Goal: Task Accomplishment & Management: Manage account settings

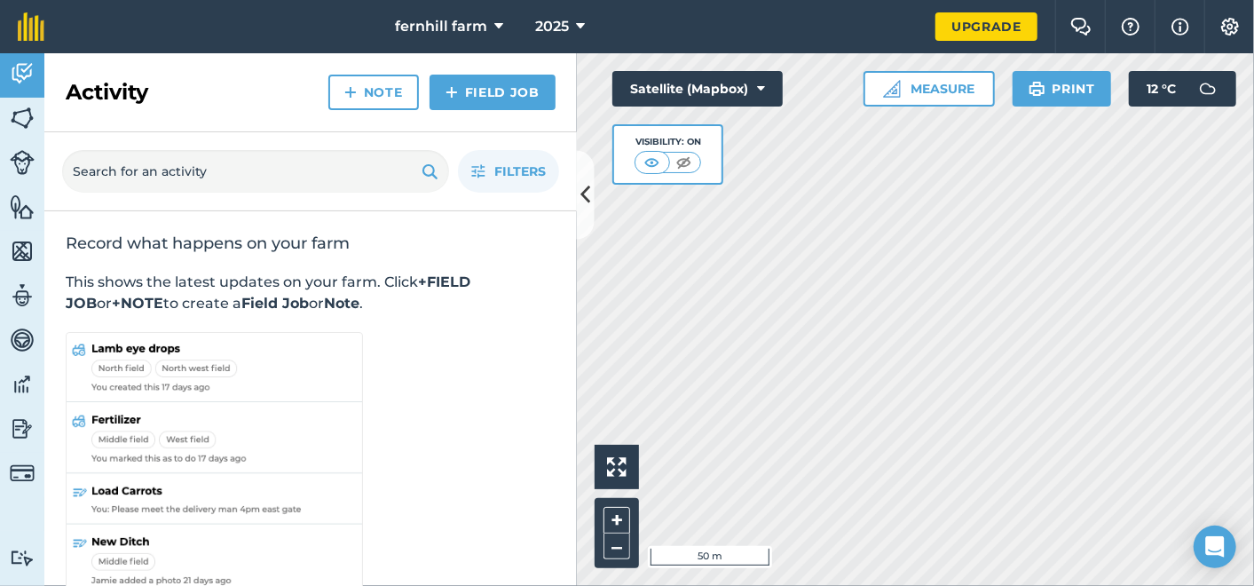
click at [1096, 51] on div "fernhill farm 2025 Upgrade Farm Chat Help Info Settings Map printing is not ava…" at bounding box center [627, 293] width 1254 height 586
click at [25, 200] on img at bounding box center [22, 206] width 25 height 27
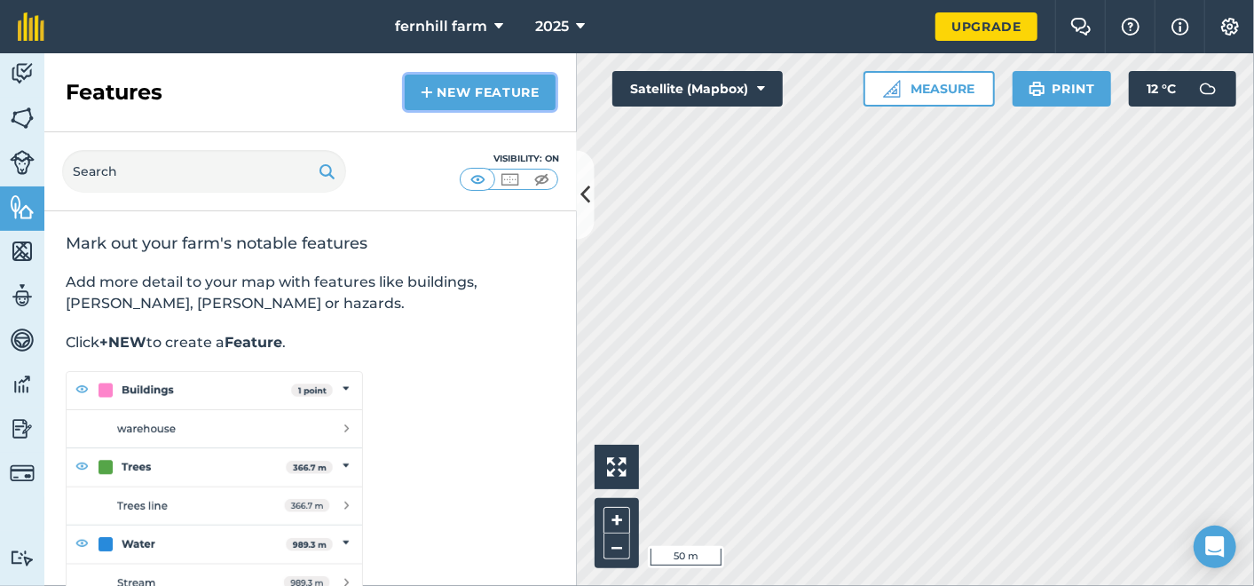
click at [453, 89] on link "New feature" at bounding box center [480, 92] width 151 height 35
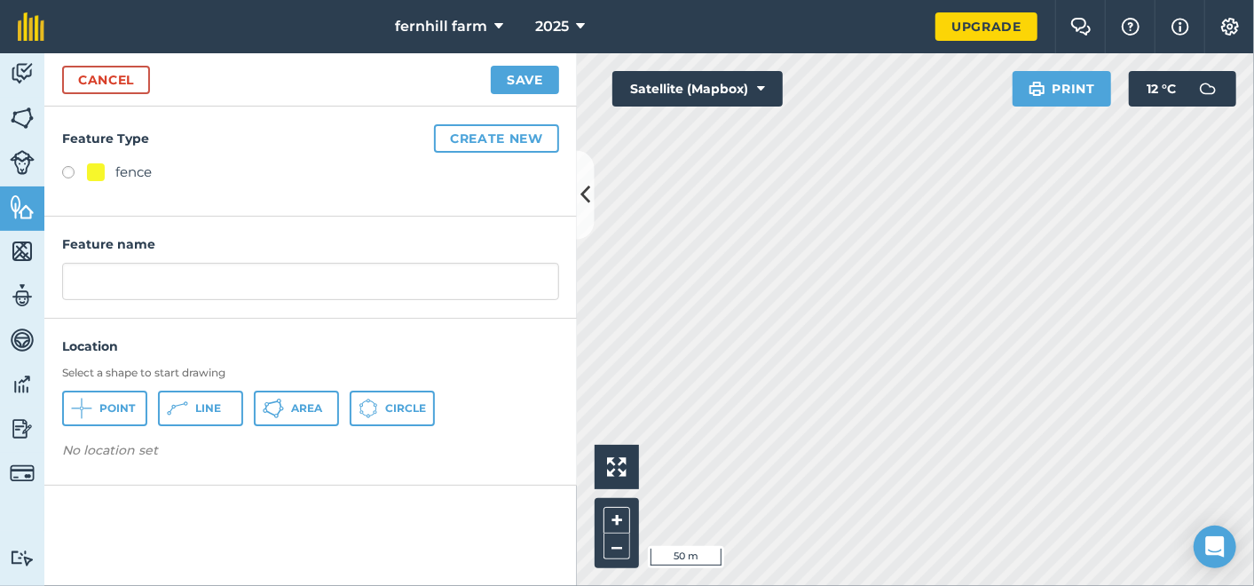
click at [67, 171] on label at bounding box center [74, 175] width 25 height 18
radio input "true"
click at [202, 405] on span "Line" at bounding box center [208, 408] width 26 height 14
click at [172, 451] on img at bounding box center [175, 455] width 14 height 21
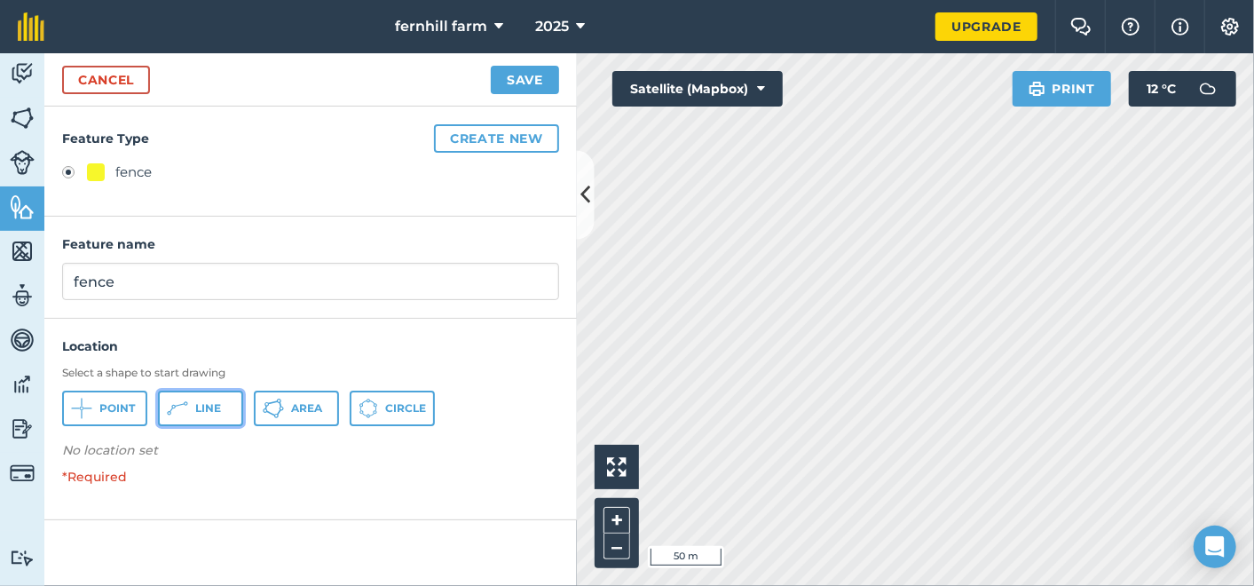
click at [216, 401] on span "Line" at bounding box center [208, 408] width 26 height 14
click at [182, 451] on img at bounding box center [181, 455] width 14 height 21
click at [211, 401] on span "Line" at bounding box center [208, 408] width 26 height 14
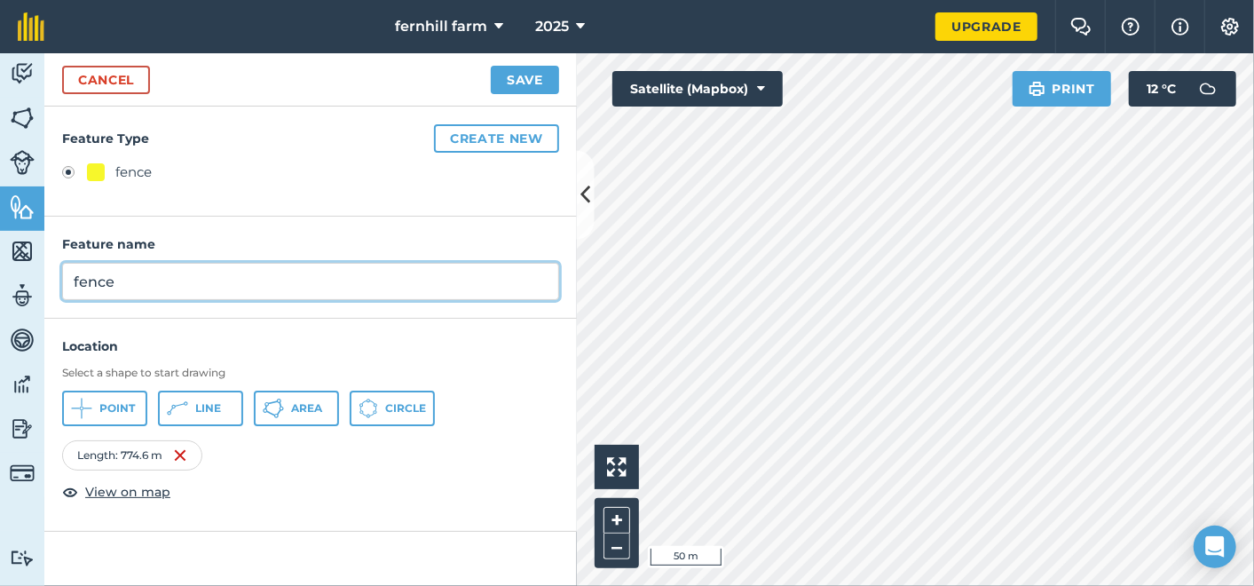
click at [133, 274] on input "fence" at bounding box center [310, 281] width 497 height 37
type input "fence x roads"
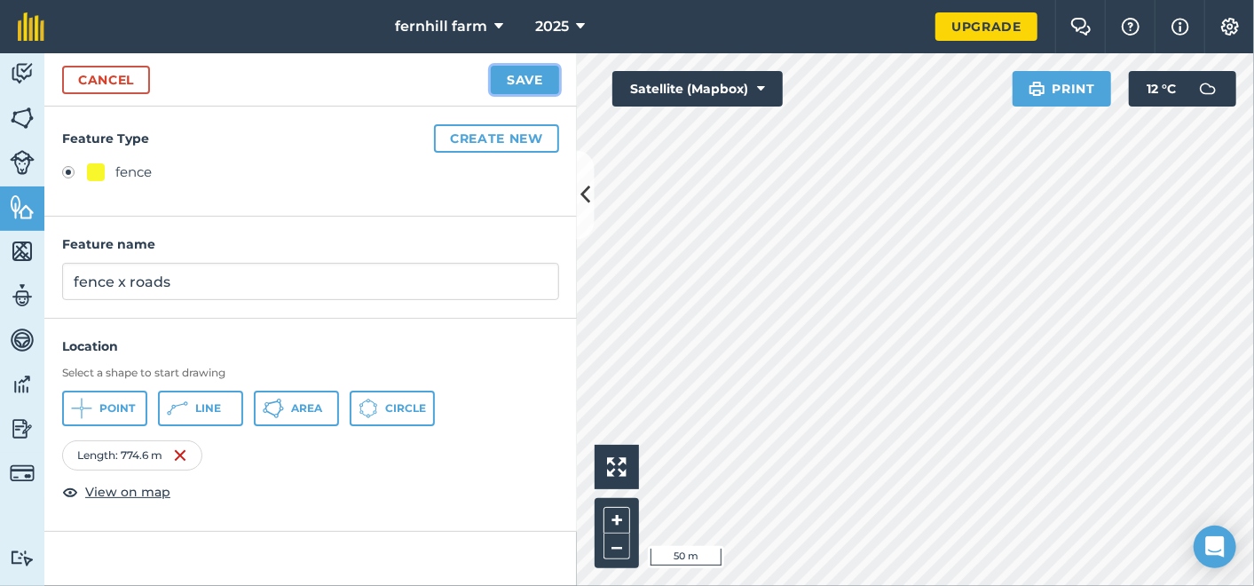
click at [530, 73] on button "Save" at bounding box center [525, 80] width 68 height 28
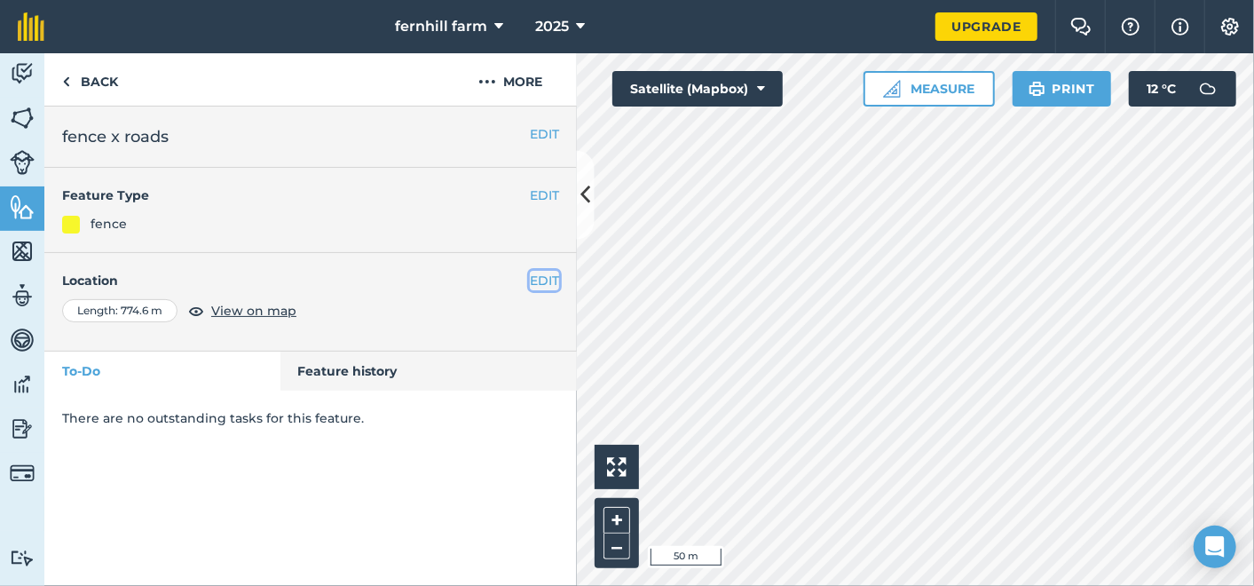
click at [547, 281] on button "EDIT" at bounding box center [544, 281] width 29 height 20
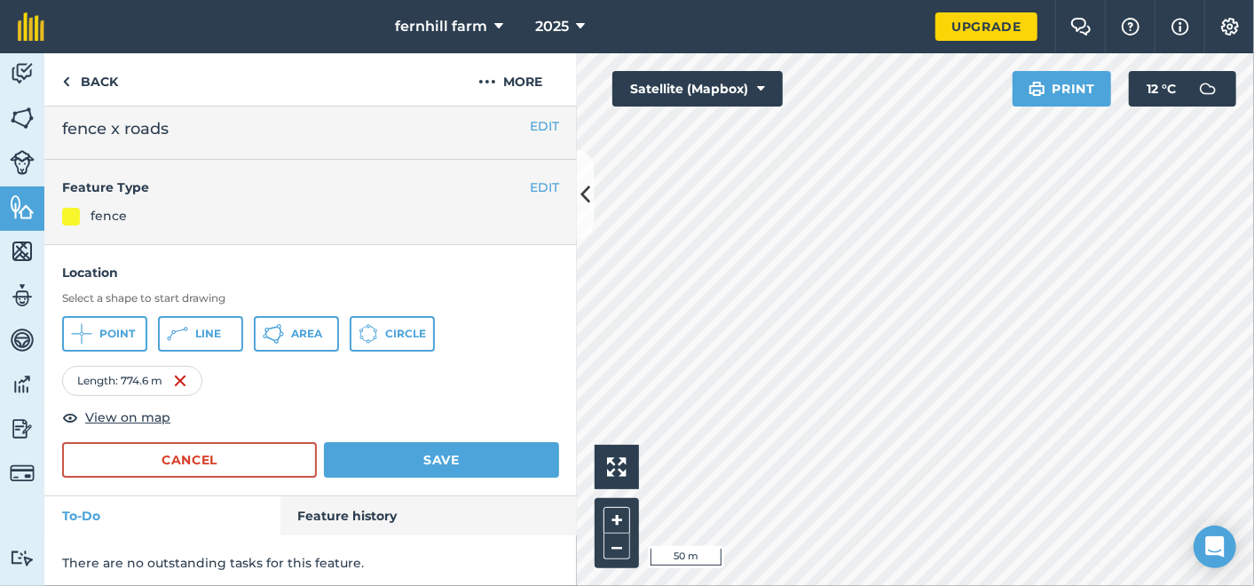
scroll to position [10, 0]
click at [430, 452] on button "Save" at bounding box center [441, 457] width 235 height 35
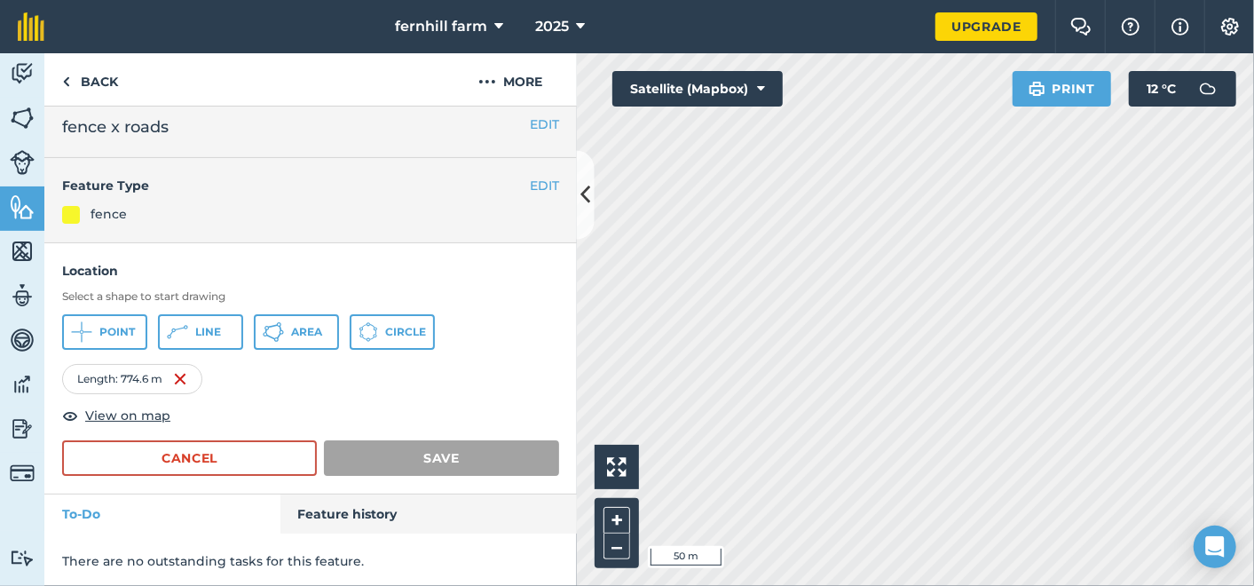
scroll to position [0, 0]
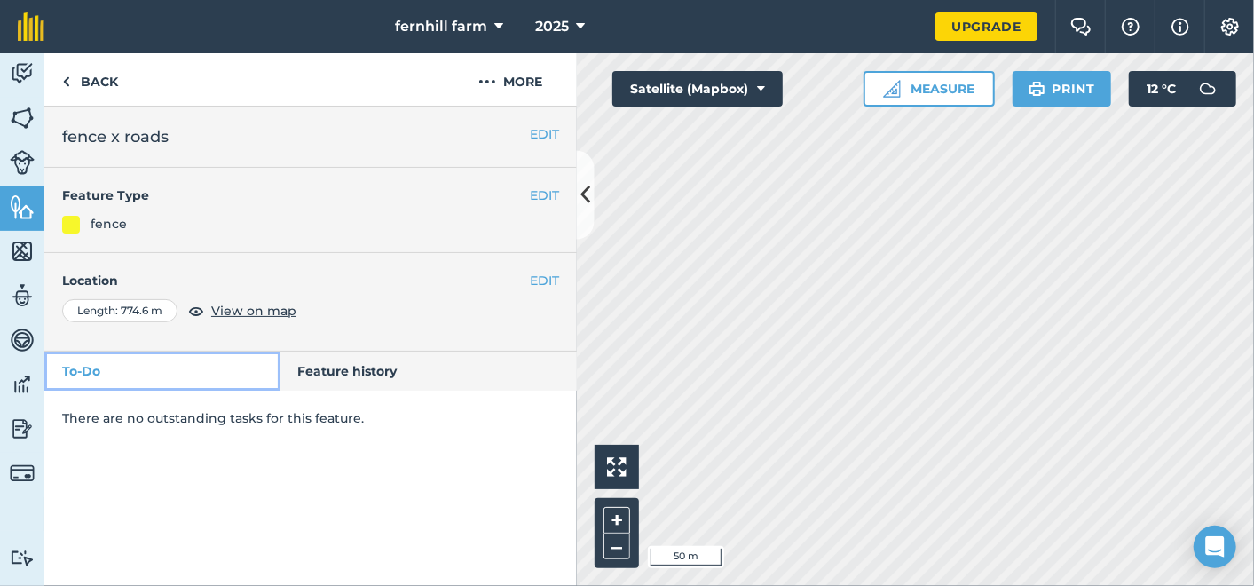
click at [83, 361] on link "To-Do" at bounding box center [162, 370] width 236 height 39
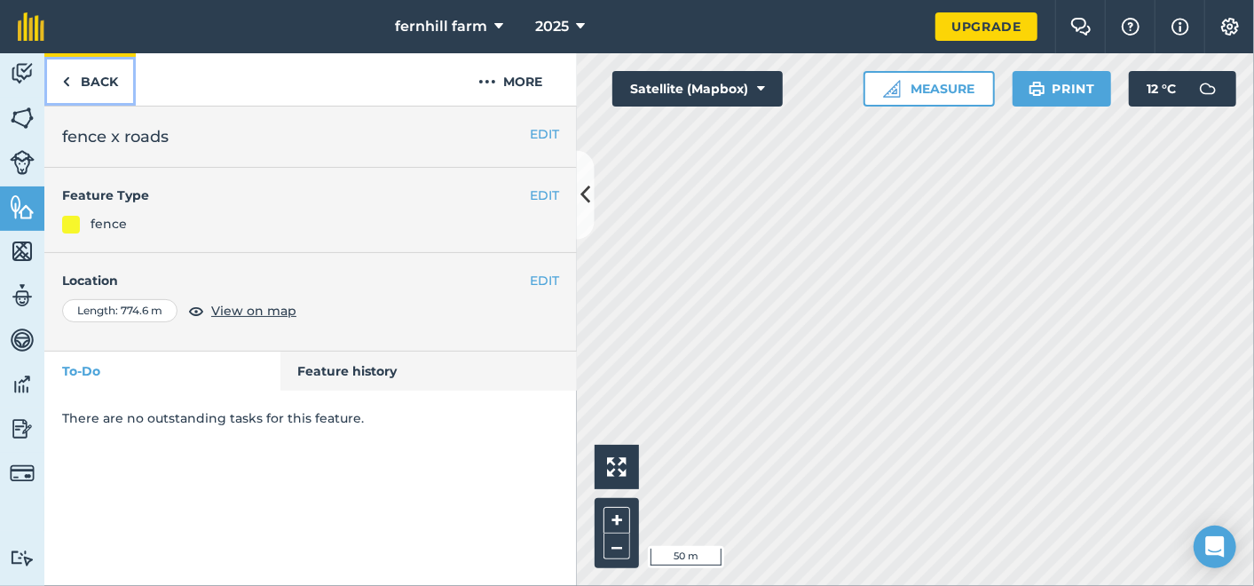
click at [90, 79] on link "Back" at bounding box center [89, 79] width 91 height 52
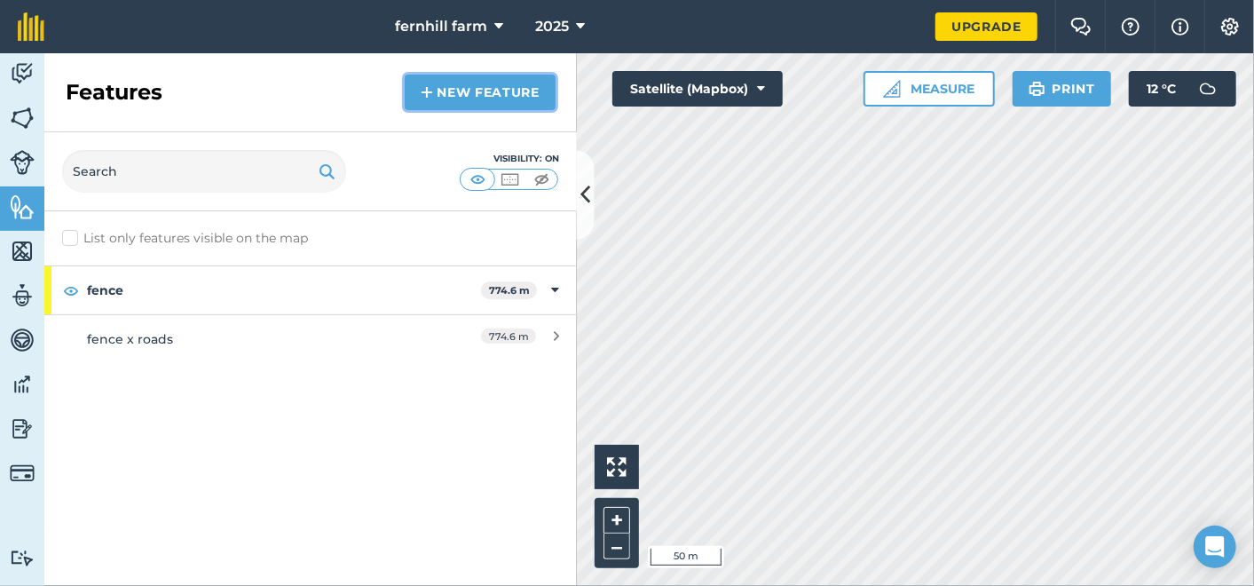
click at [466, 92] on link "New feature" at bounding box center [480, 92] width 151 height 35
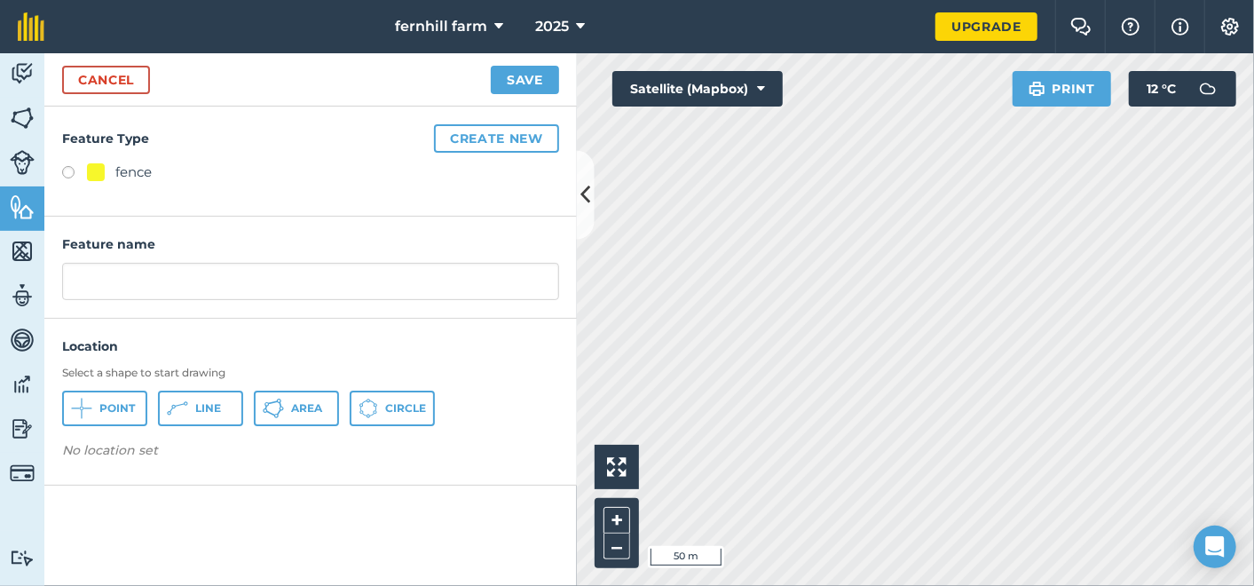
click at [64, 169] on label at bounding box center [74, 175] width 25 height 18
radio input "true"
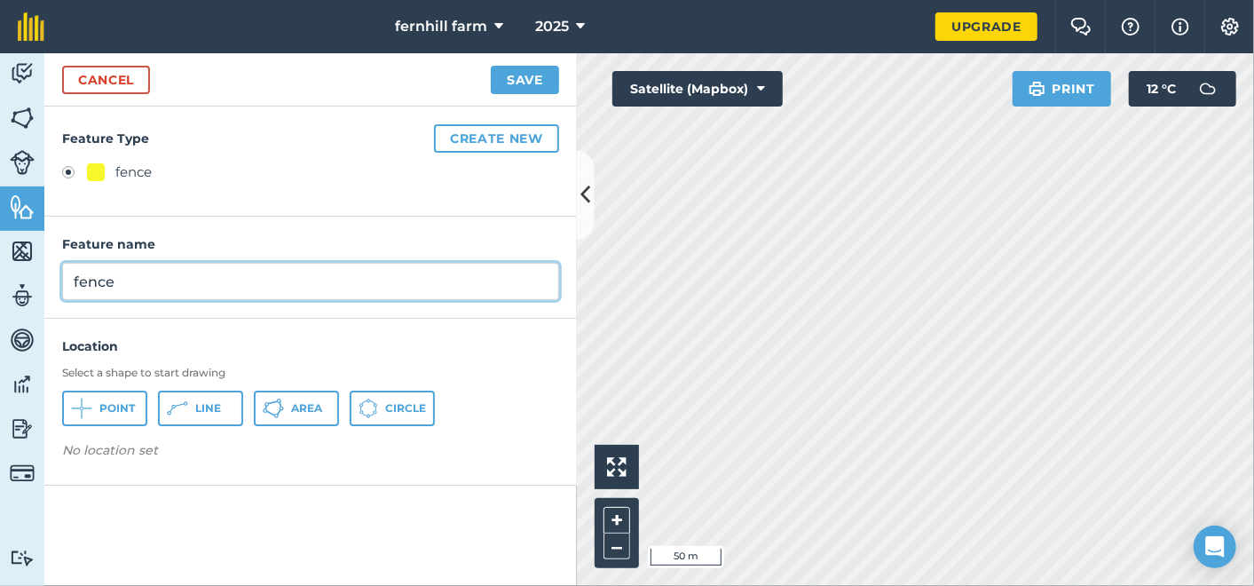
click at [130, 281] on input "fence" at bounding box center [310, 281] width 497 height 37
type input "fence twins"
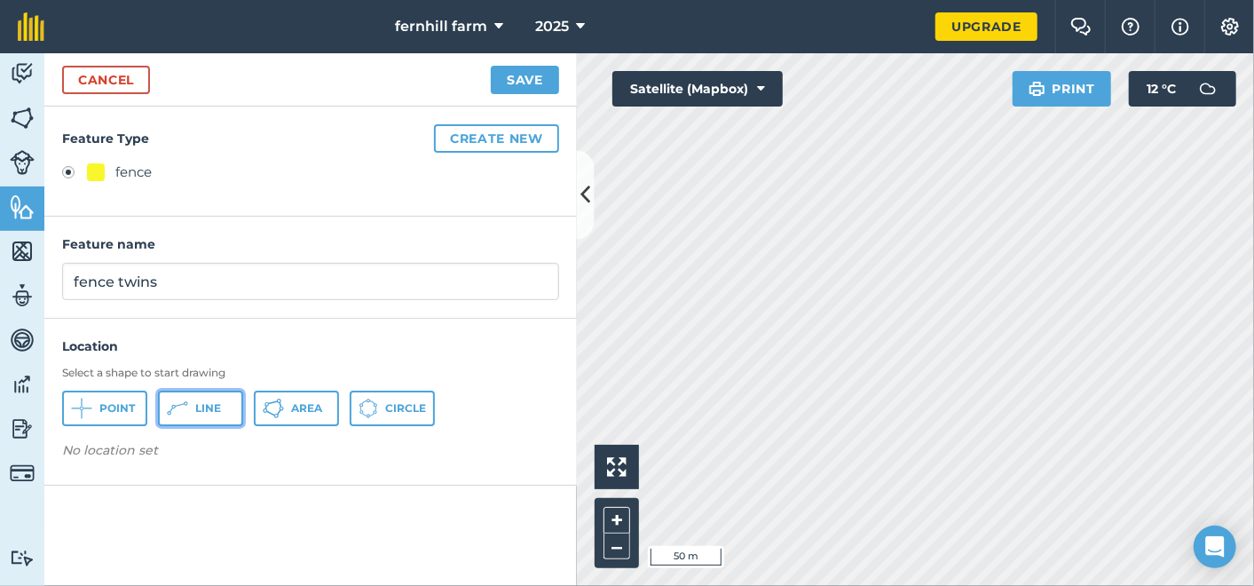
click at [212, 403] on span "Line" at bounding box center [208, 408] width 26 height 14
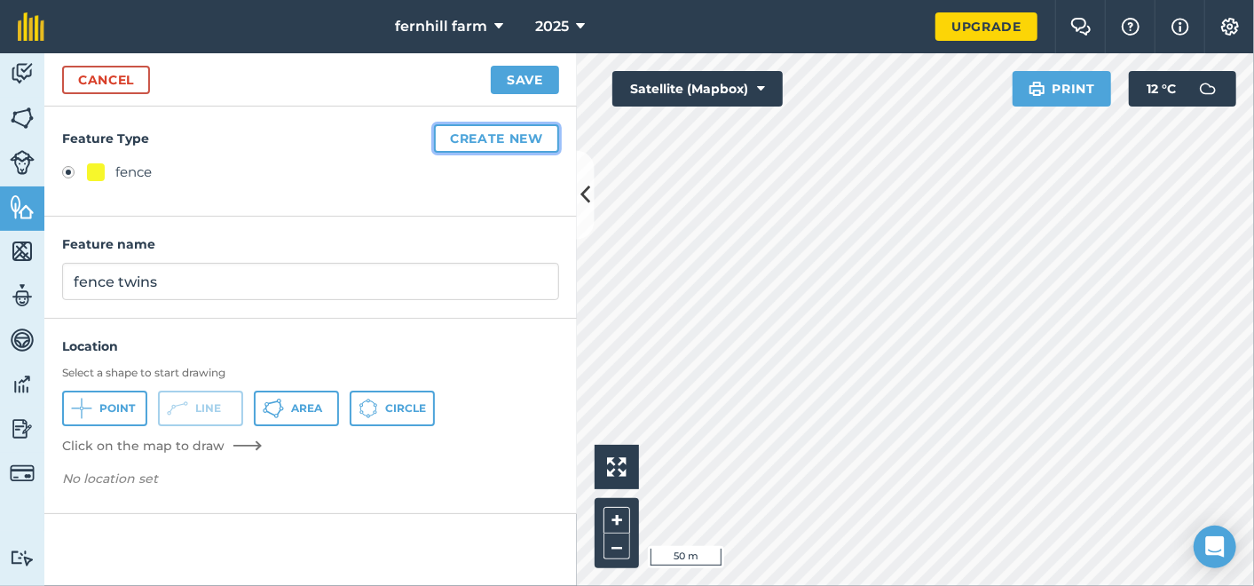
click at [499, 140] on button "Create new" at bounding box center [496, 138] width 125 height 28
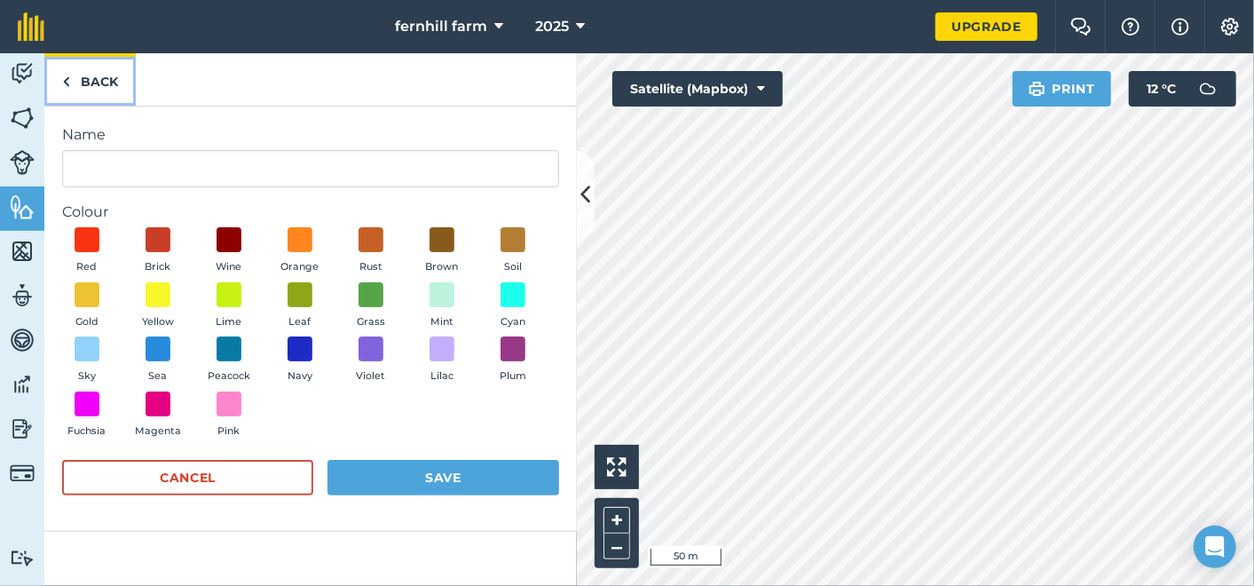
click at [75, 82] on link "Back" at bounding box center [89, 79] width 91 height 52
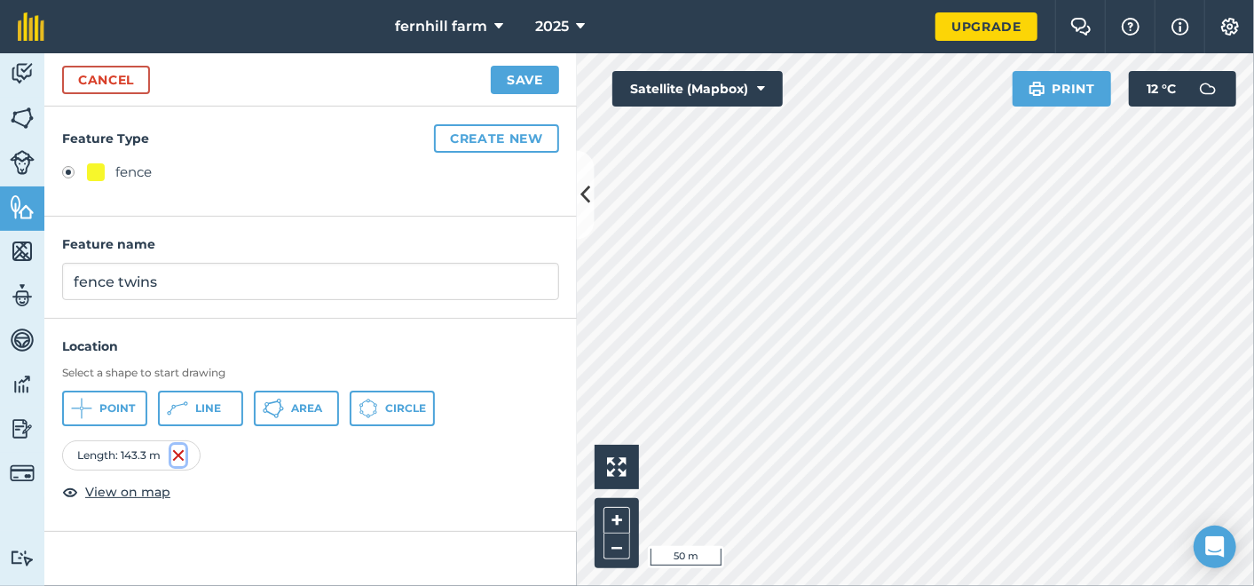
click at [179, 450] on img at bounding box center [178, 455] width 14 height 21
click at [195, 410] on span "Line" at bounding box center [208, 408] width 26 height 14
click at [515, 77] on button "Save" at bounding box center [525, 80] width 68 height 28
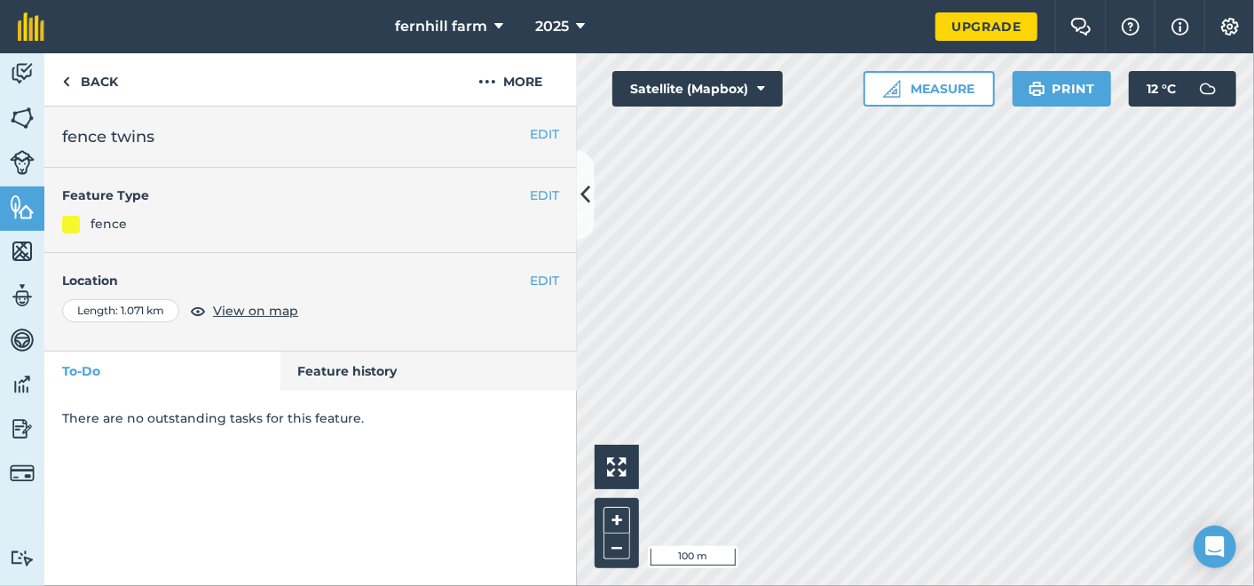
click at [708, 101] on div "Click to start drawing i 100 m + – Satellite (Mapbox) Measure Print 12 ° C" at bounding box center [915, 319] width 677 height 532
click at [541, 283] on button "EDIT" at bounding box center [544, 281] width 29 height 20
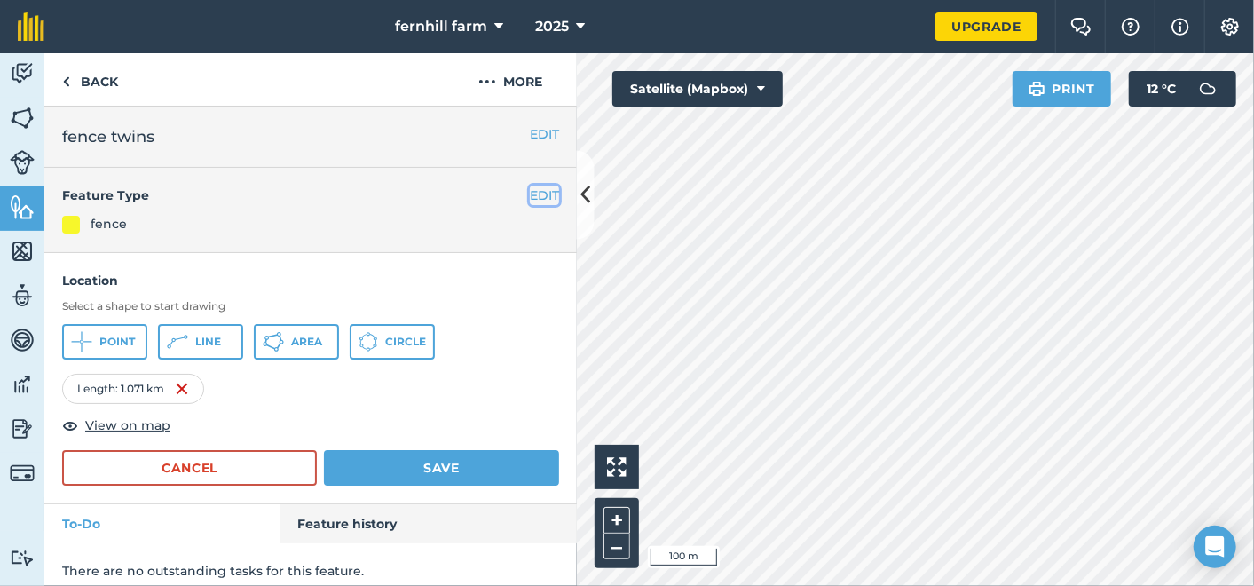
click at [530, 197] on button "EDIT" at bounding box center [544, 195] width 29 height 20
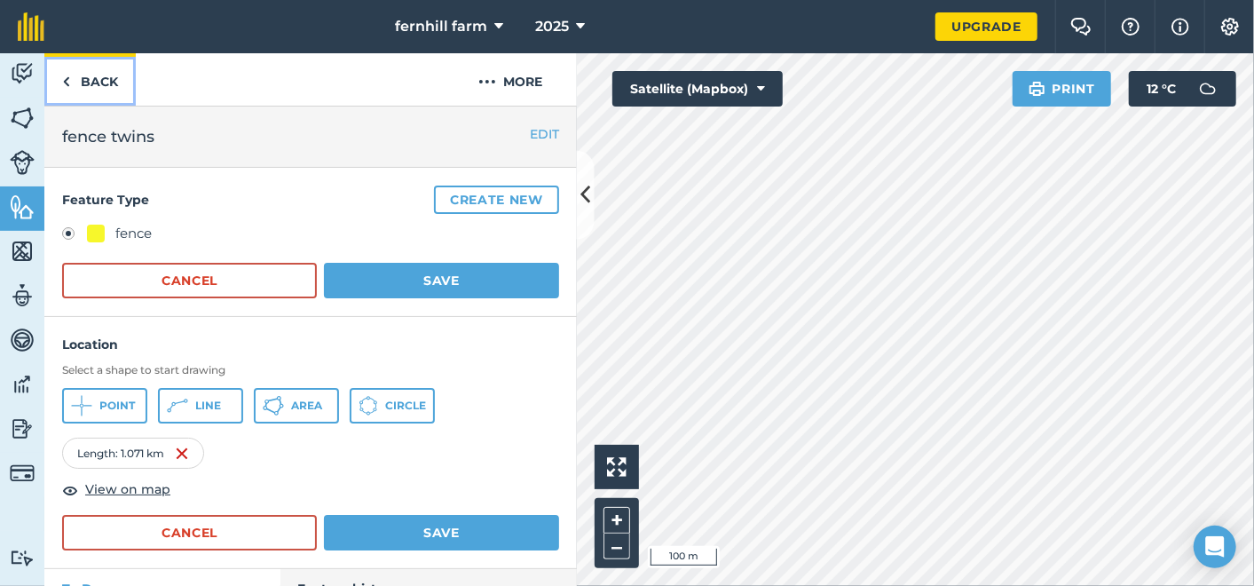
click at [97, 79] on link "Back" at bounding box center [89, 79] width 91 height 52
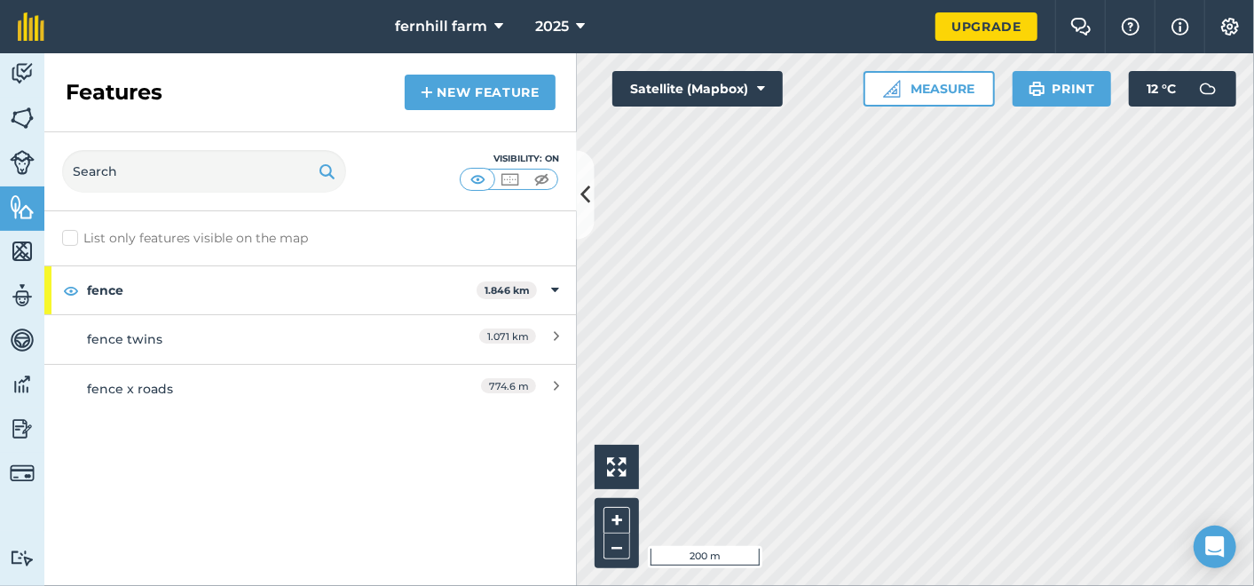
click at [1072, 585] on html "fernhill farm 2025 Upgrade Farm Chat Help Info Settings Map printing is not ava…" at bounding box center [627, 293] width 1254 height 586
click at [504, 96] on link "New feature" at bounding box center [480, 92] width 151 height 35
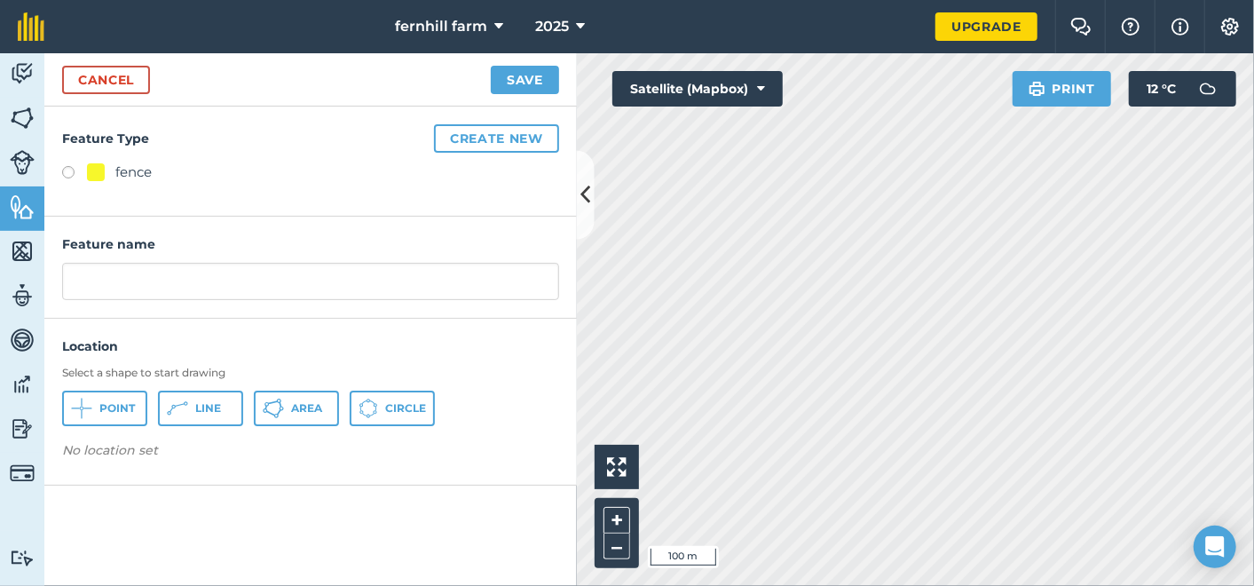
click at [62, 167] on label at bounding box center [74, 175] width 25 height 18
radio input "true"
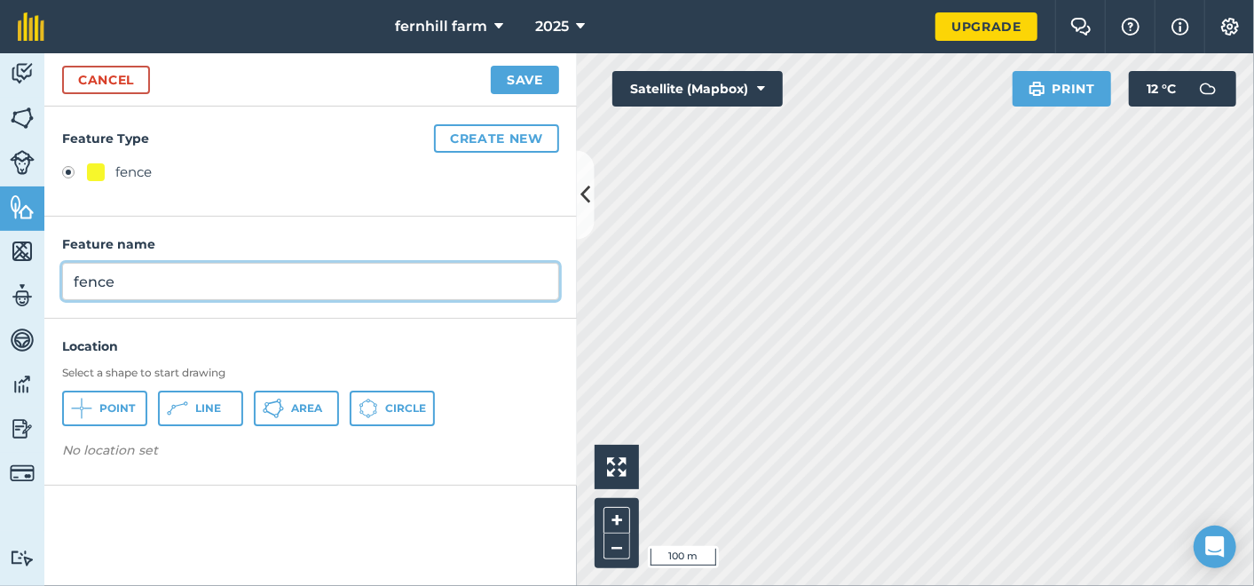
click at [137, 281] on input "fence" at bounding box center [310, 281] width 497 height 37
type input "fence 3 systems"
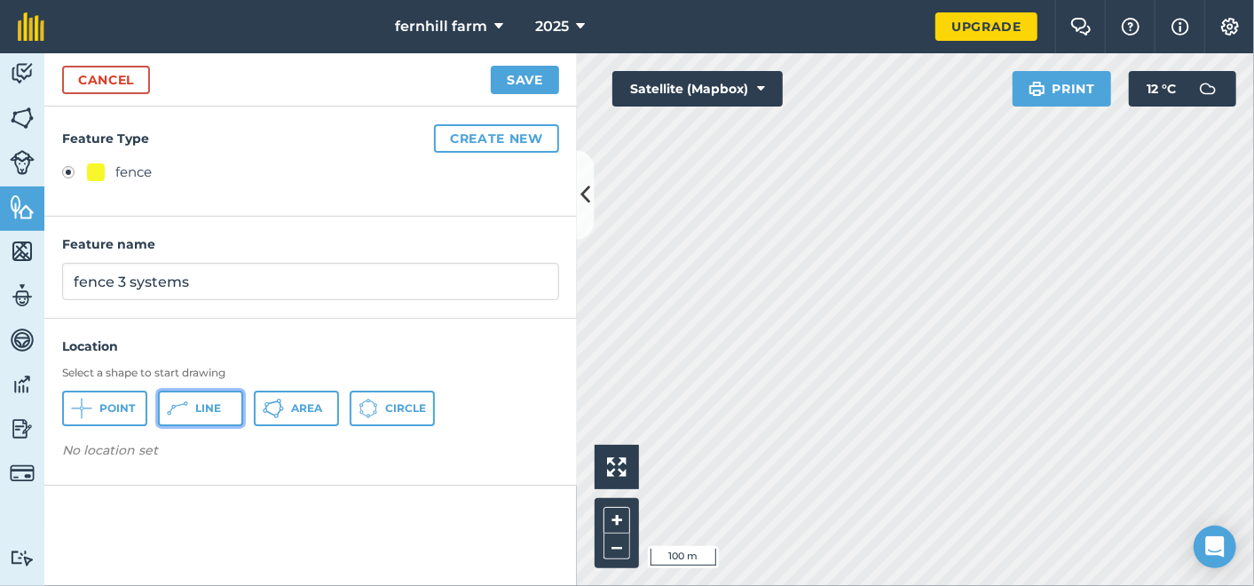
click at [211, 401] on span "Line" at bounding box center [208, 408] width 26 height 14
click at [616, 70] on div "Click to start drawing i 50 m + – Satellite (Mapbox) Print 12 ° C" at bounding box center [915, 319] width 677 height 532
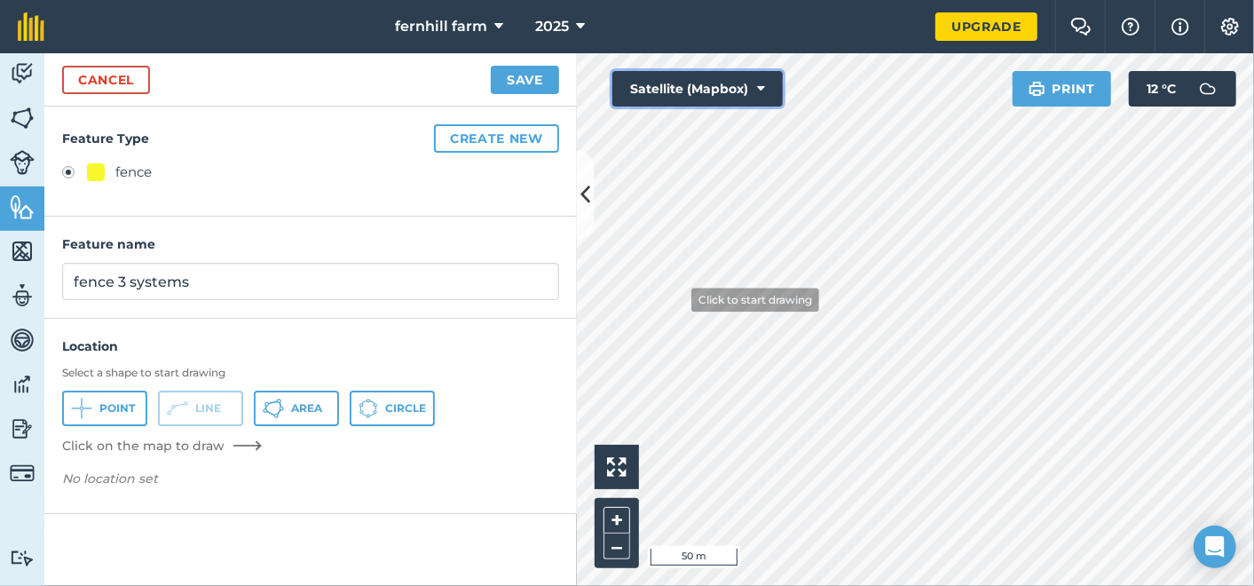
click at [682, 281] on div "Click to start drawing i 50 m + – Satellite (Mapbox) Print 12 ° C" at bounding box center [915, 319] width 677 height 532
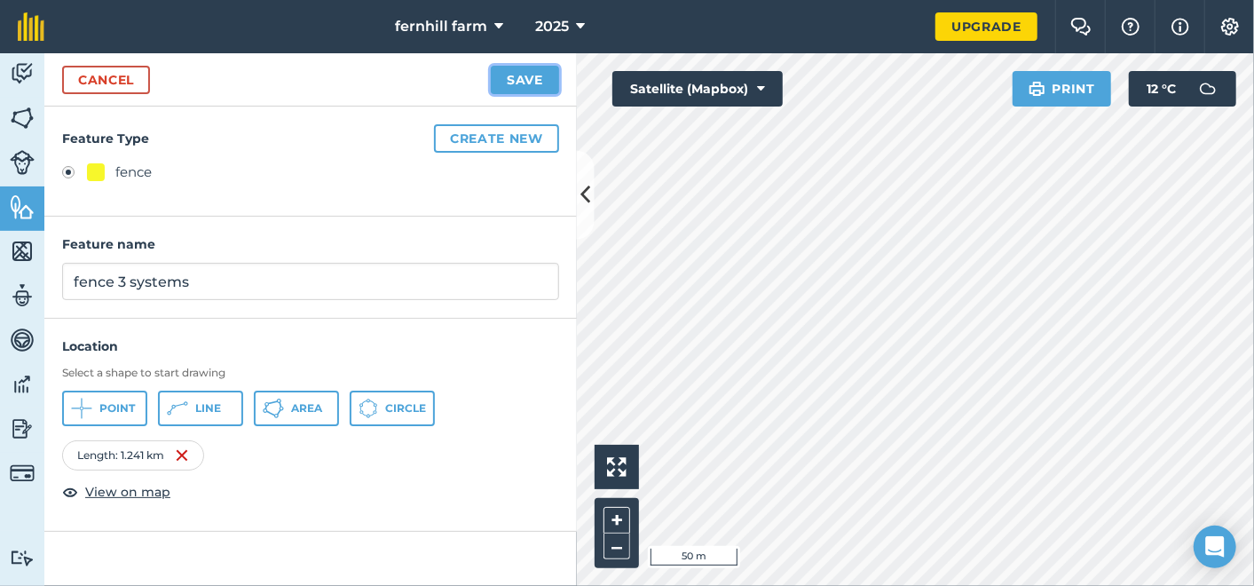
click at [527, 75] on button "Save" at bounding box center [525, 80] width 68 height 28
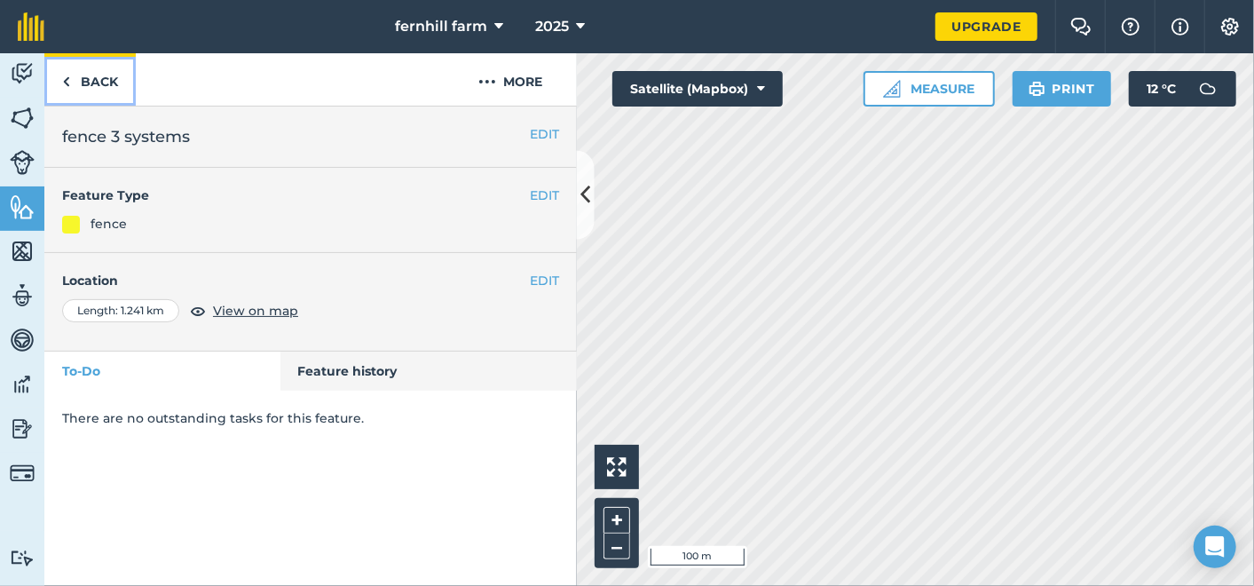
click at [68, 80] on img at bounding box center [66, 81] width 8 height 21
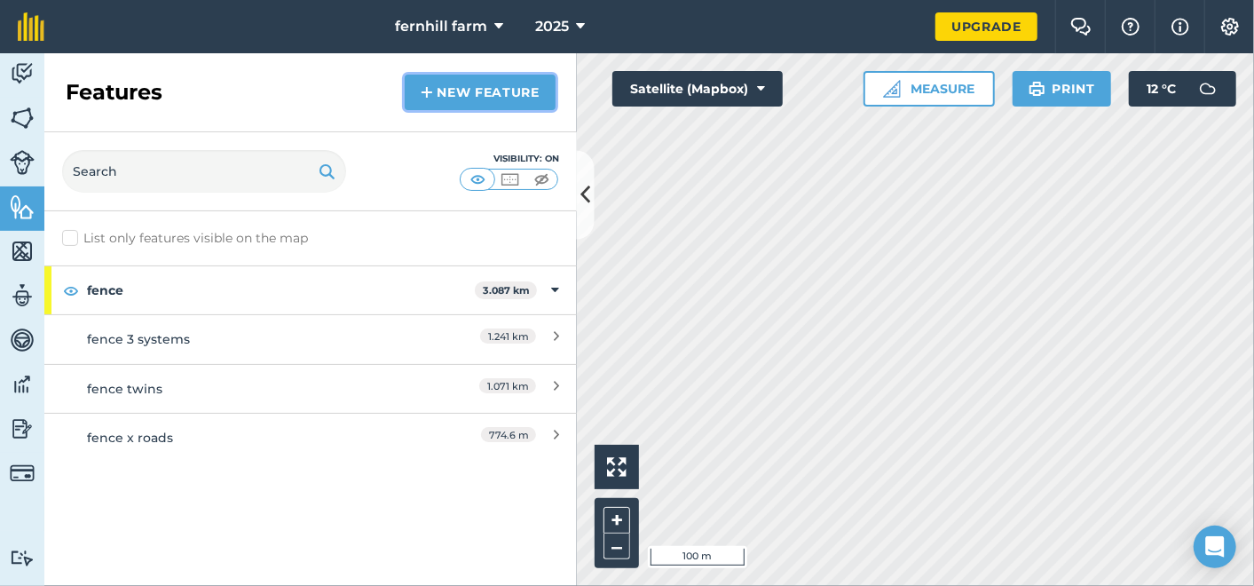
click at [510, 96] on link "New feature" at bounding box center [480, 92] width 151 height 35
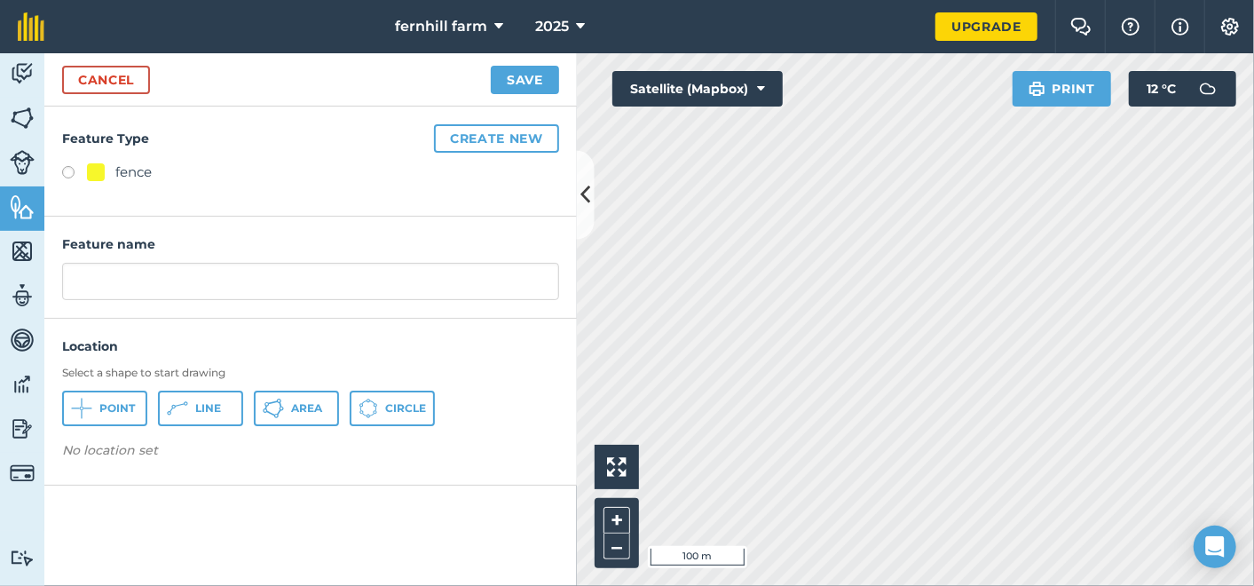
click at [71, 170] on label at bounding box center [74, 175] width 25 height 18
radio input "true"
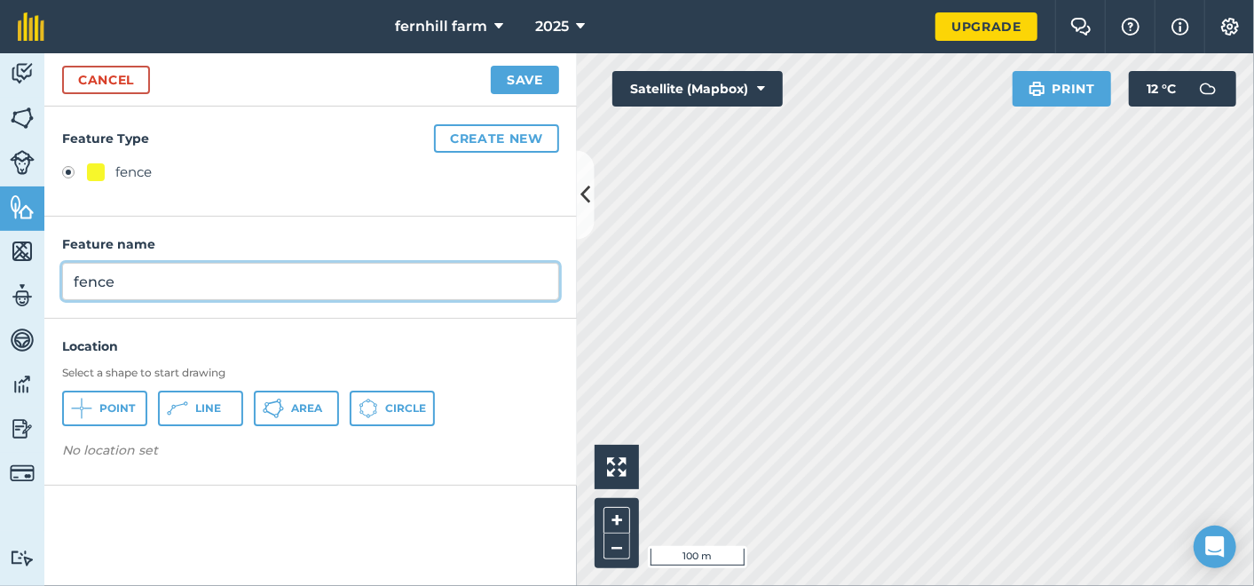
click at [135, 280] on input "fence" at bounding box center [310, 281] width 497 height 37
type input "fence hewish"
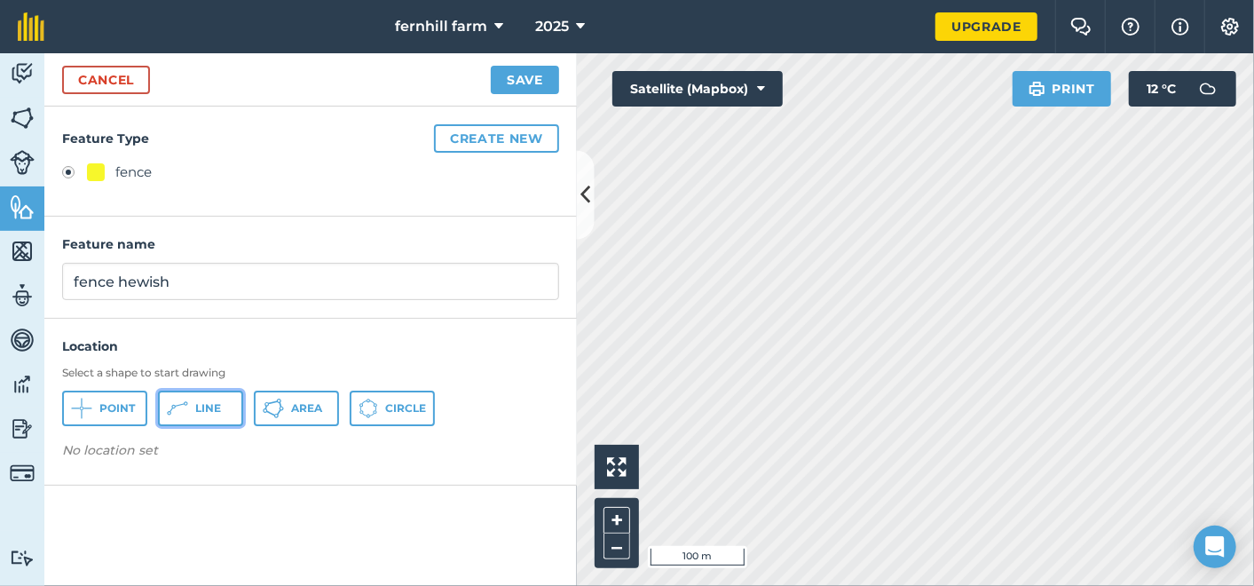
drag, startPoint x: 193, startPoint y: 408, endPoint x: 208, endPoint y: 406, distance: 15.2
click at [194, 407] on button "Line" at bounding box center [200, 407] width 85 height 35
click at [203, 403] on span "Line" at bounding box center [208, 408] width 26 height 14
click at [201, 405] on span "Line" at bounding box center [208, 408] width 26 height 14
click at [213, 413] on span "Line" at bounding box center [208, 408] width 26 height 14
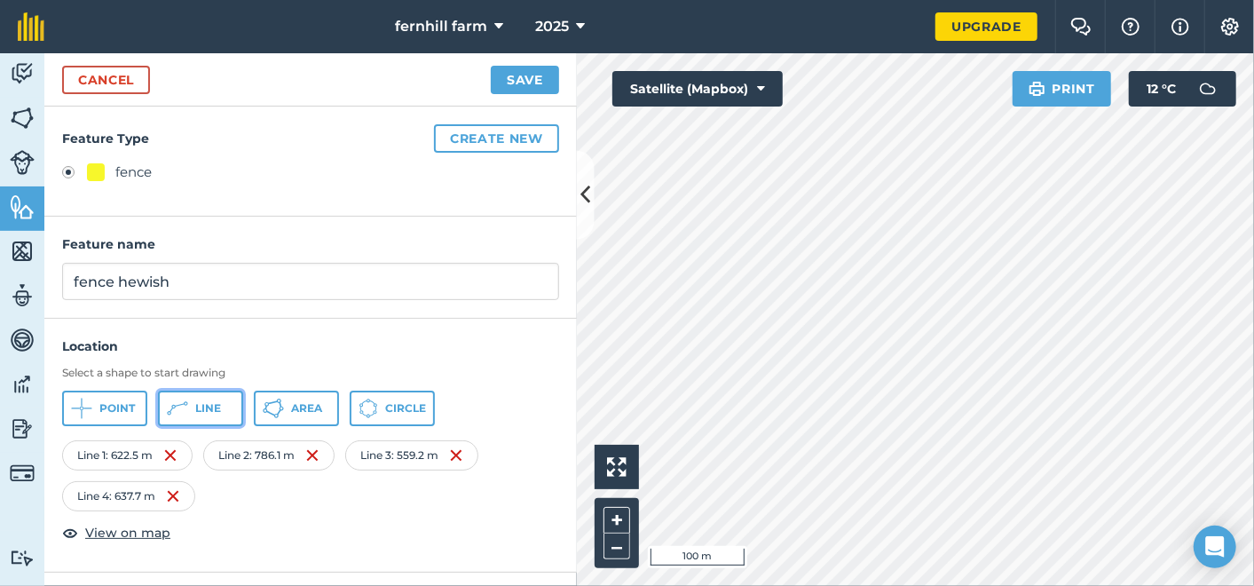
click at [205, 406] on span "Line" at bounding box center [208, 408] width 26 height 14
click at [201, 403] on span "Line" at bounding box center [208, 408] width 26 height 14
click at [200, 406] on span "Line" at bounding box center [208, 408] width 26 height 14
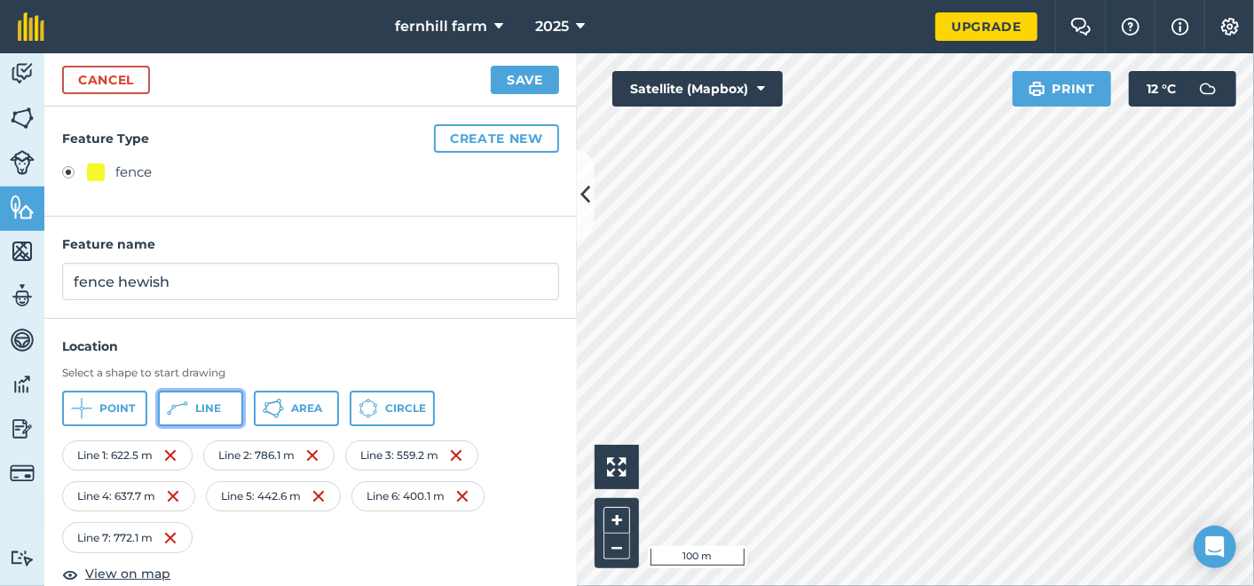
click at [193, 407] on button "Line" at bounding box center [200, 407] width 85 height 35
click at [532, 75] on button "Save" at bounding box center [525, 80] width 68 height 28
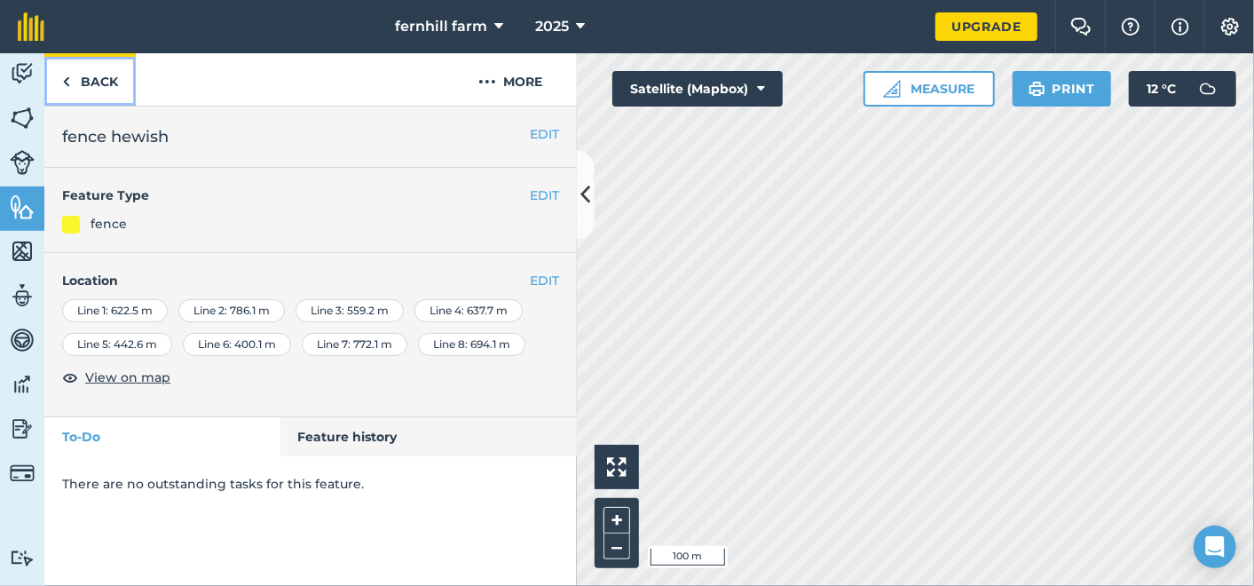
click at [73, 85] on link "Back" at bounding box center [89, 79] width 91 height 52
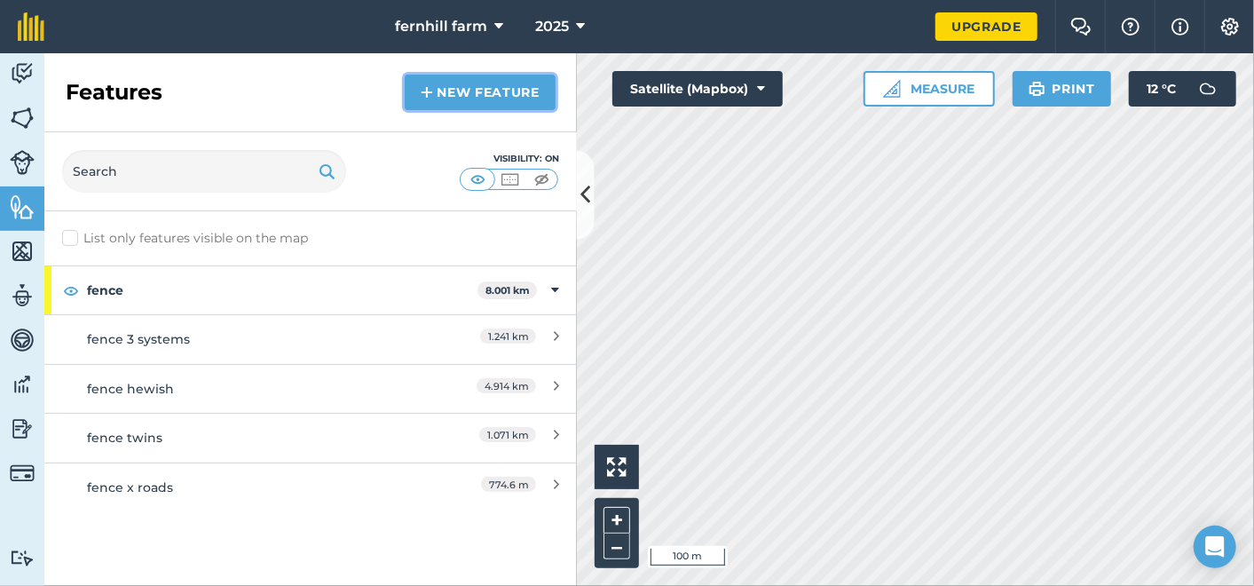
click at [438, 94] on link "New feature" at bounding box center [480, 92] width 151 height 35
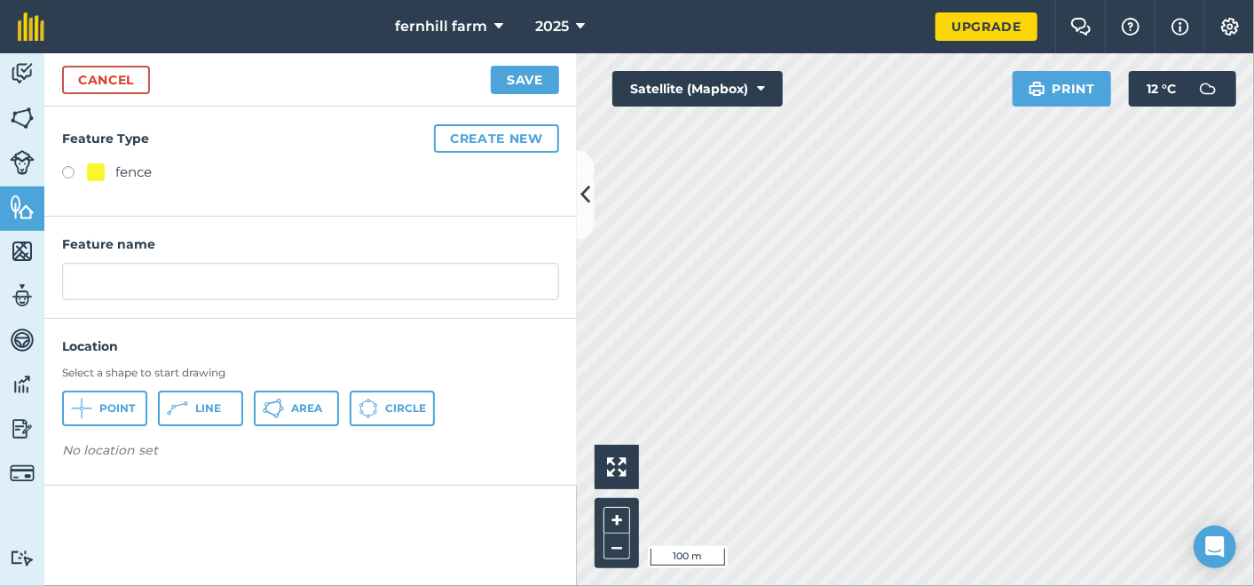
click at [68, 169] on label at bounding box center [74, 175] width 25 height 18
radio input "true"
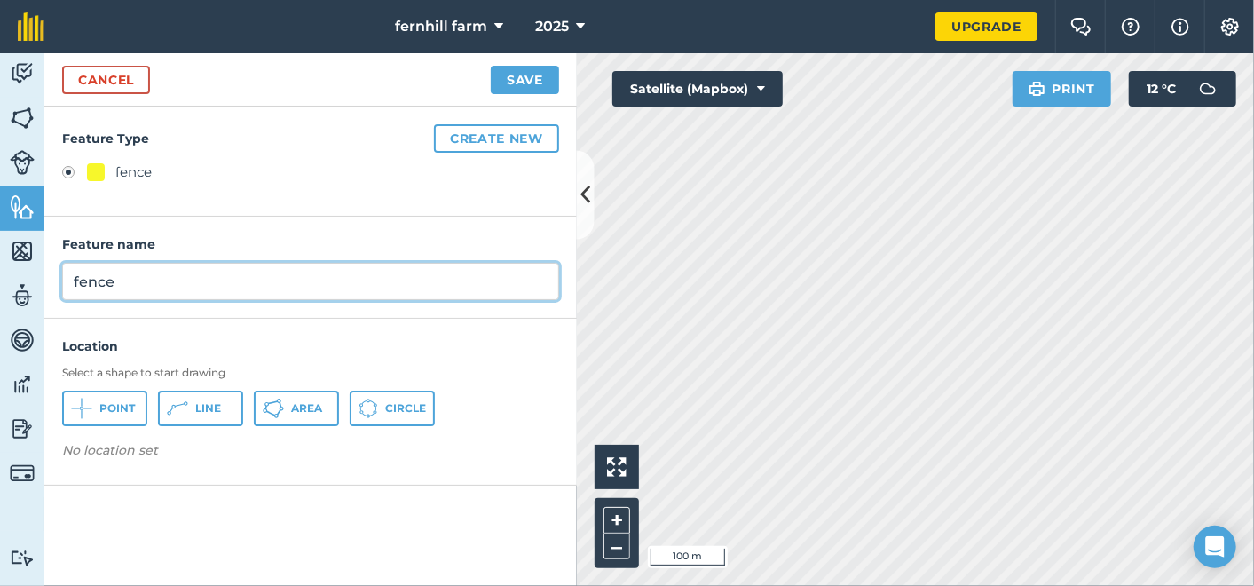
click at [148, 286] on input "fence" at bounding box center [310, 281] width 497 height 37
type input "fence lyecross"
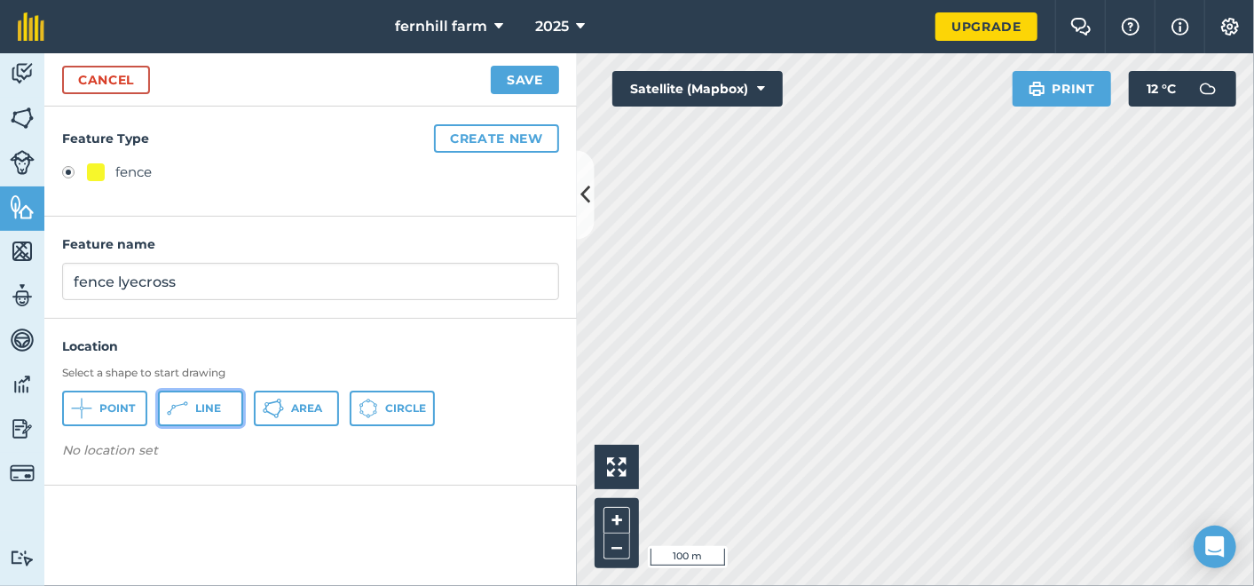
click at [197, 408] on span "Line" at bounding box center [208, 408] width 26 height 14
click at [190, 406] on button "Line" at bounding box center [200, 407] width 85 height 35
click at [193, 413] on button "Line" at bounding box center [200, 407] width 85 height 35
click at [201, 413] on button "Line" at bounding box center [200, 407] width 85 height 35
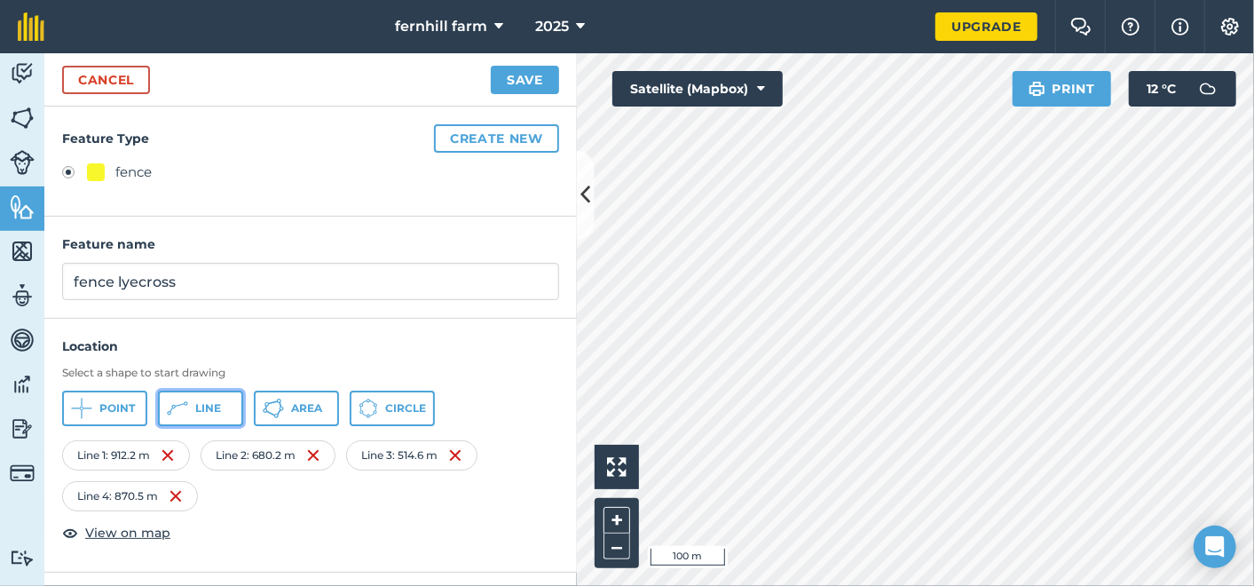
click at [205, 396] on button "Line" at bounding box center [200, 407] width 85 height 35
click at [198, 406] on span "Line" at bounding box center [208, 408] width 26 height 14
click at [217, 406] on span "Line" at bounding box center [208, 408] width 26 height 14
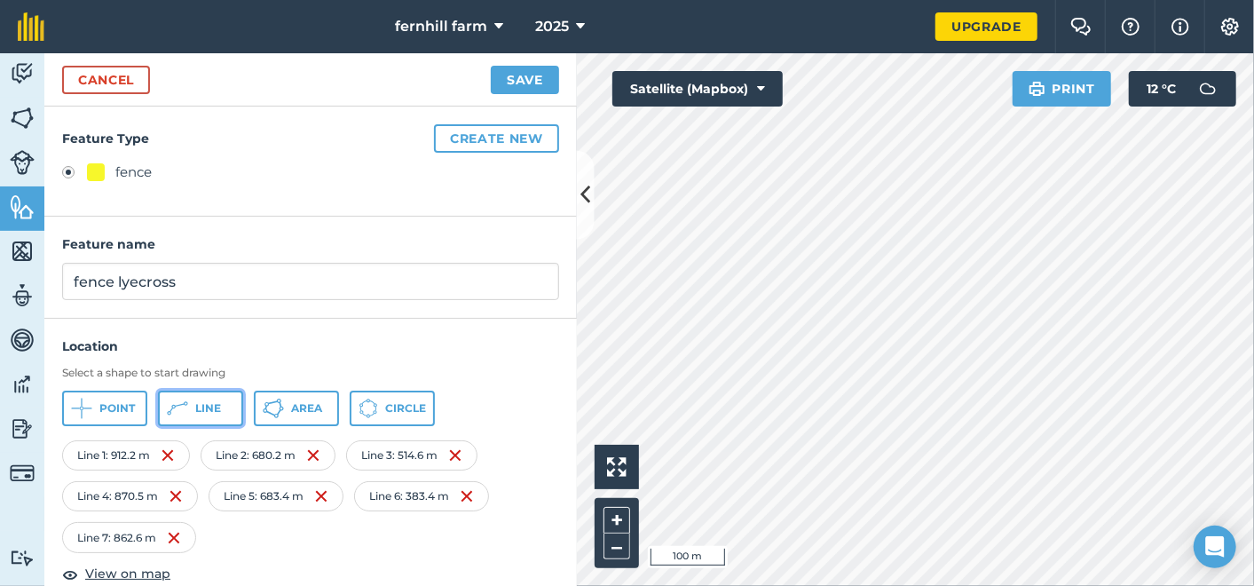
click at [185, 413] on icon at bounding box center [177, 408] width 21 height 21
click at [205, 408] on span "Line" at bounding box center [208, 408] width 26 height 14
click at [215, 406] on span "Line" at bounding box center [208, 408] width 26 height 14
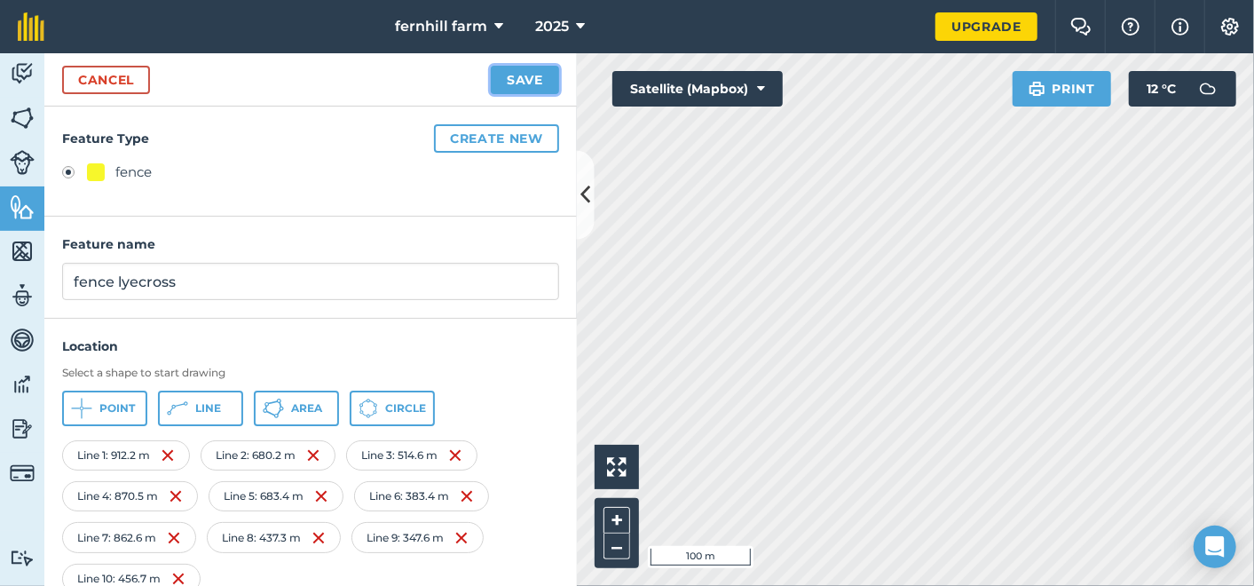
click at [521, 82] on button "Save" at bounding box center [525, 80] width 68 height 28
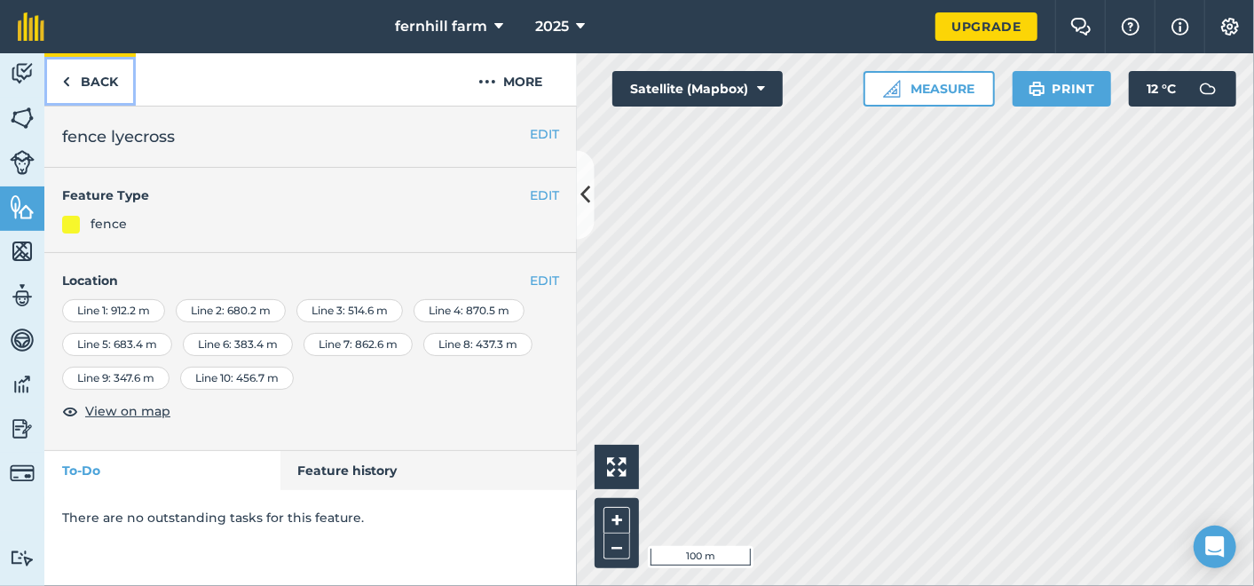
click at [84, 77] on link "Back" at bounding box center [89, 79] width 91 height 52
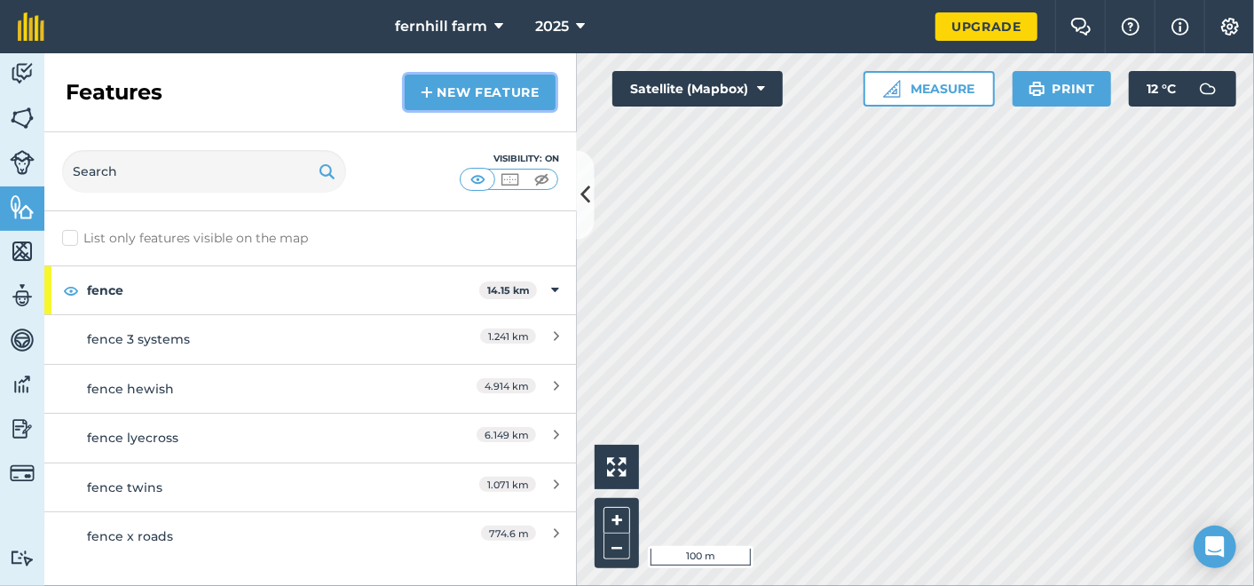
click at [479, 89] on link "New feature" at bounding box center [480, 92] width 151 height 35
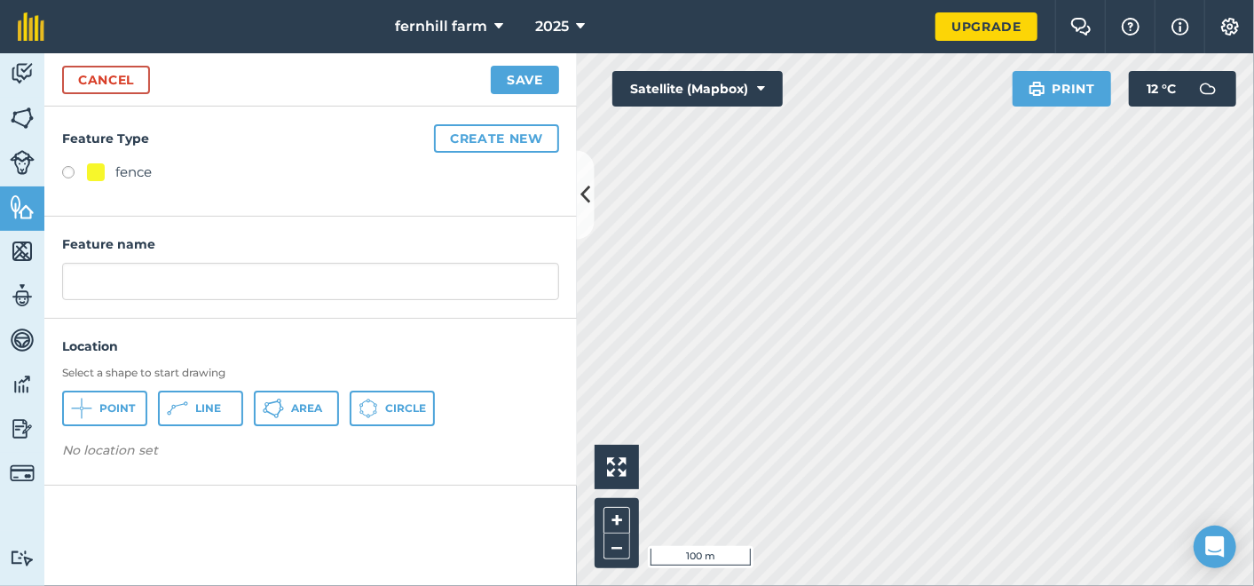
click at [74, 167] on label at bounding box center [74, 175] width 25 height 18
radio input "true"
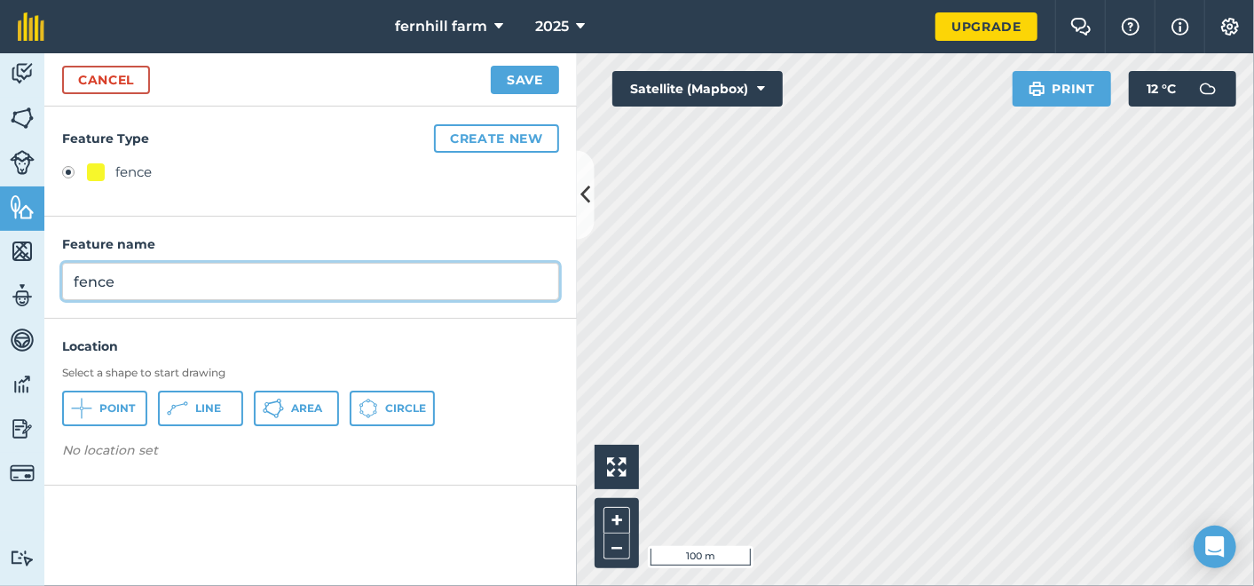
click at [171, 287] on input "fence" at bounding box center [310, 281] width 497 height 37
type input "fence butcombe"
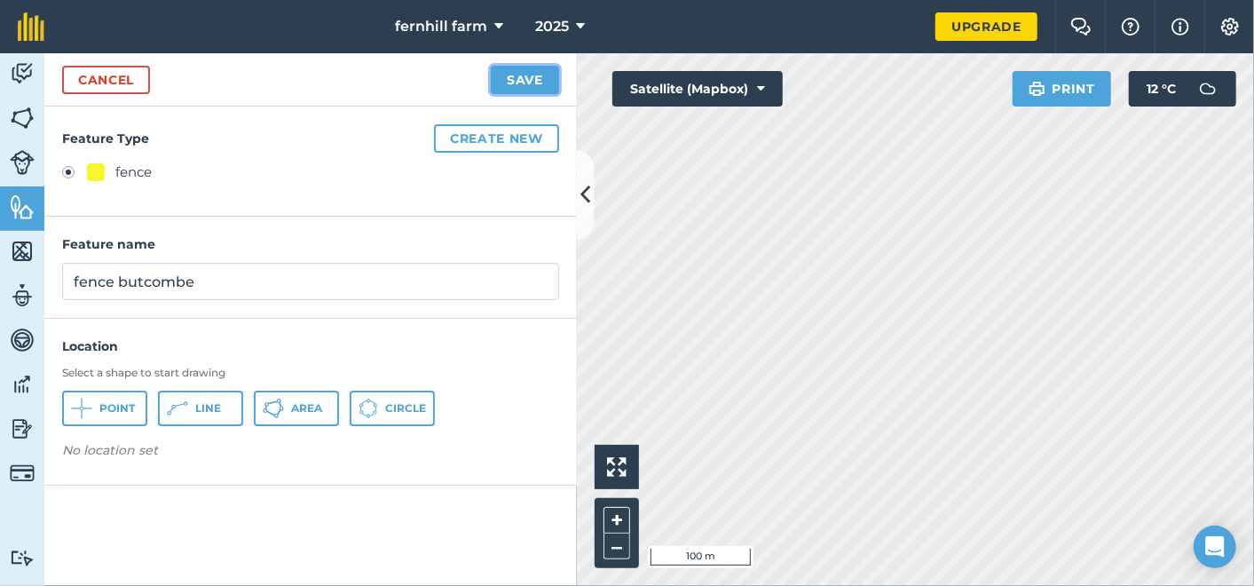
click at [537, 78] on button "Save" at bounding box center [525, 80] width 68 height 28
click at [115, 81] on link "Cancel" at bounding box center [106, 80] width 88 height 28
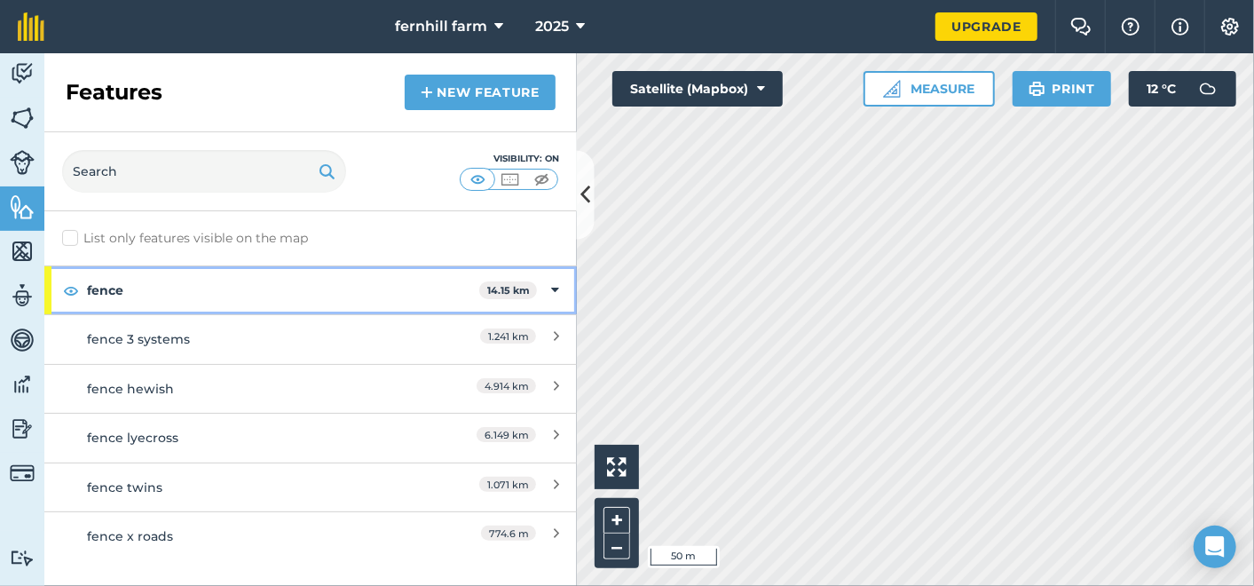
click at [558, 287] on icon at bounding box center [555, 290] width 8 height 20
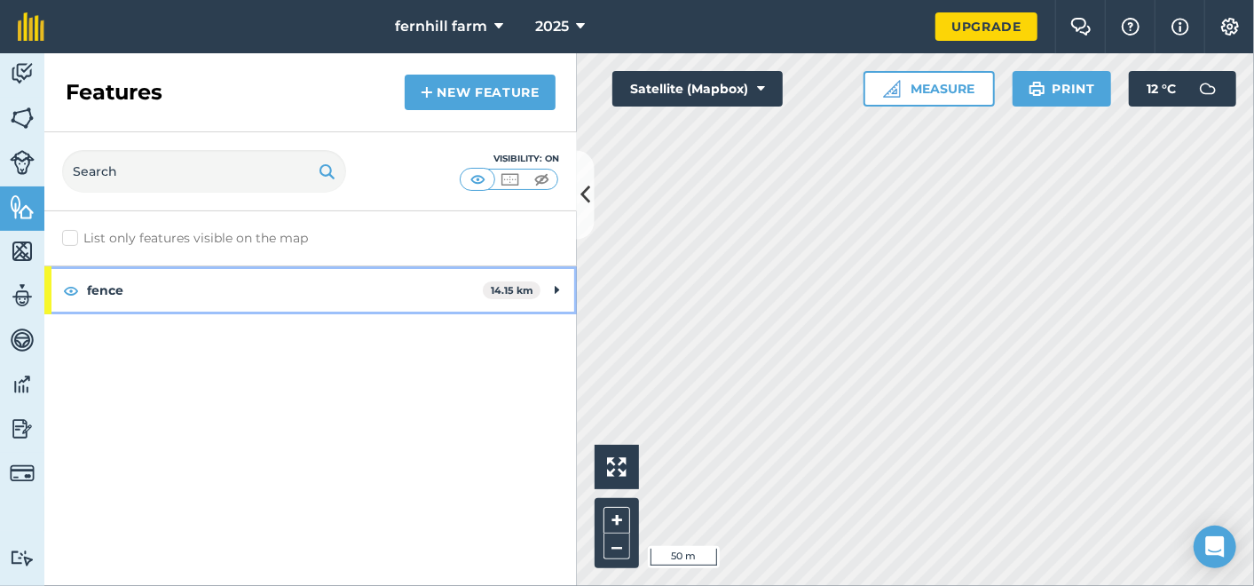
click at [558, 287] on icon at bounding box center [557, 290] width 4 height 20
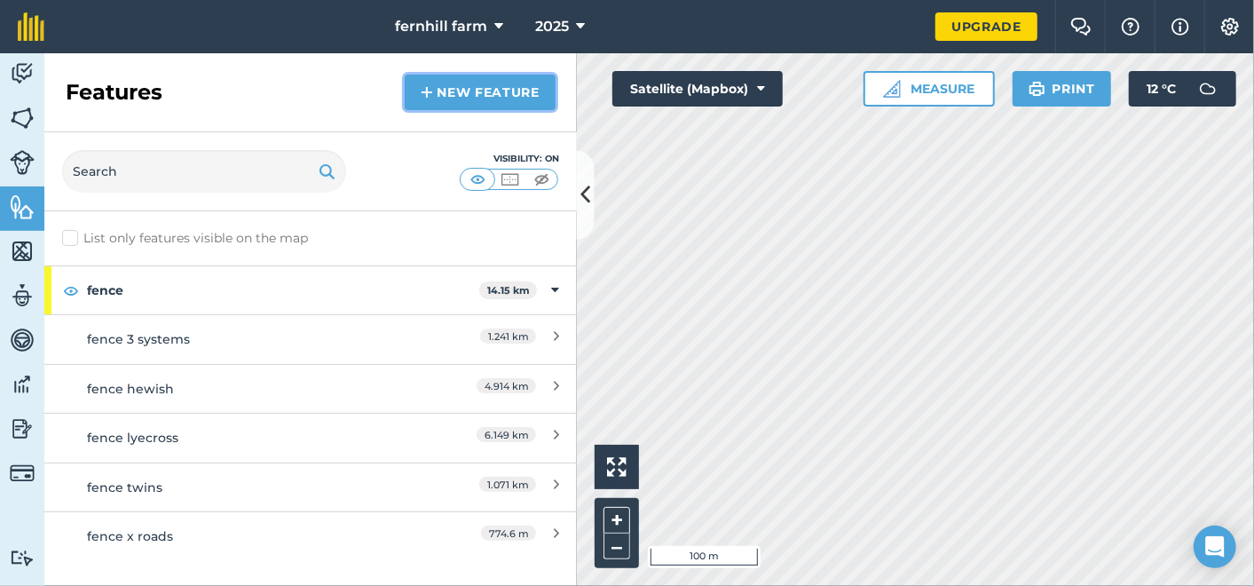
click at [457, 88] on link "New feature" at bounding box center [480, 92] width 151 height 35
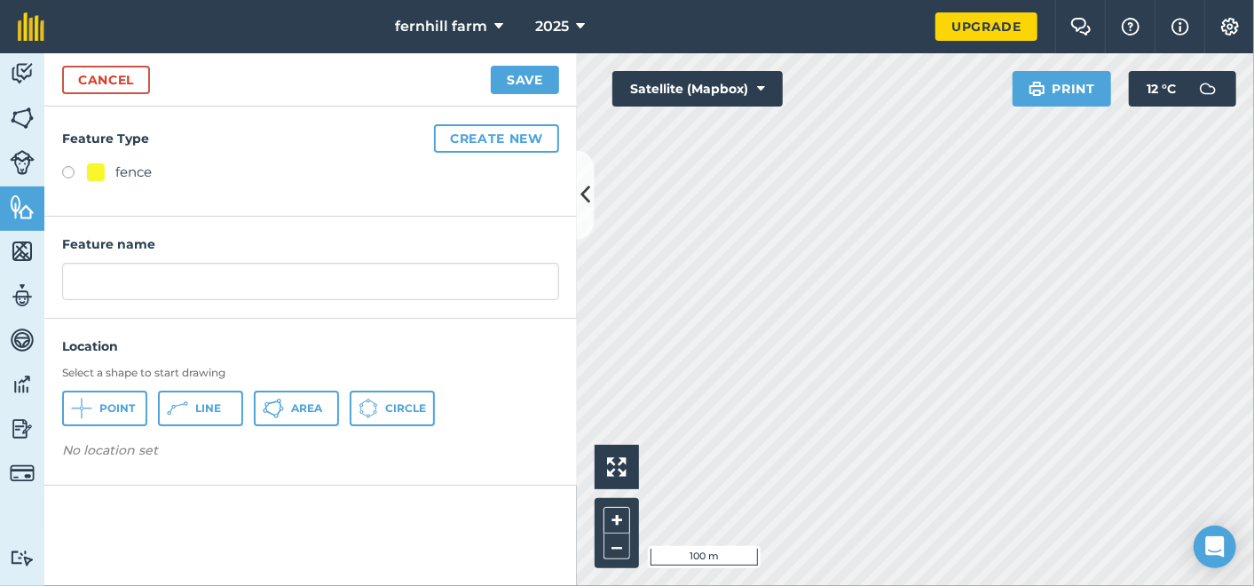
drag, startPoint x: 63, startPoint y: 170, endPoint x: 81, endPoint y: 194, distance: 29.8
click at [63, 173] on label at bounding box center [74, 175] width 25 height 18
radio input "true"
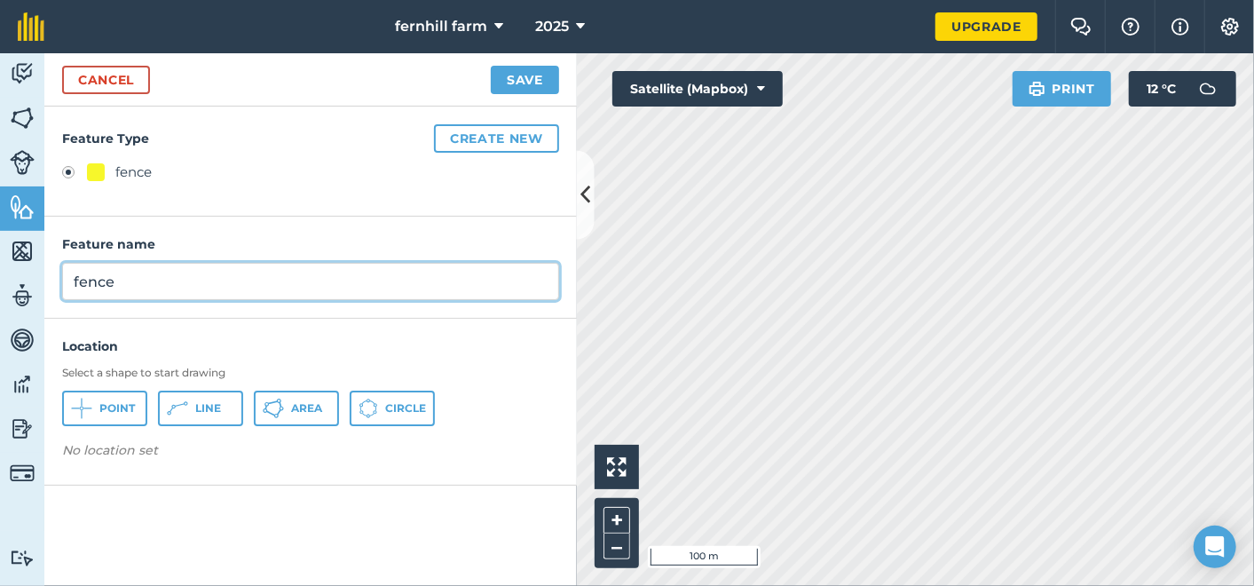
click at [146, 295] on input "fence" at bounding box center [310, 281] width 497 height 37
type input "fence aldwick"
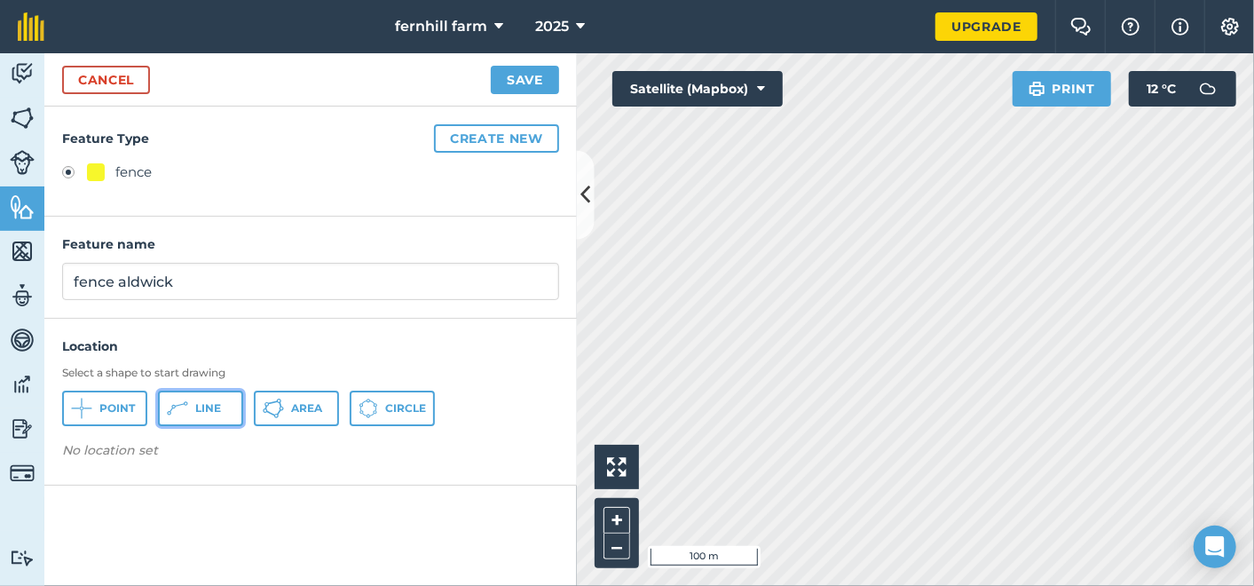
click at [187, 394] on button "Line" at bounding box center [200, 407] width 85 height 35
click at [199, 402] on span "Line" at bounding box center [208, 408] width 26 height 14
click at [195, 406] on span "Line" at bounding box center [208, 408] width 26 height 14
click at [206, 408] on span "Line" at bounding box center [208, 408] width 26 height 14
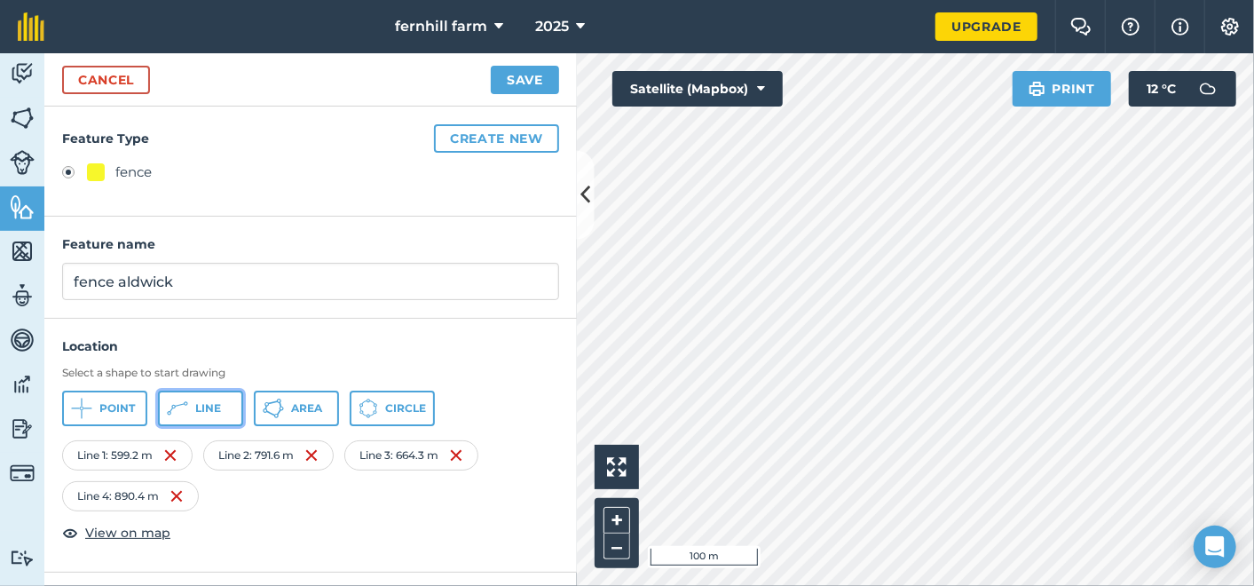
drag, startPoint x: 201, startPoint y: 406, endPoint x: 295, endPoint y: 427, distance: 97.3
click at [201, 406] on span "Line" at bounding box center [208, 408] width 26 height 14
click at [203, 401] on span "Line" at bounding box center [208, 408] width 26 height 14
click at [1253, 177] on html "fernhill farm 2025 Upgrade Farm Chat Help Info Settings Map printing is not ava…" at bounding box center [627, 293] width 1254 height 586
click at [197, 411] on span "Line" at bounding box center [208, 408] width 26 height 14
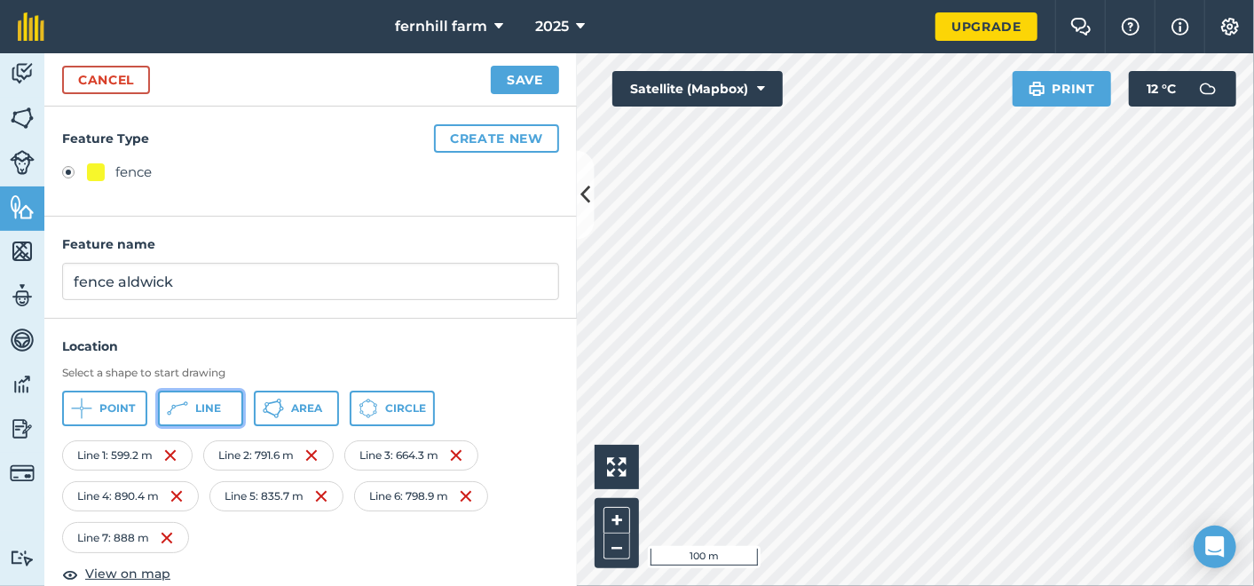
click at [202, 392] on button "Line" at bounding box center [200, 407] width 85 height 35
click at [212, 406] on span "Line" at bounding box center [208, 408] width 26 height 14
click at [458, 533] on img at bounding box center [456, 537] width 14 height 21
click at [196, 401] on span "Line" at bounding box center [208, 408] width 26 height 14
drag, startPoint x: 200, startPoint y: 410, endPoint x: 251, endPoint y: 397, distance: 53.2
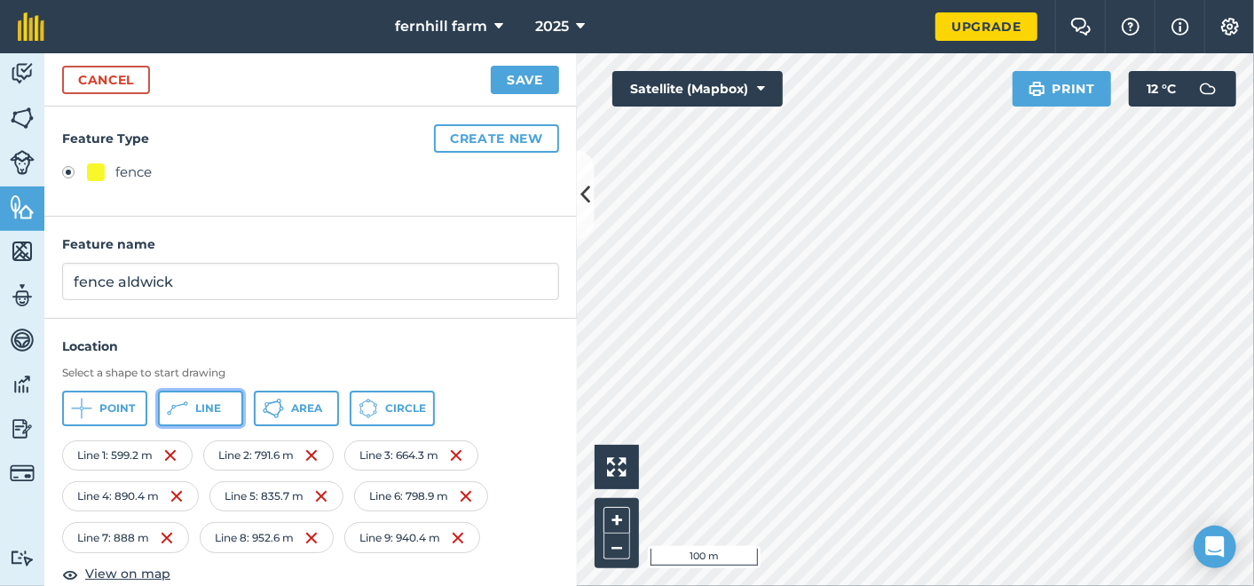
click at [200, 410] on span "Line" at bounding box center [208, 408] width 26 height 14
click at [217, 403] on span "Line" at bounding box center [208, 408] width 26 height 14
click at [193, 408] on button "Line" at bounding box center [200, 407] width 85 height 35
click at [180, 406] on icon at bounding box center [177, 408] width 21 height 21
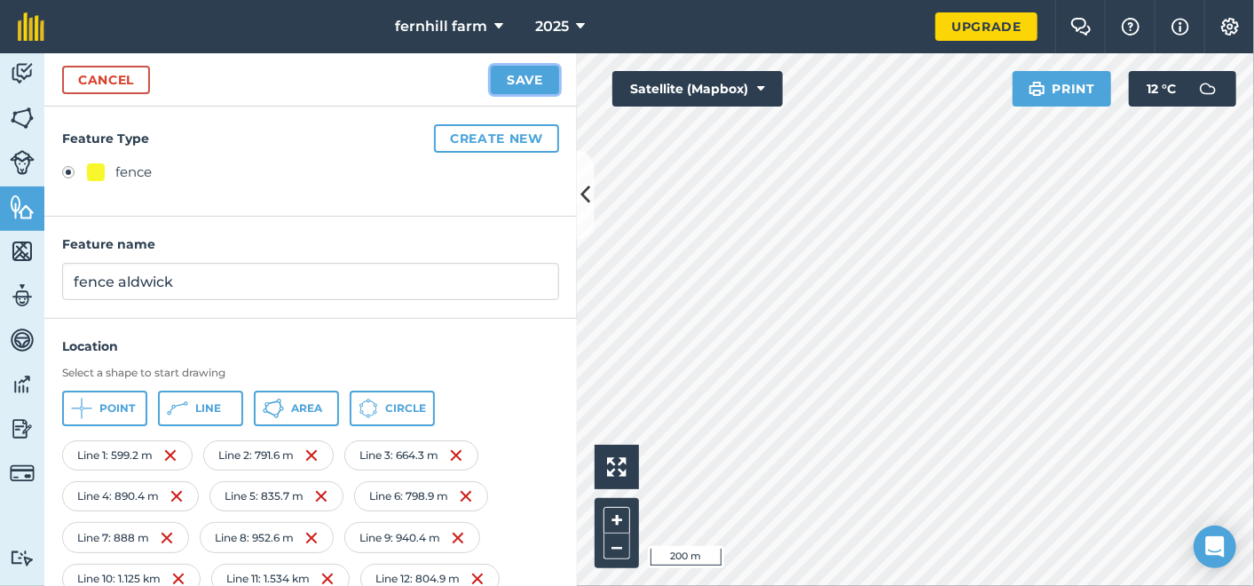
click at [514, 75] on button "Save" at bounding box center [525, 80] width 68 height 28
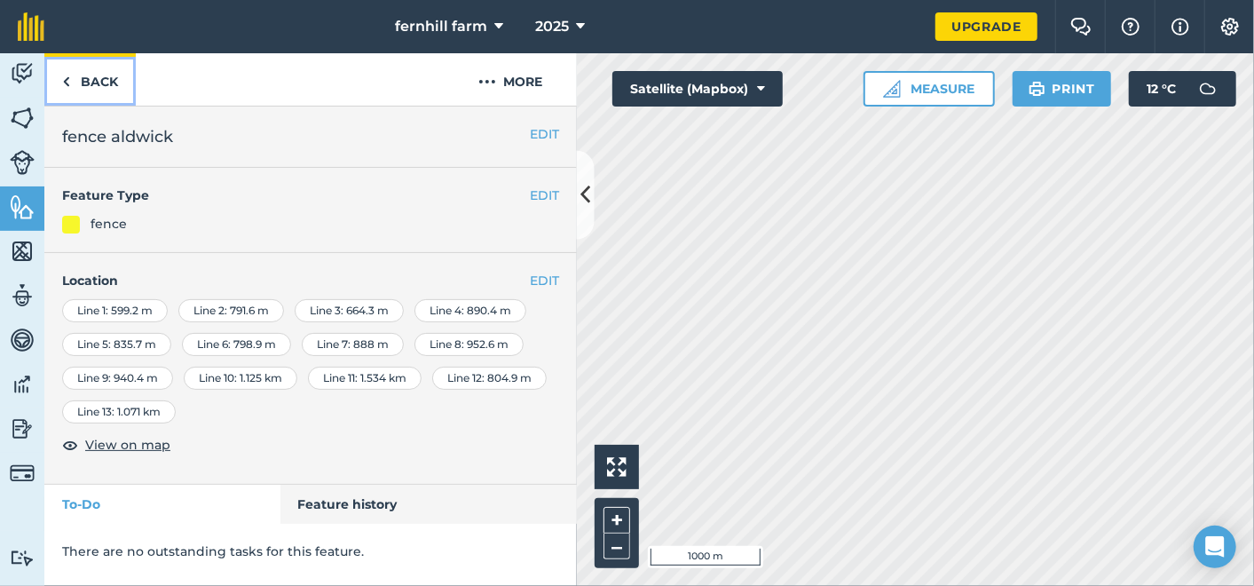
click at [81, 81] on link "Back" at bounding box center [89, 79] width 91 height 52
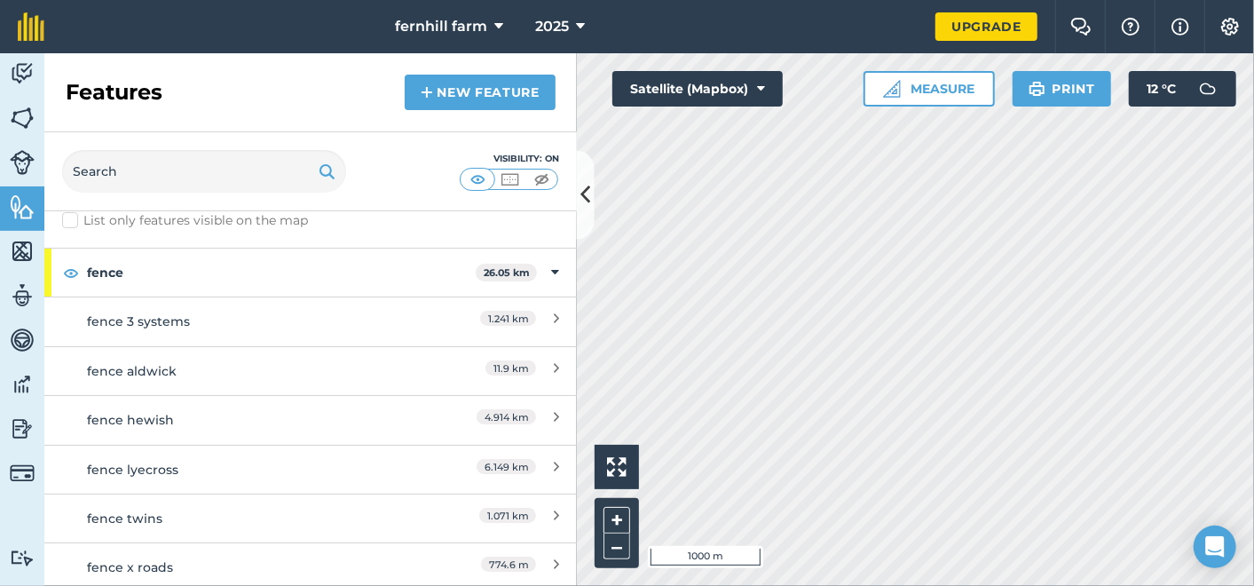
scroll to position [21, 0]
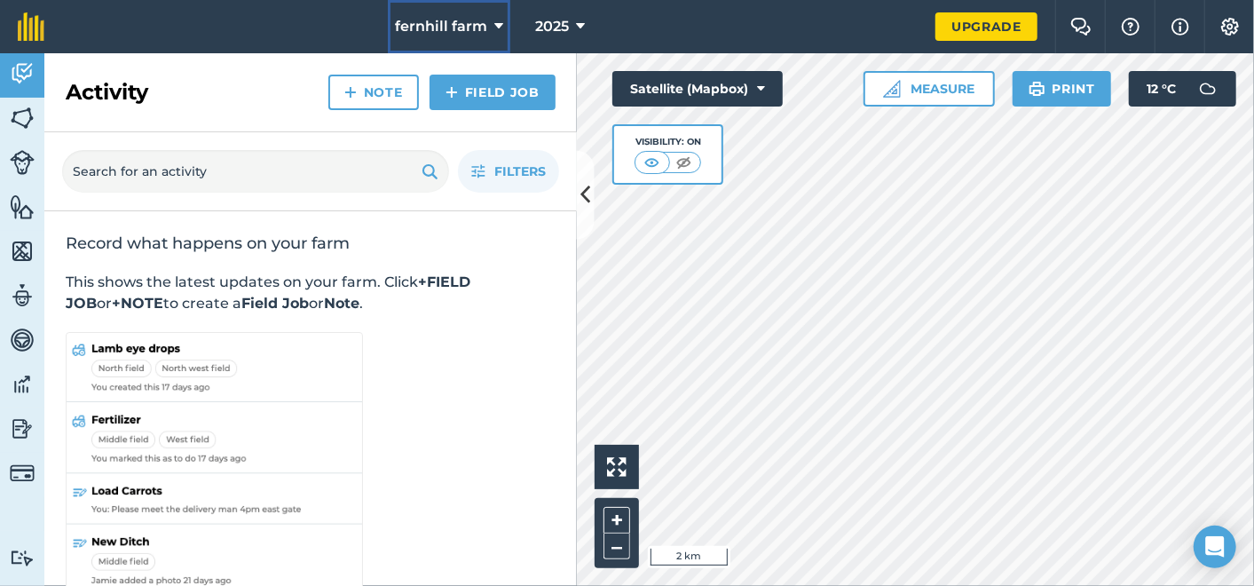
click at [498, 22] on icon at bounding box center [498, 26] width 9 height 21
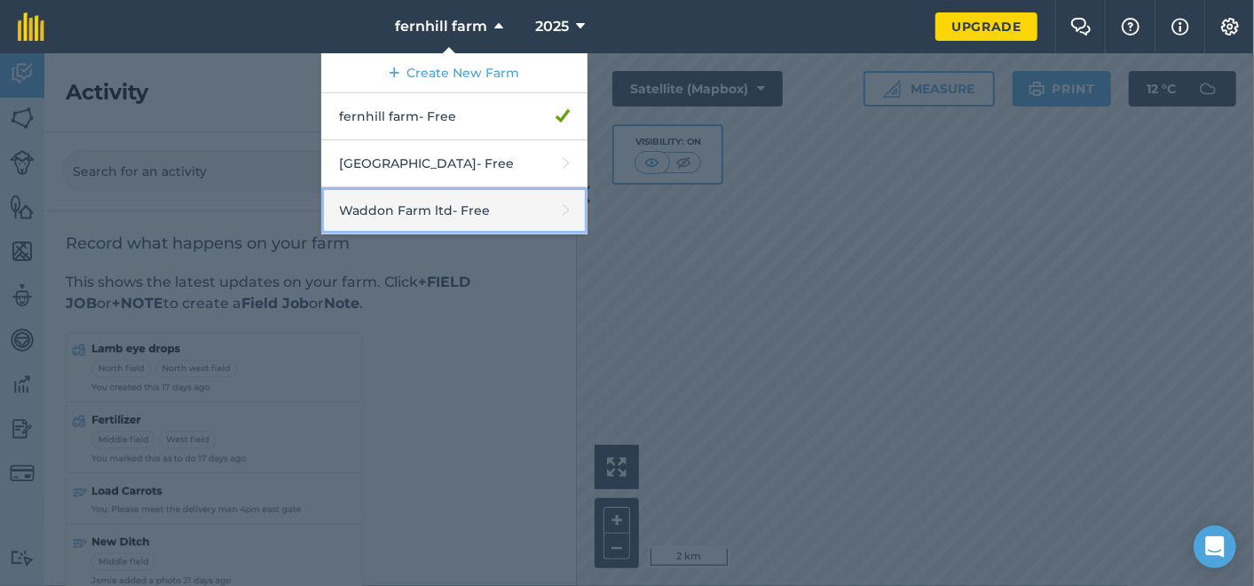
click at [541, 208] on link "Waddon Farm ltd - Free" at bounding box center [454, 210] width 266 height 47
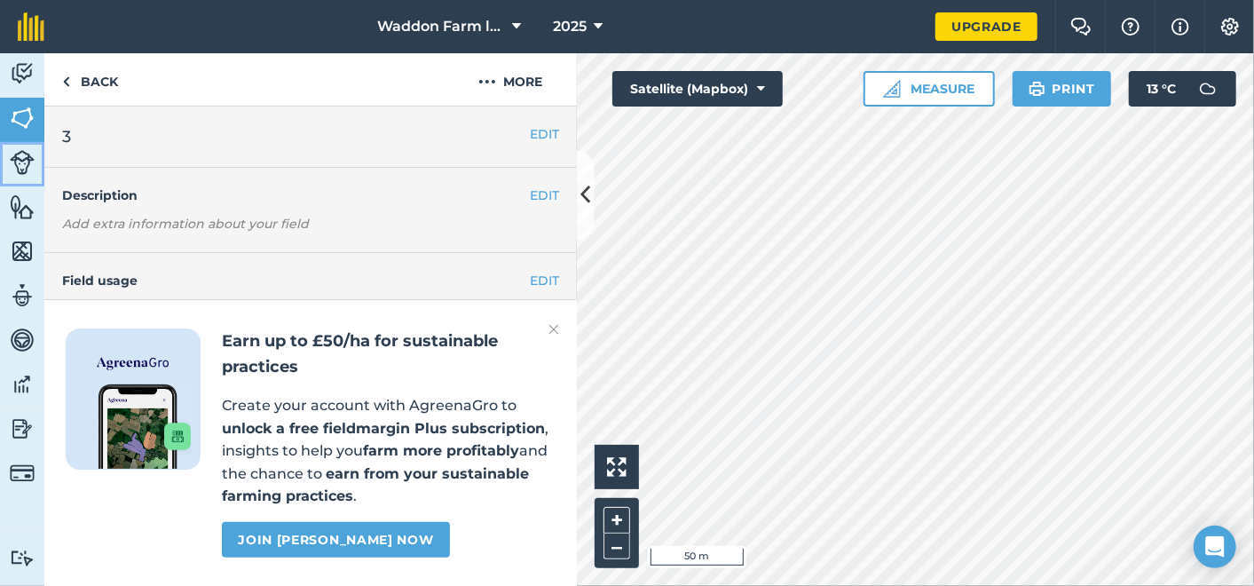
click at [3, 160] on link "Livestock" at bounding box center [22, 164] width 44 height 44
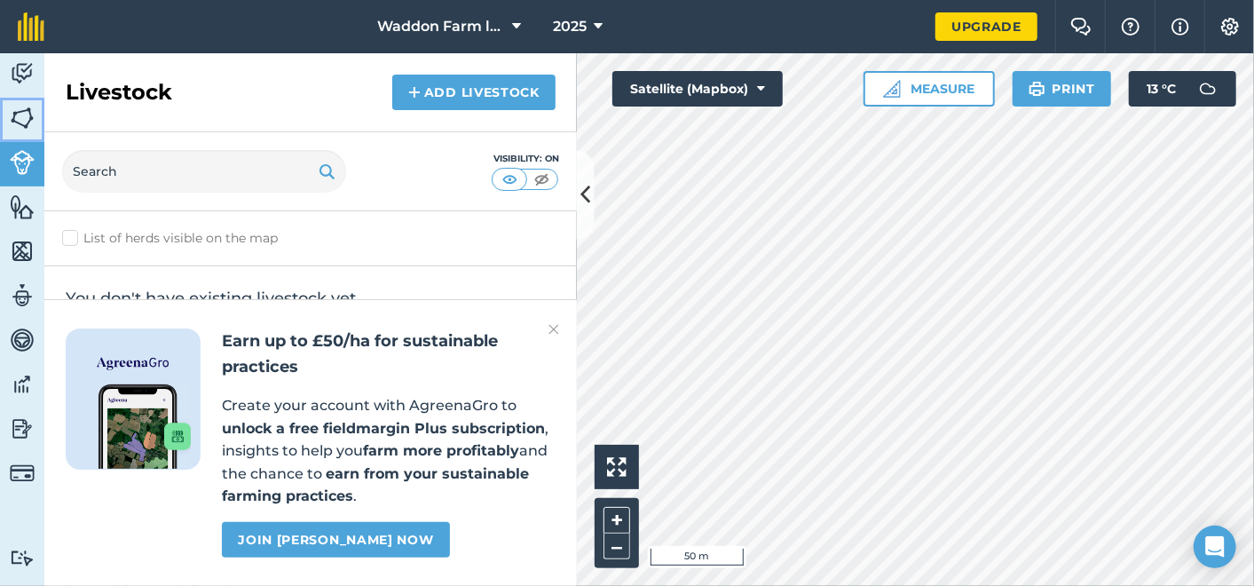
click at [40, 122] on link "Fields" at bounding box center [22, 120] width 44 height 44
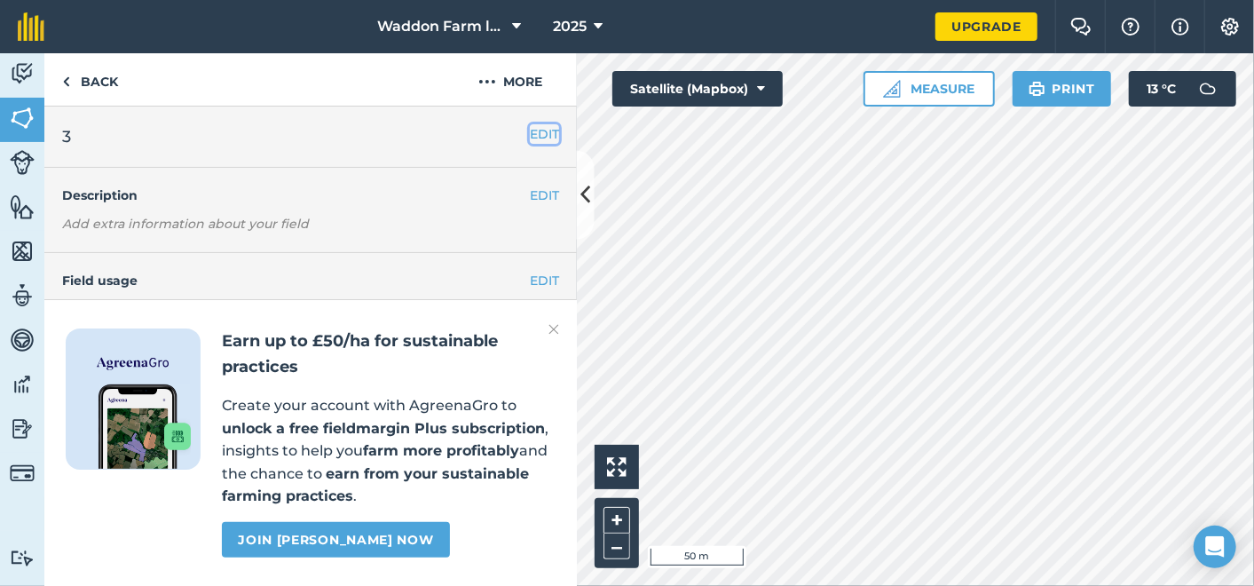
click at [530, 132] on button "EDIT" at bounding box center [544, 134] width 29 height 20
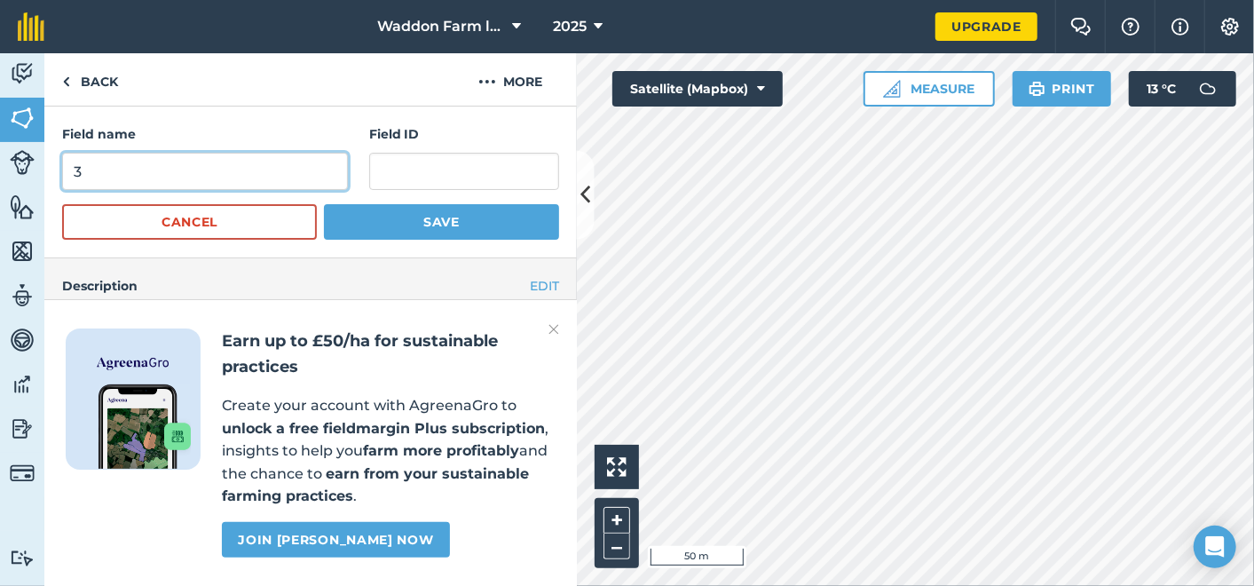
click at [182, 164] on input "3" at bounding box center [205, 171] width 286 height 37
type input "quarry"
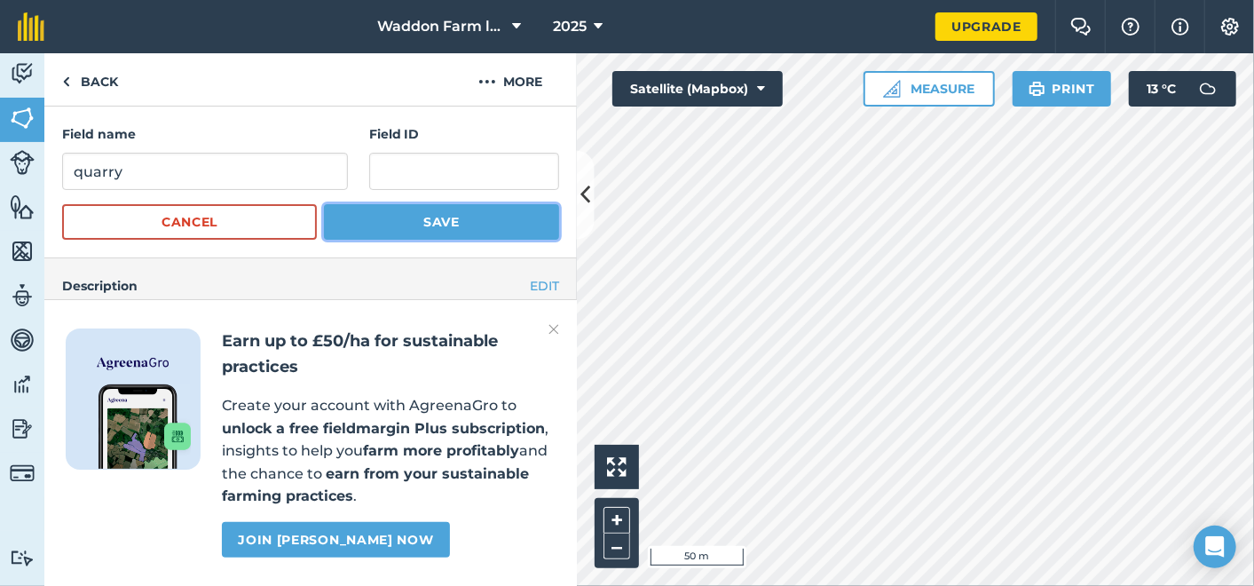
click at [459, 217] on button "Save" at bounding box center [441, 221] width 235 height 35
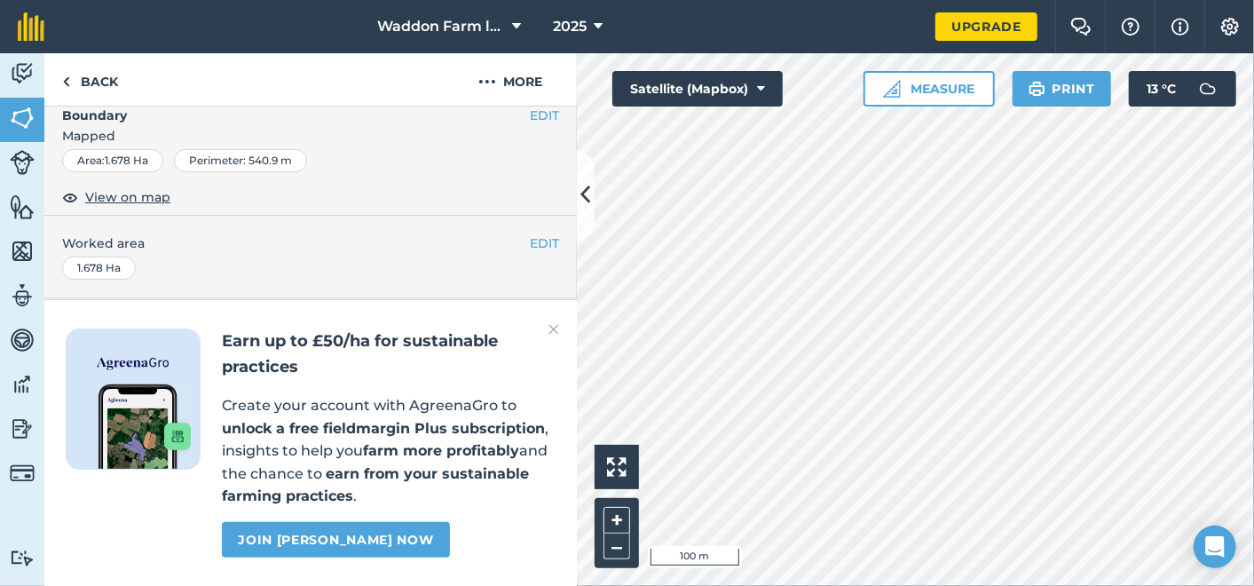
scroll to position [294, 0]
click at [548, 327] on img at bounding box center [553, 329] width 11 height 21
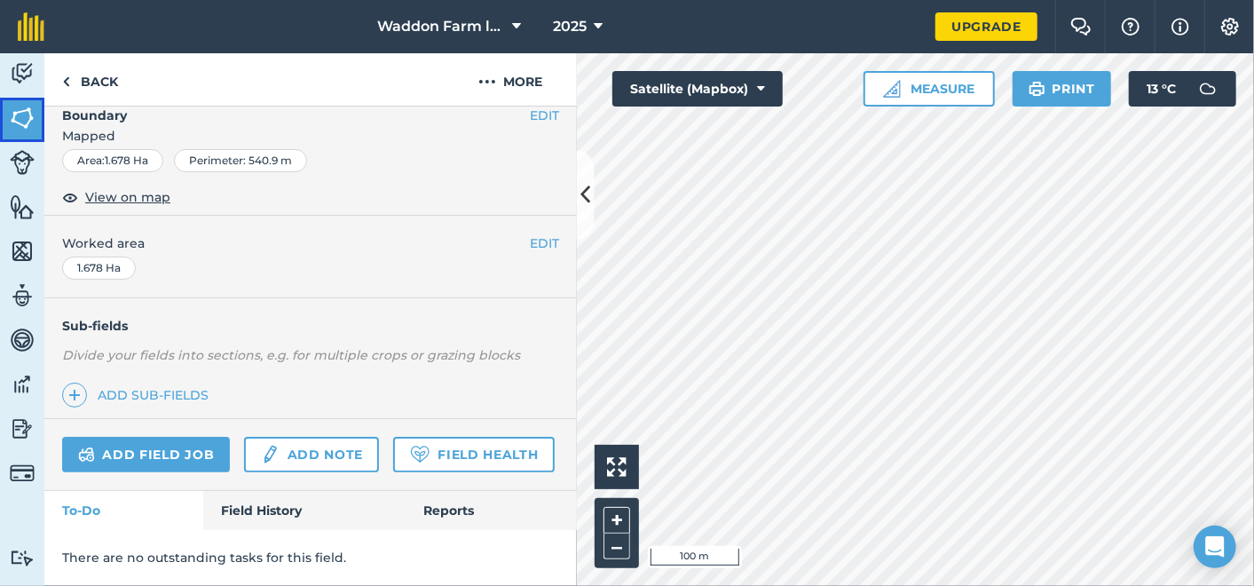
click at [14, 122] on img at bounding box center [22, 118] width 25 height 27
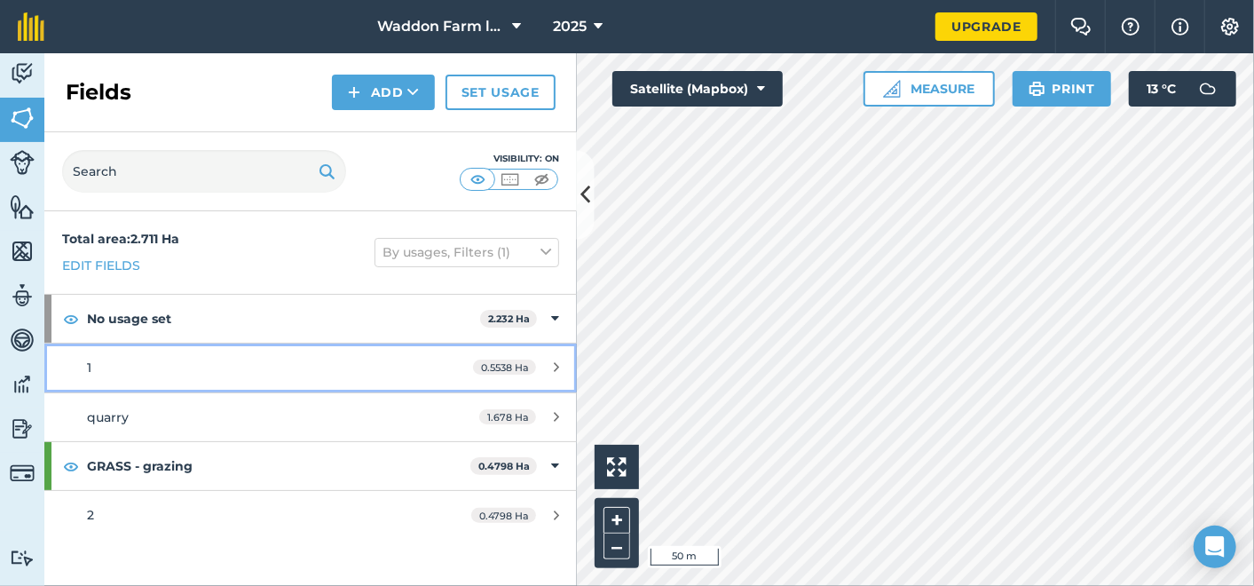
click at [555, 361] on icon at bounding box center [556, 366] width 5 height 13
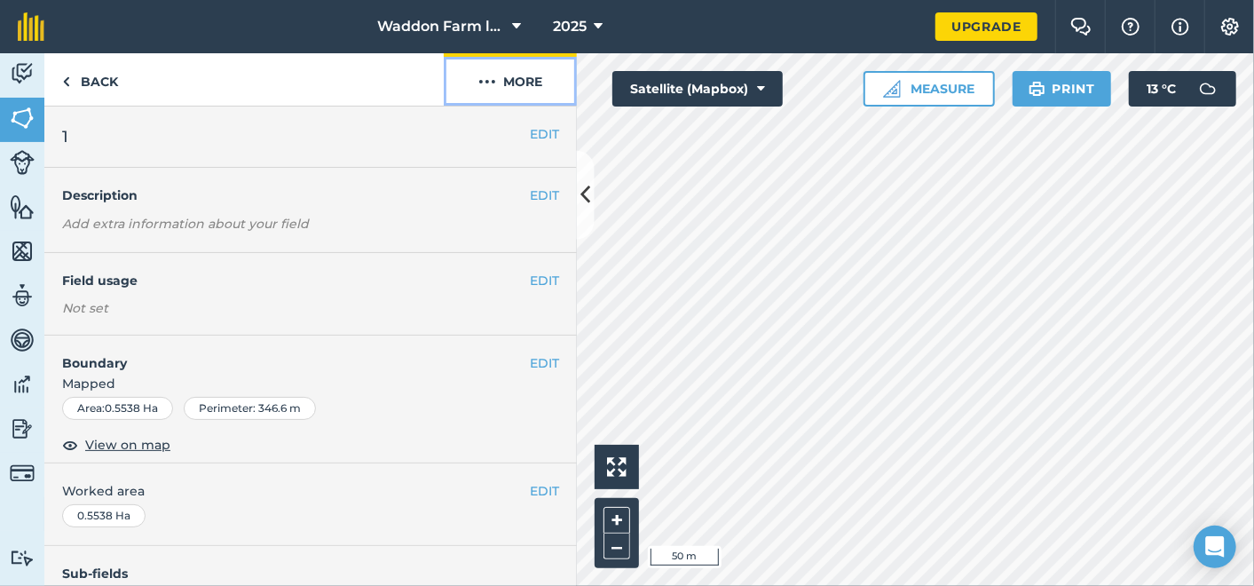
click at [525, 71] on button "More" at bounding box center [510, 79] width 133 height 52
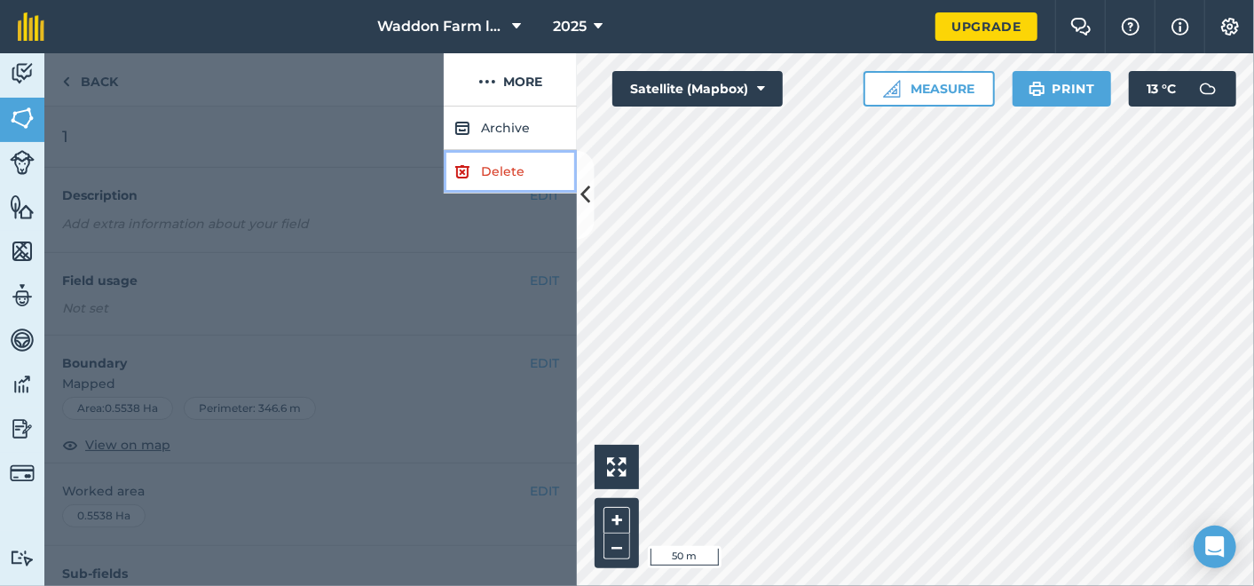
click at [513, 173] on link "Delete" at bounding box center [510, 171] width 133 height 43
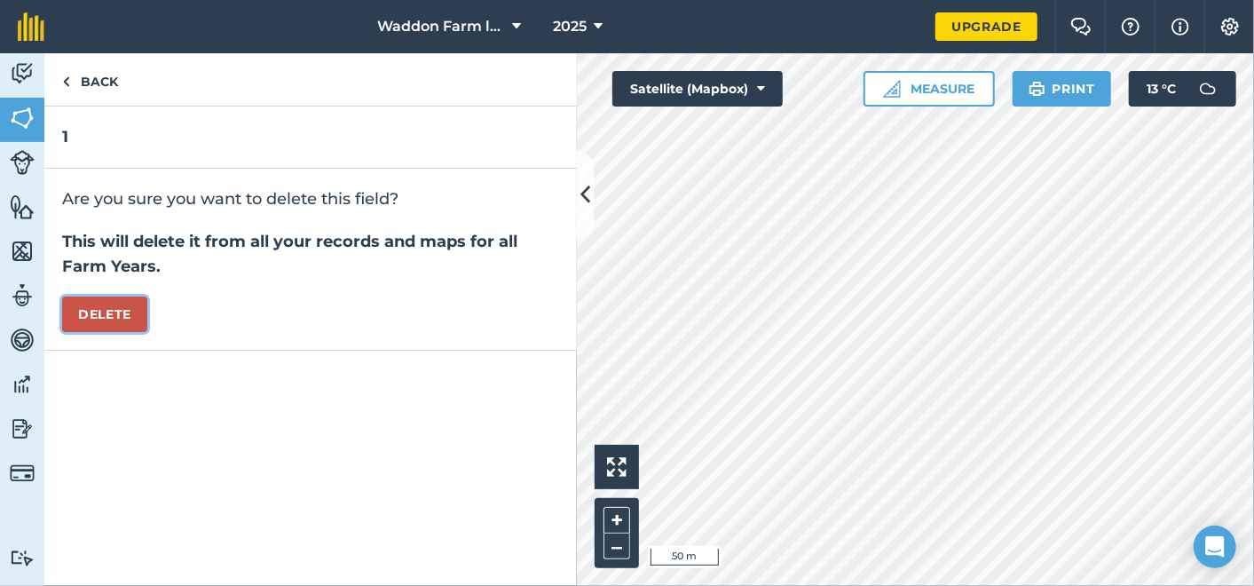
click at [125, 296] on button "Delete" at bounding box center [104, 313] width 85 height 35
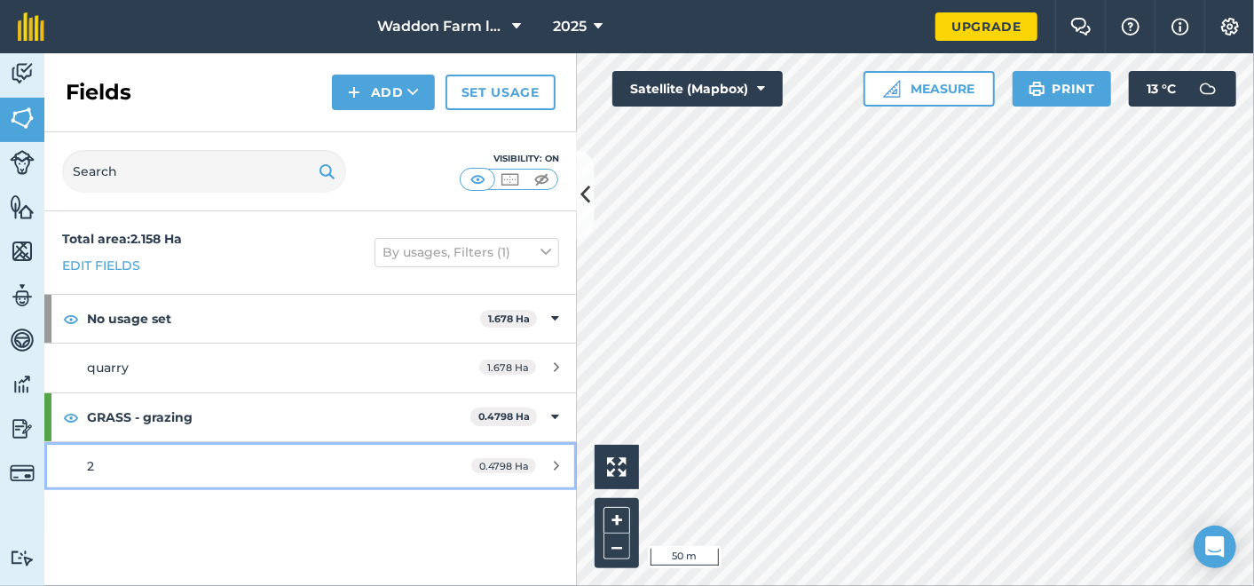
click at [544, 461] on div "0.4798 Ha" at bounding box center [514, 466] width 123 height 14
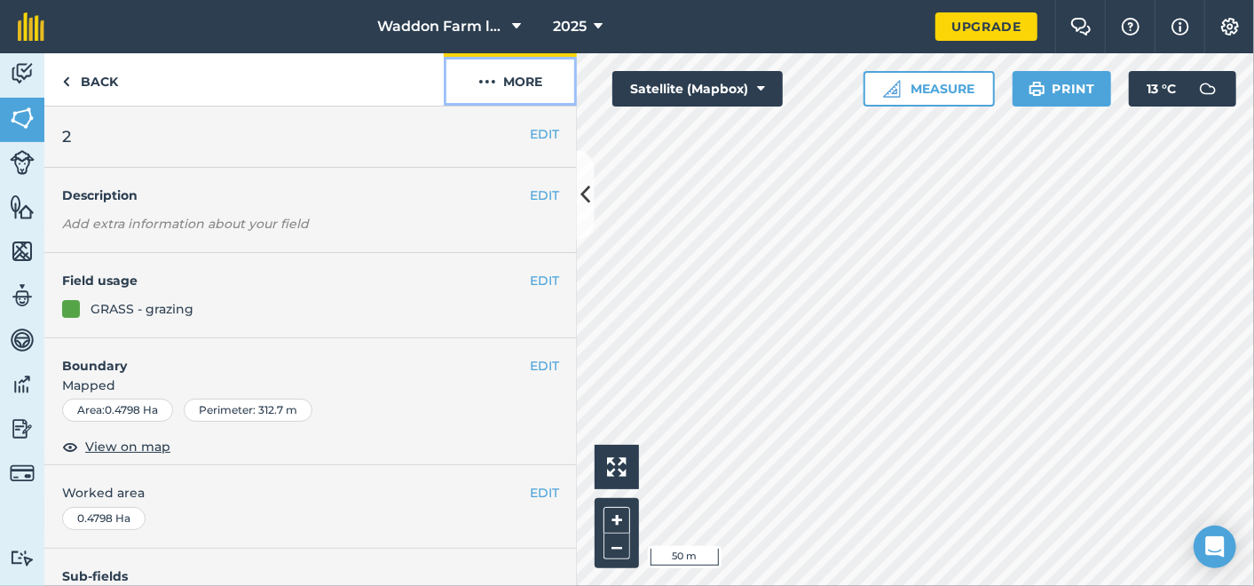
click at [510, 81] on button "More" at bounding box center [510, 79] width 133 height 52
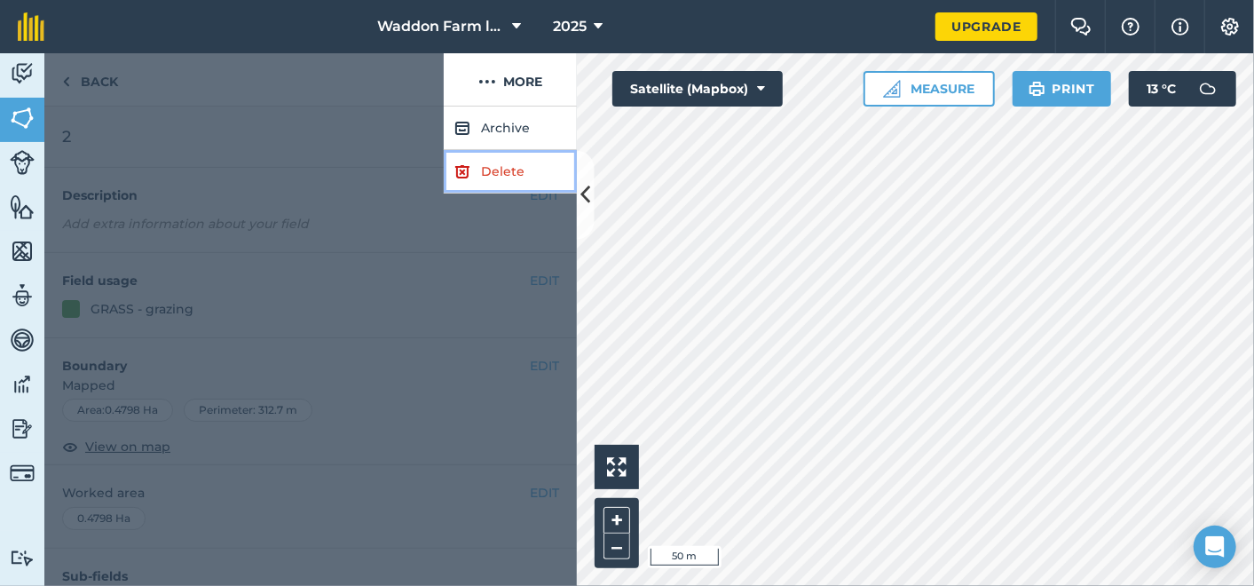
click at [503, 167] on link "Delete" at bounding box center [510, 171] width 133 height 43
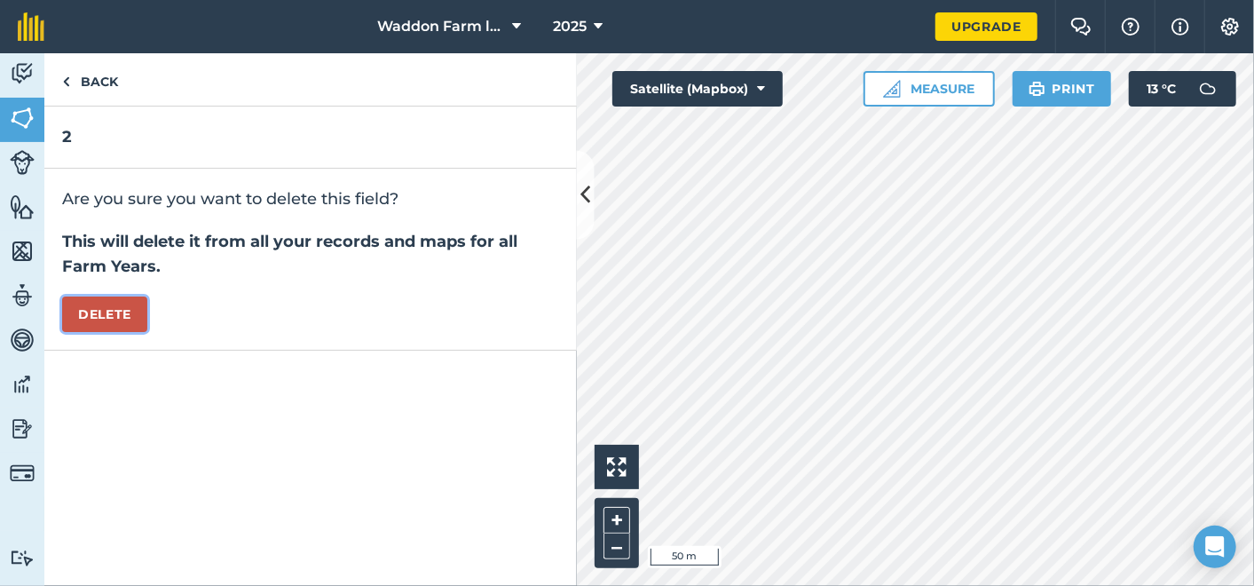
click at [106, 315] on button "Delete" at bounding box center [104, 313] width 85 height 35
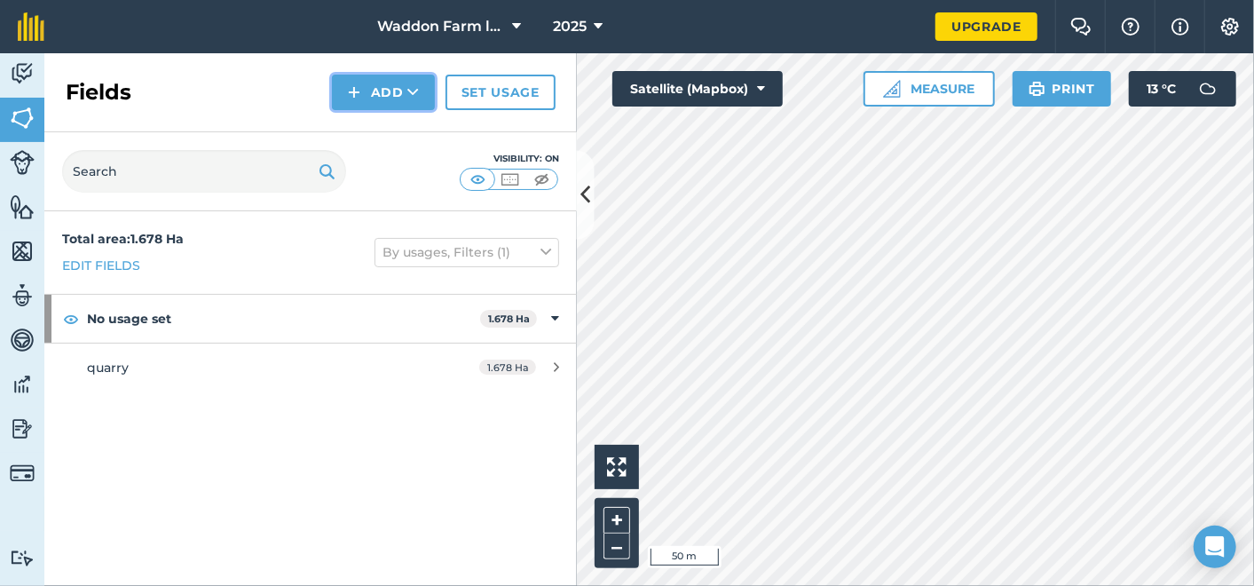
click at [399, 83] on button "Add" at bounding box center [383, 92] width 103 height 35
click at [383, 125] on link "Draw" at bounding box center [384, 132] width 98 height 39
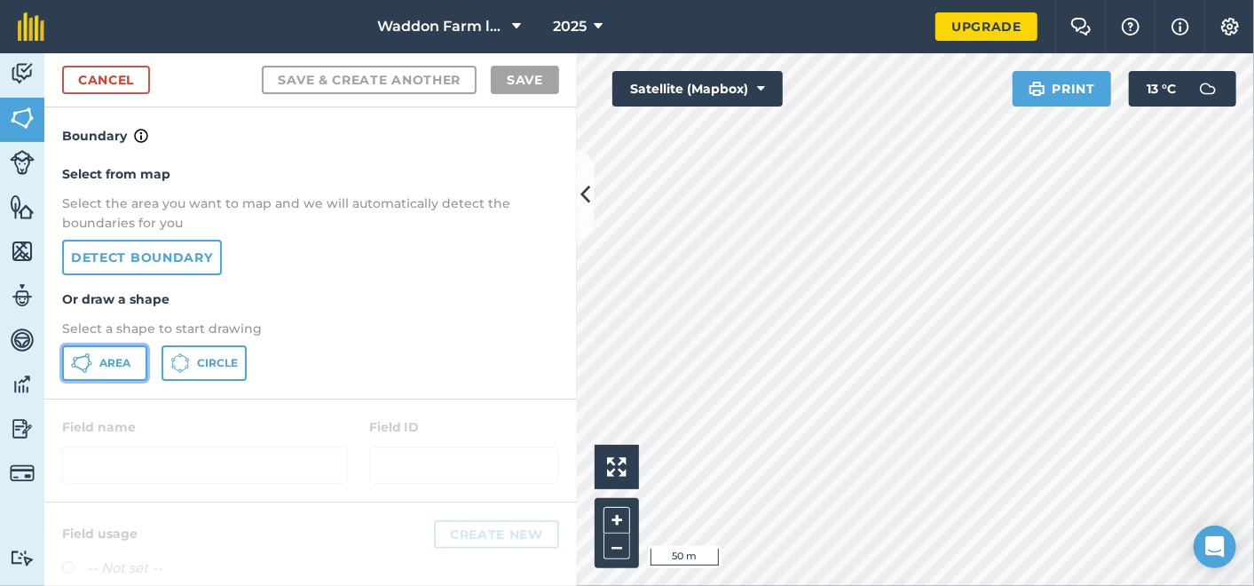
click at [78, 360] on icon at bounding box center [81, 362] width 21 height 21
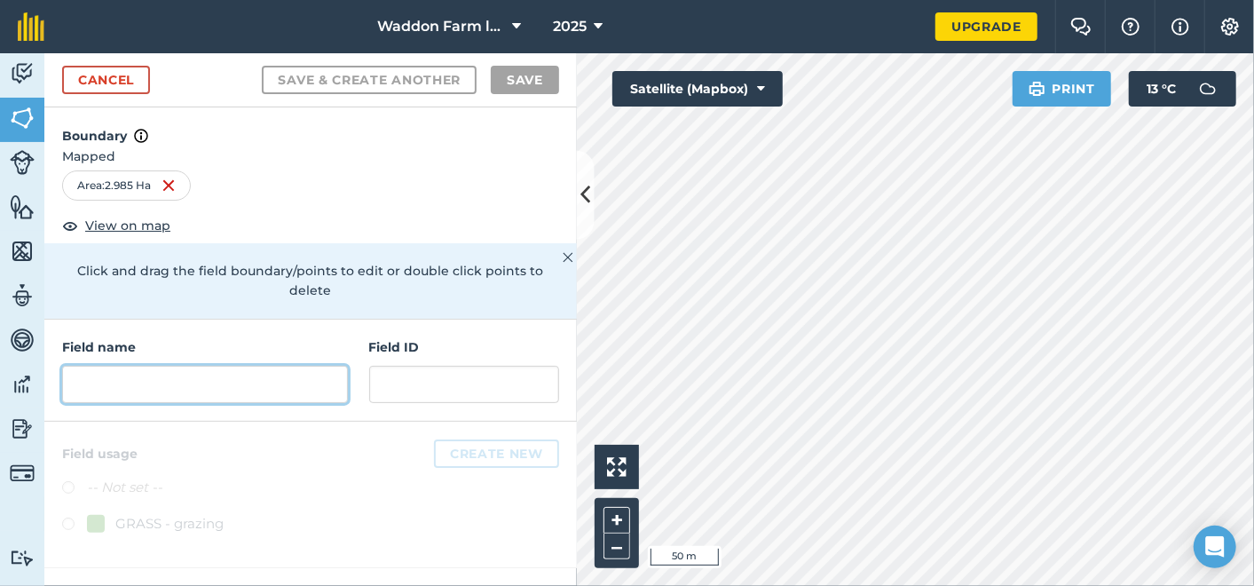
click at [160, 366] on input "text" at bounding box center [205, 384] width 286 height 37
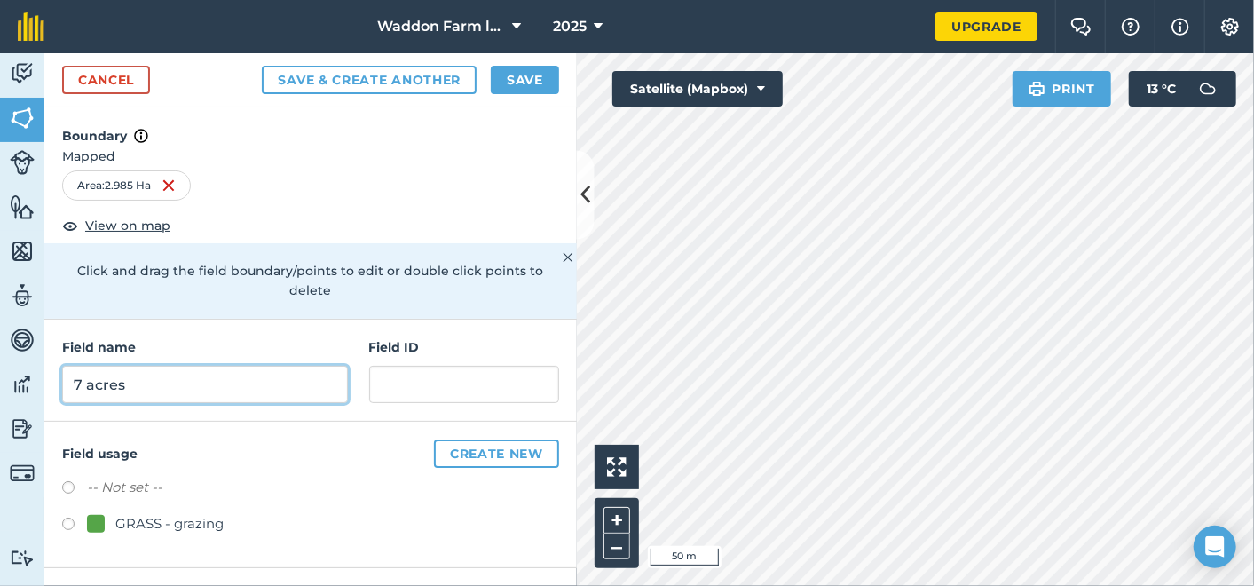
type input "7 acres"
click at [66, 517] on label at bounding box center [74, 526] width 25 height 18
radio input "true"
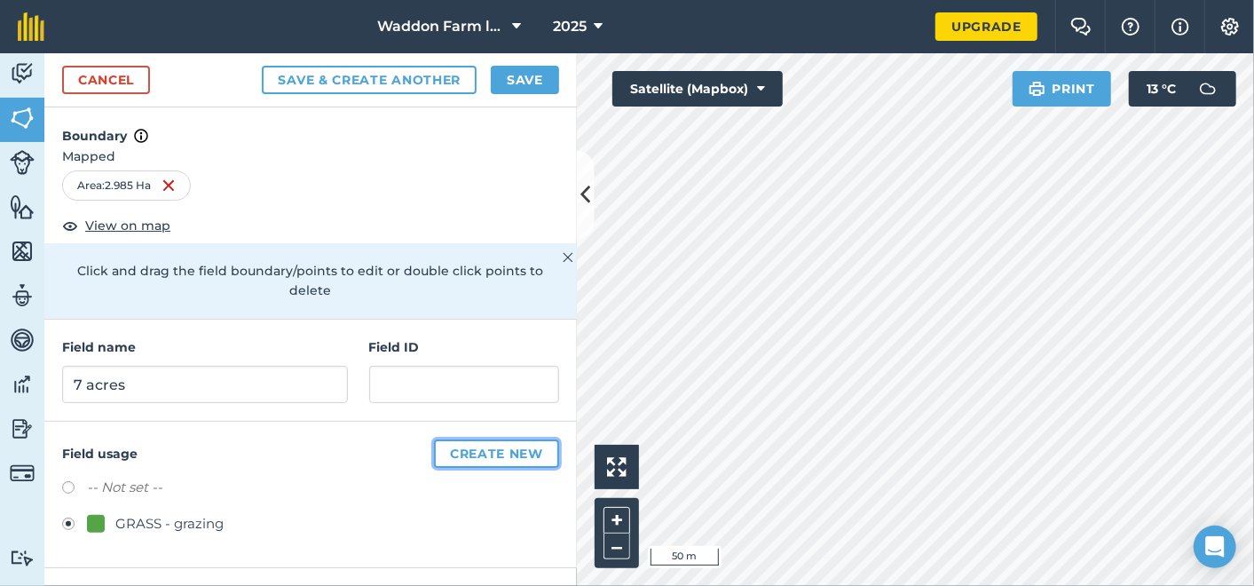
click at [494, 439] on button "Create new" at bounding box center [496, 453] width 125 height 28
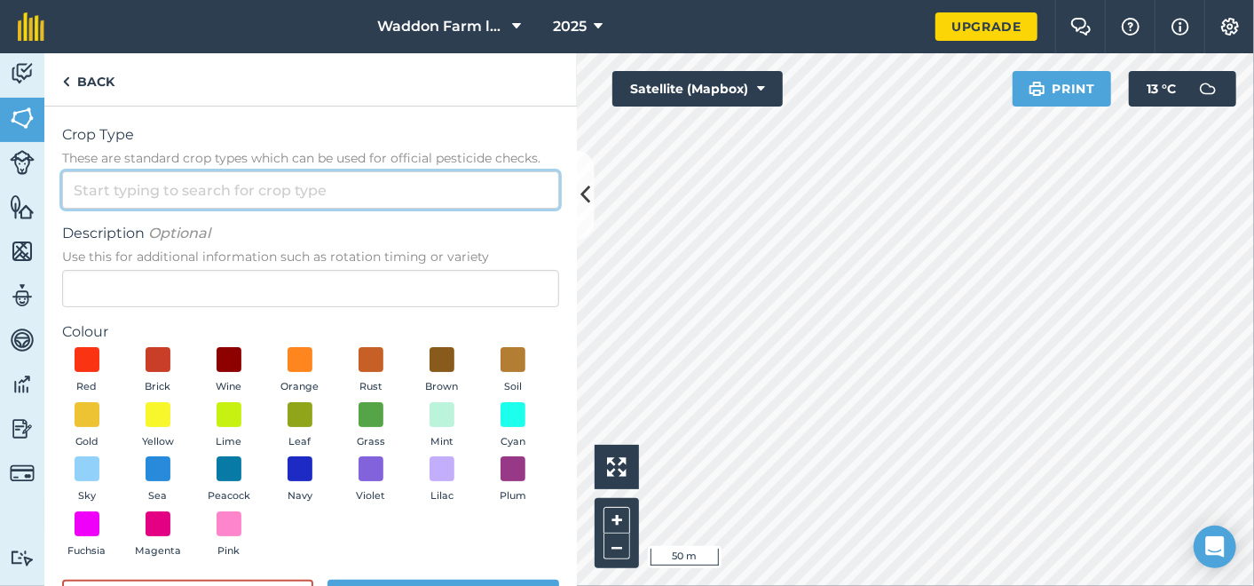
click at [232, 193] on input "Crop Type These are standard crop types which can be used for official pesticid…" at bounding box center [310, 189] width 497 height 37
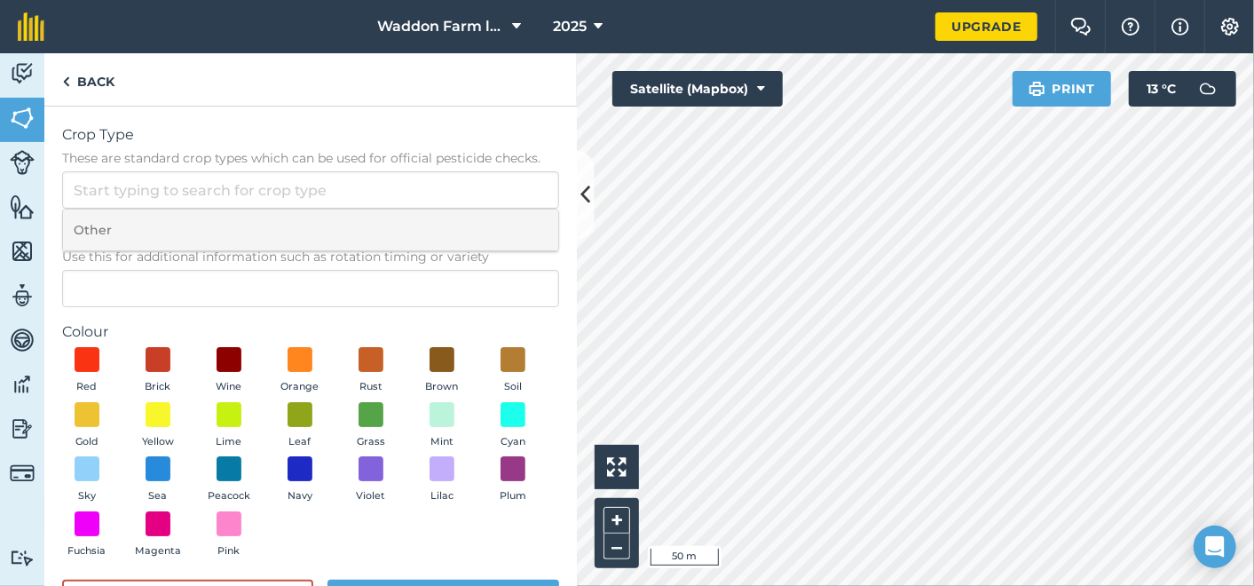
click at [192, 224] on li "Other" at bounding box center [310, 230] width 495 height 42
type input "Other"
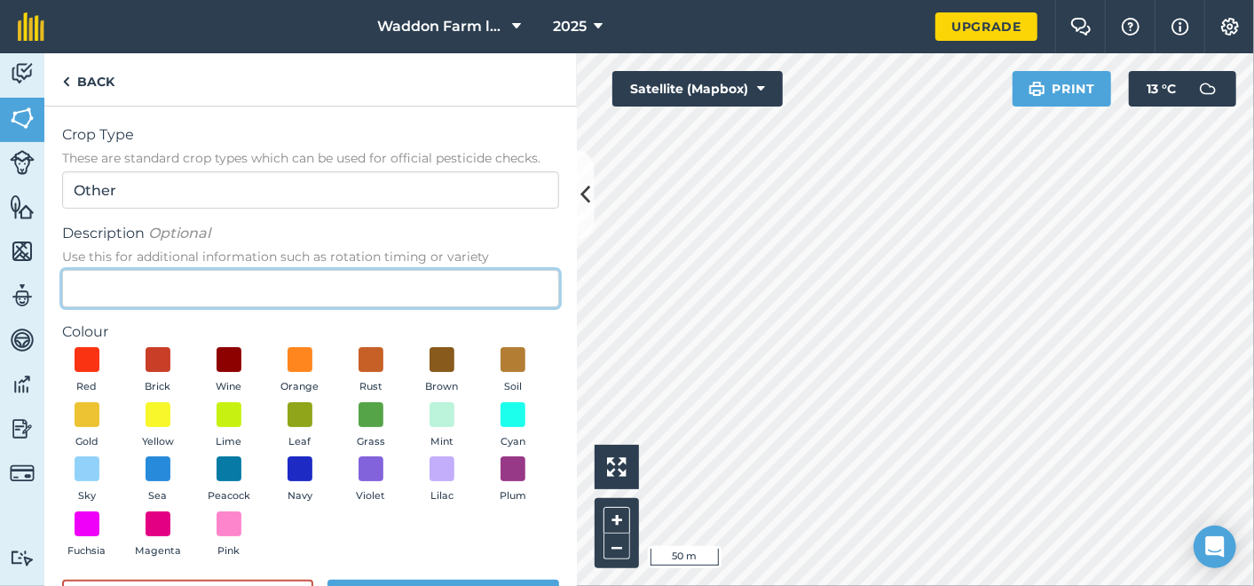
click at [154, 285] on input "Description Optional Use this for additional information such as rotation timin…" at bounding box center [310, 288] width 497 height 37
type input "grazing"
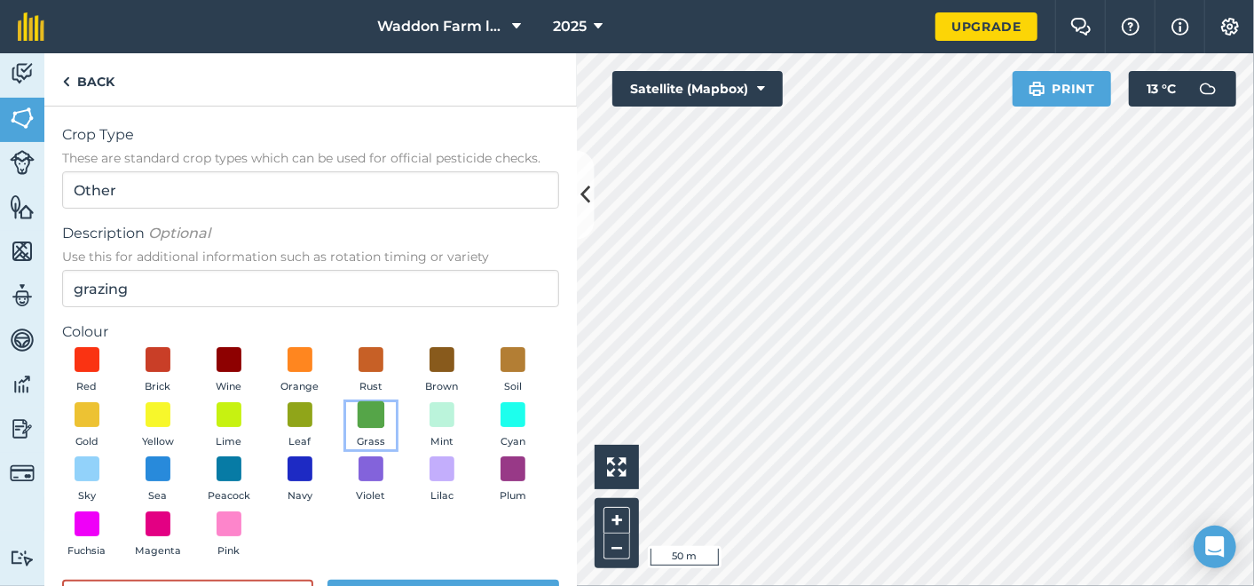
click at [385, 410] on span at bounding box center [372, 414] width 28 height 28
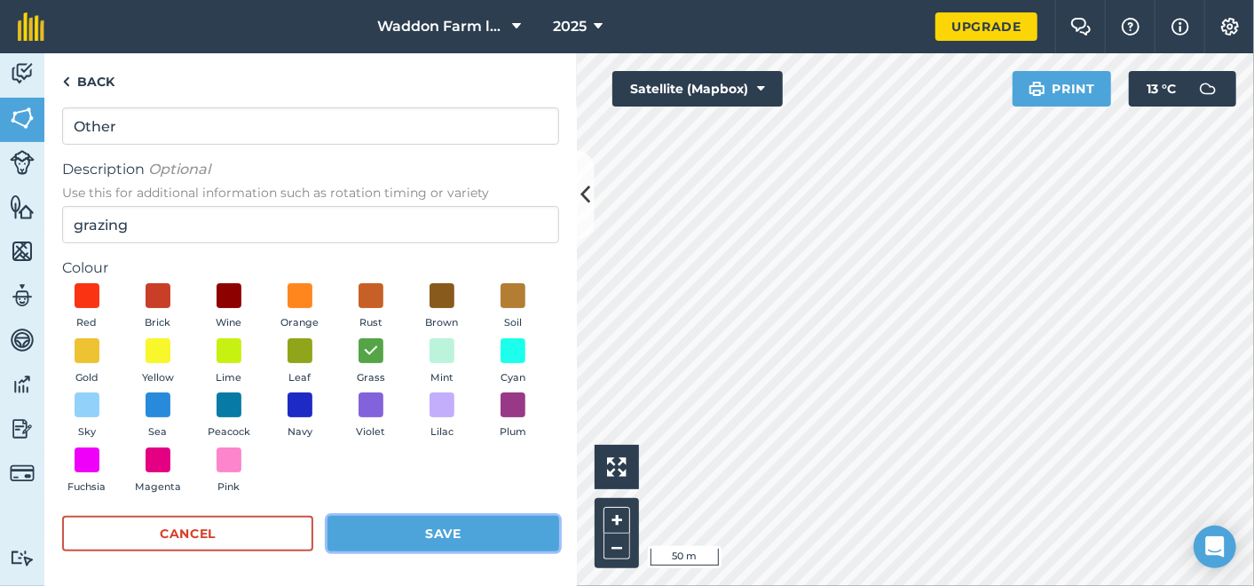
click at [445, 528] on button "Save" at bounding box center [443, 533] width 232 height 35
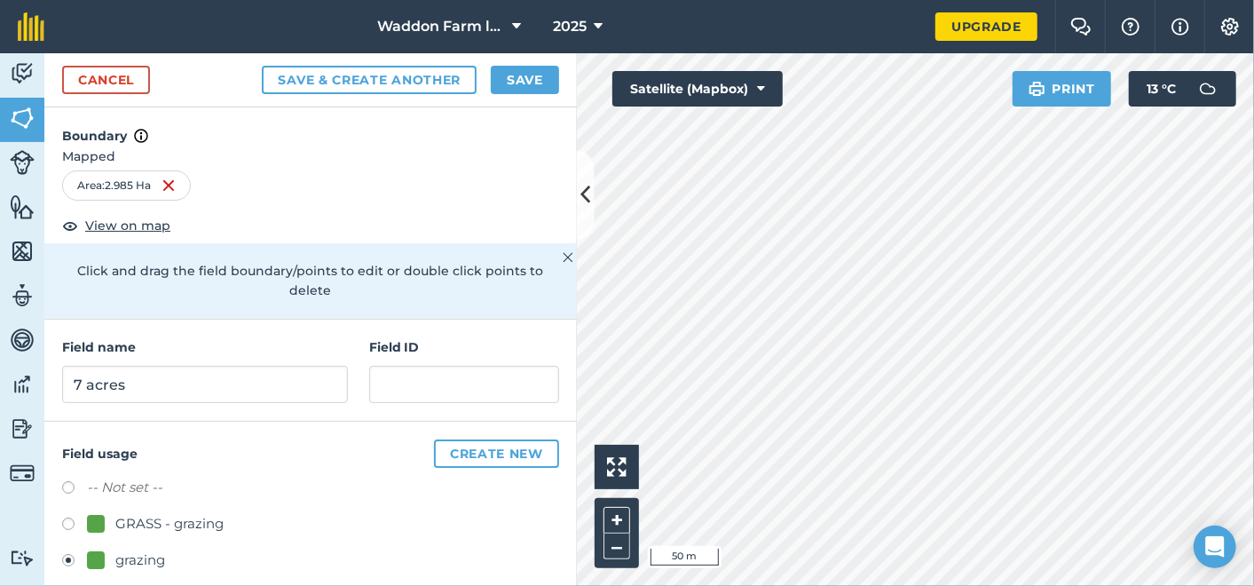
click at [66, 517] on label at bounding box center [74, 526] width 25 height 18
radio input "true"
drag, startPoint x: 66, startPoint y: 499, endPoint x: 213, endPoint y: 543, distance: 153.8
click at [213, 549] on div "grazing" at bounding box center [310, 562] width 497 height 26
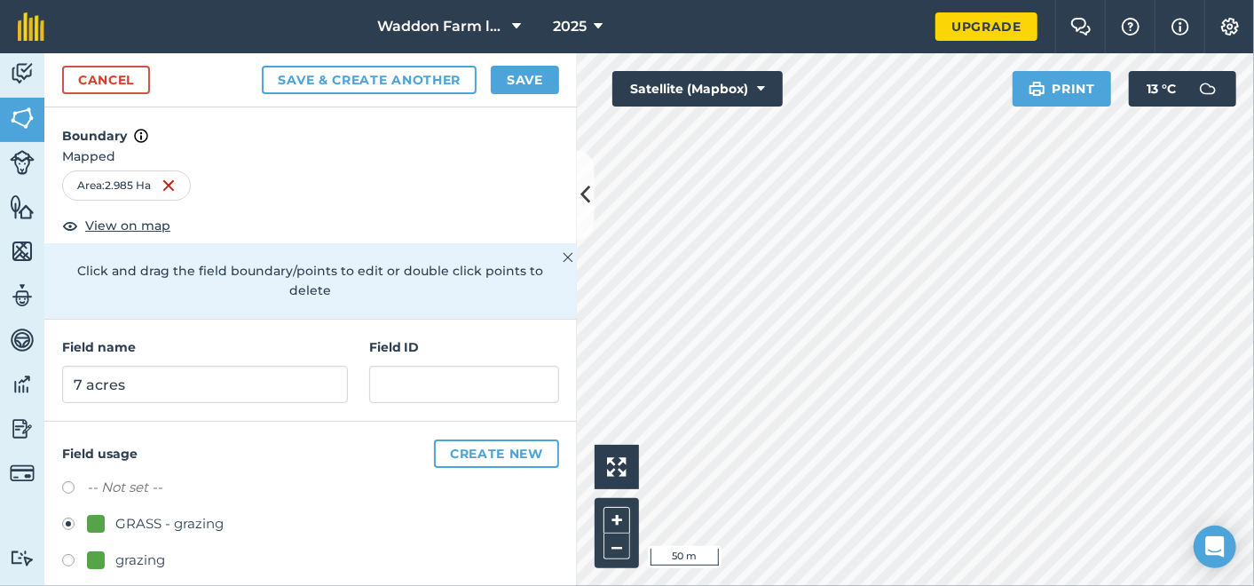
click at [63, 554] on label at bounding box center [74, 563] width 25 height 18
radio input "true"
click at [542, 73] on button "Save" at bounding box center [525, 80] width 68 height 28
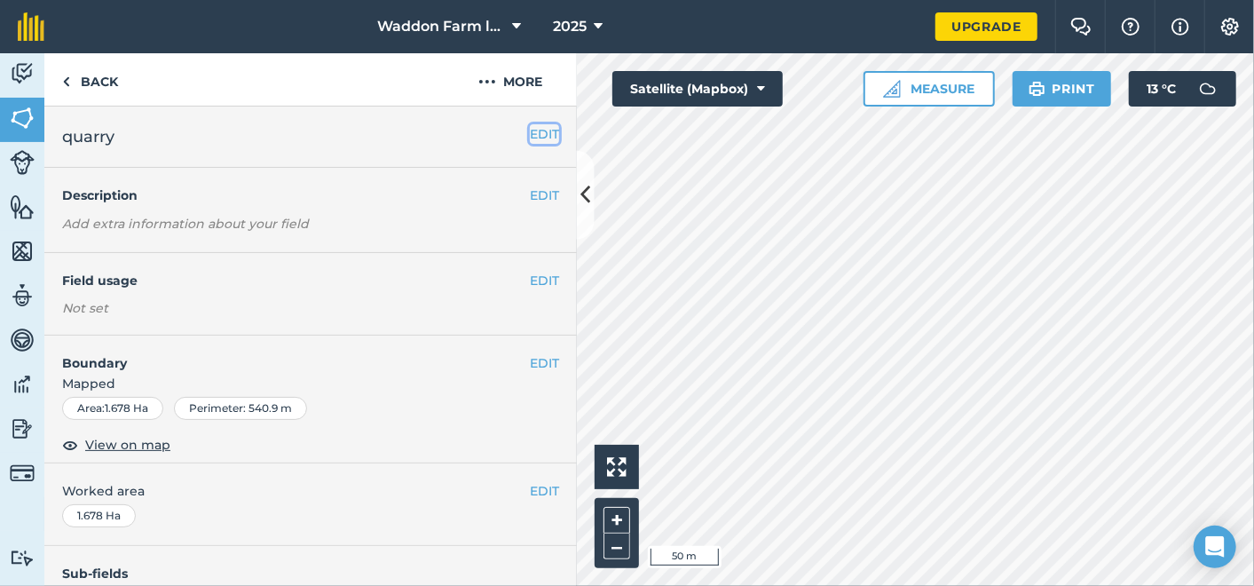
click at [531, 125] on button "EDIT" at bounding box center [544, 134] width 29 height 20
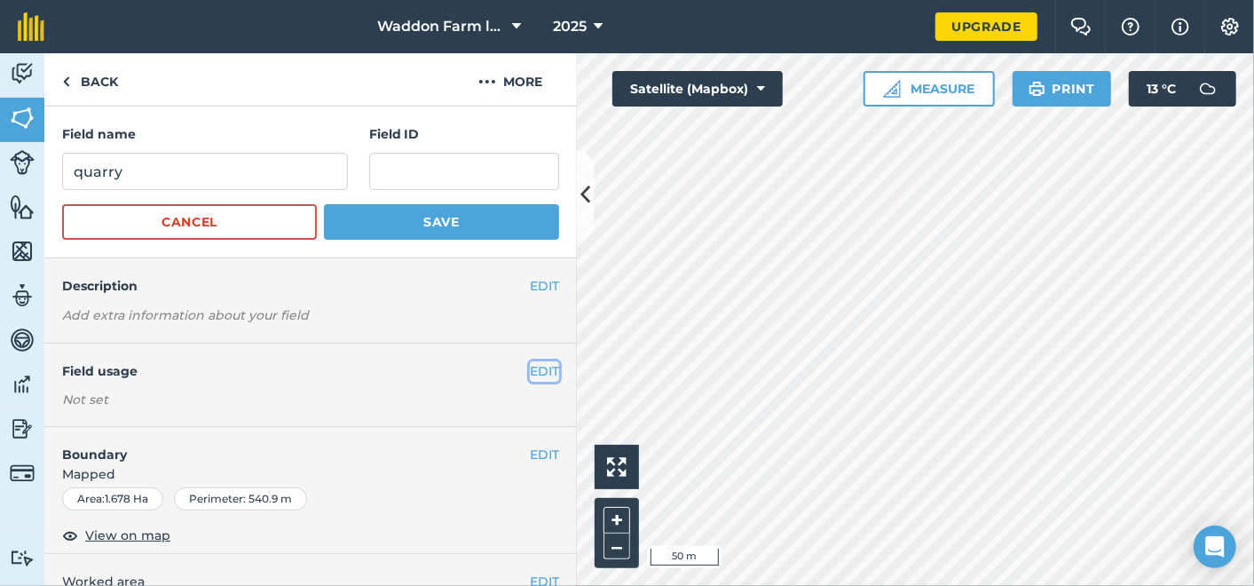
click at [530, 361] on button "EDIT" at bounding box center [544, 371] width 29 height 20
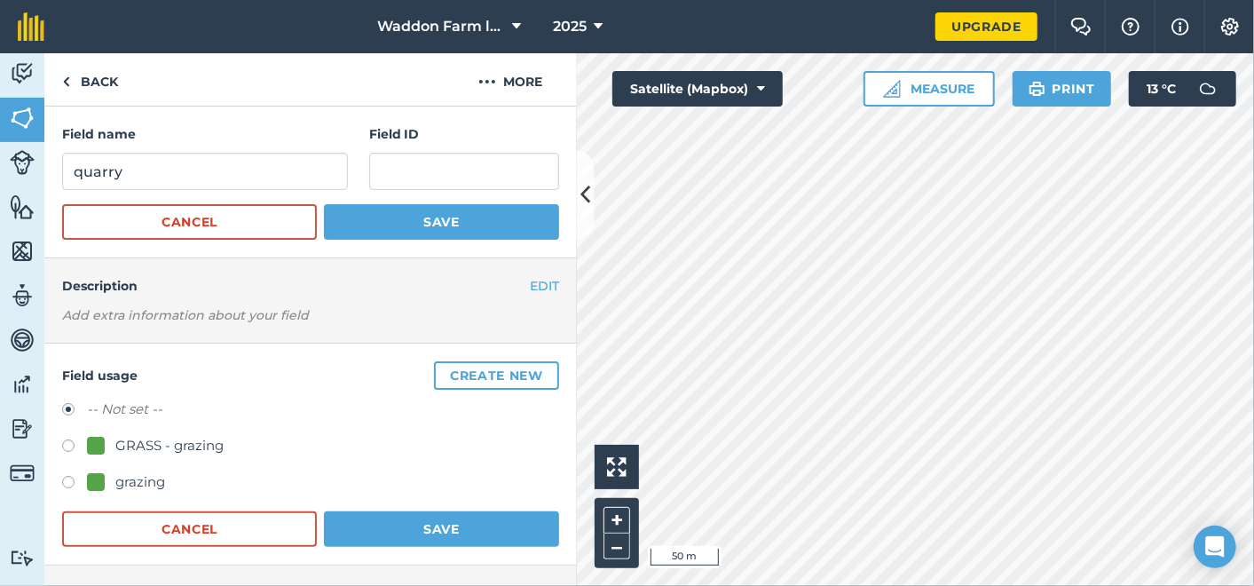
click at [68, 478] on label at bounding box center [74, 485] width 25 height 18
radio input "true"
radio input "false"
click at [380, 523] on button "Save" at bounding box center [441, 528] width 235 height 35
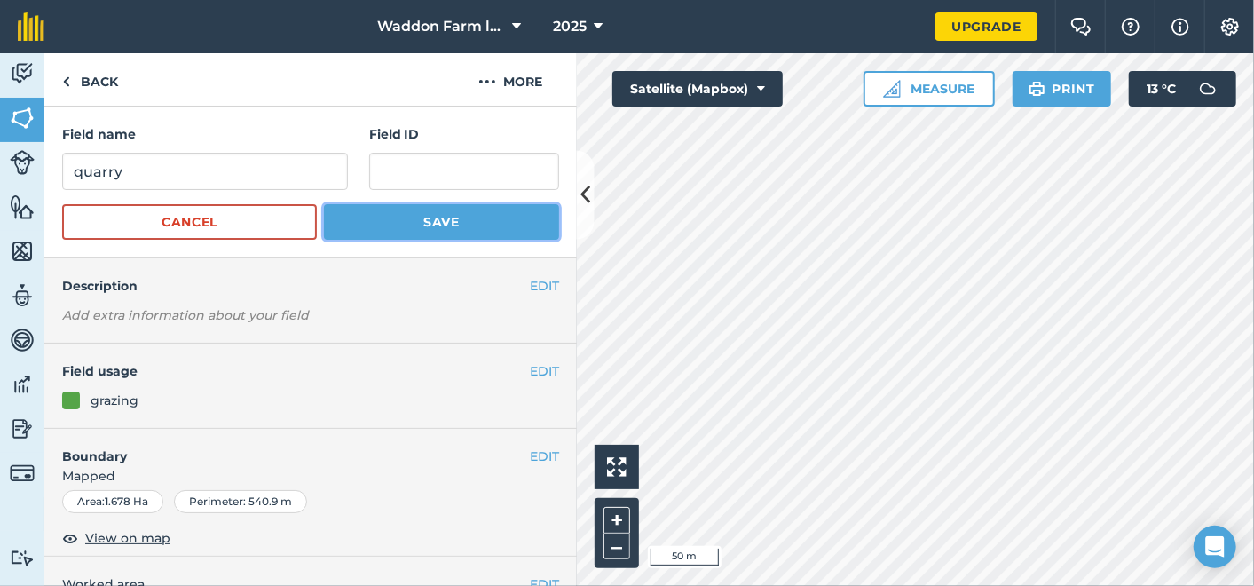
click at [460, 224] on button "Save" at bounding box center [441, 221] width 235 height 35
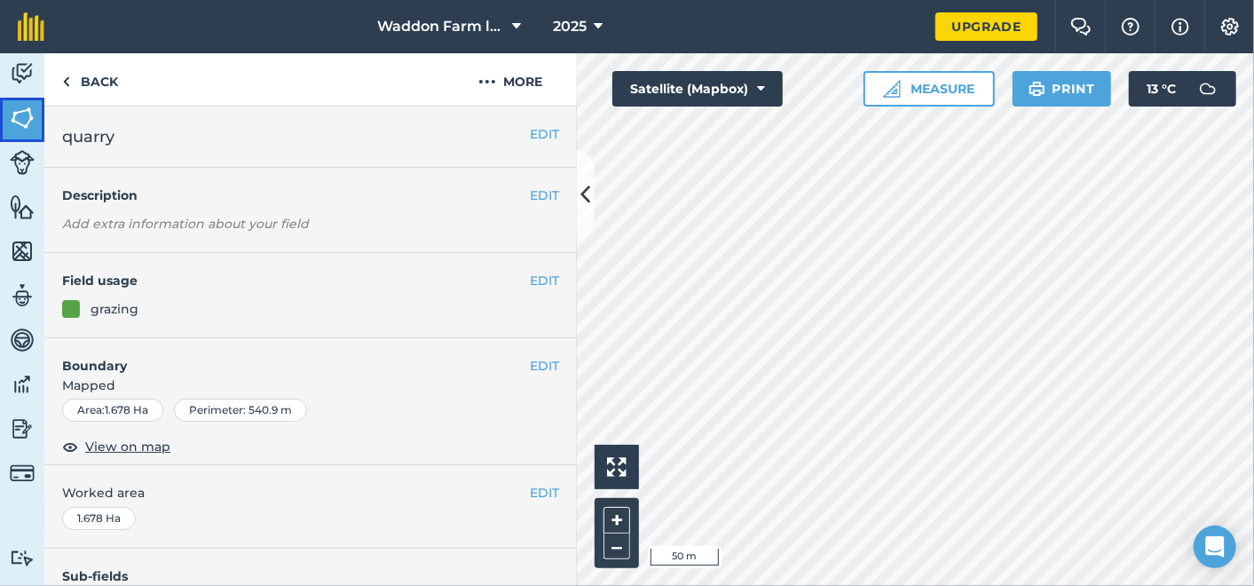
click at [22, 111] on img at bounding box center [22, 118] width 25 height 27
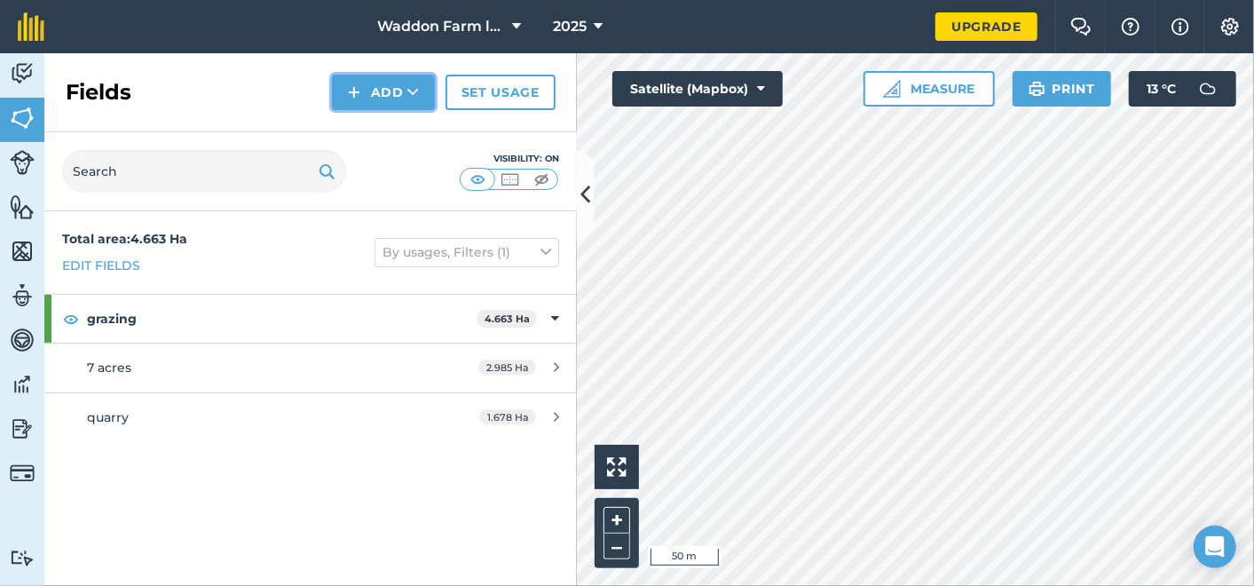
click at [367, 86] on button "Add" at bounding box center [383, 92] width 103 height 35
click at [369, 92] on button "Add" at bounding box center [383, 92] width 103 height 35
click at [385, 90] on button "Add" at bounding box center [383, 92] width 103 height 35
click at [377, 125] on link "Draw" at bounding box center [384, 132] width 98 height 39
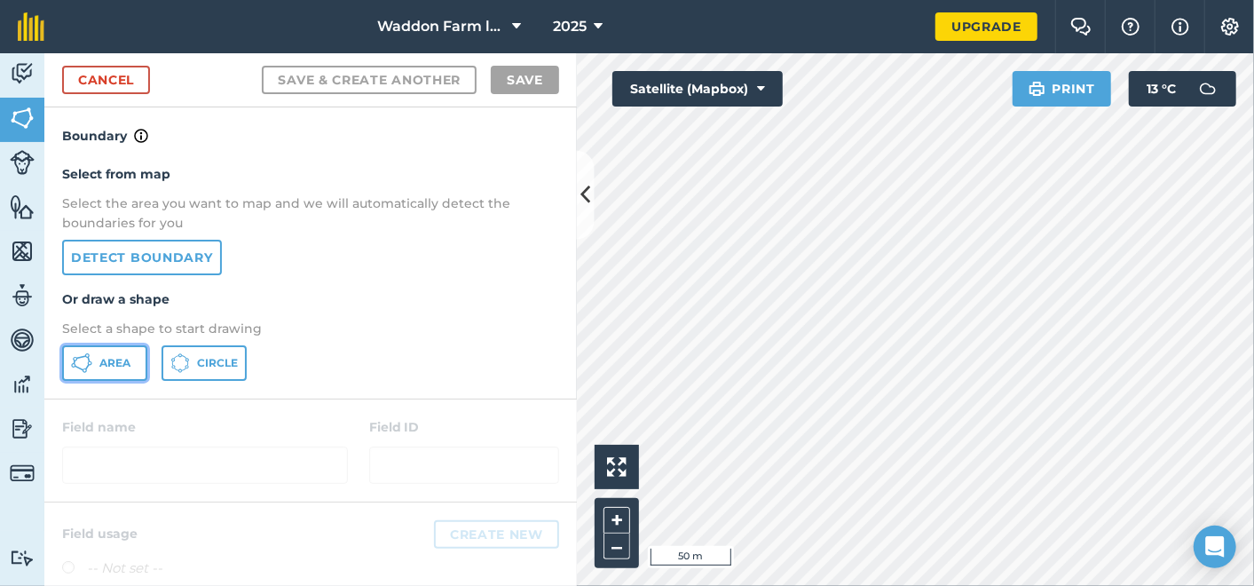
click at [115, 363] on span "Area" at bounding box center [114, 363] width 31 height 14
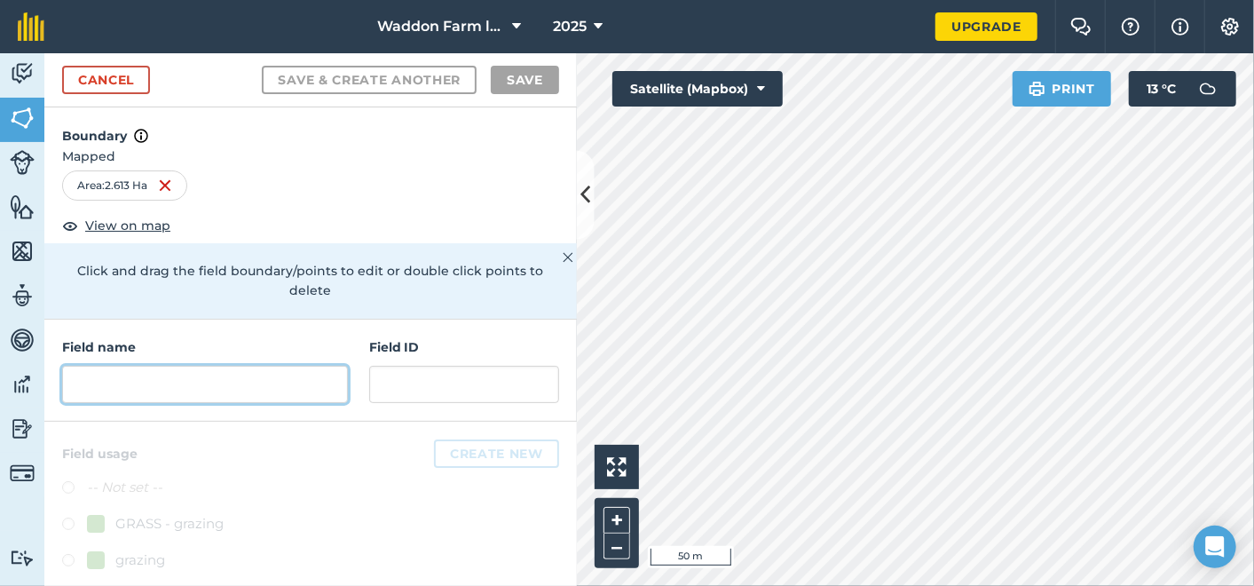
click at [216, 366] on input "text" at bounding box center [205, 384] width 286 height 37
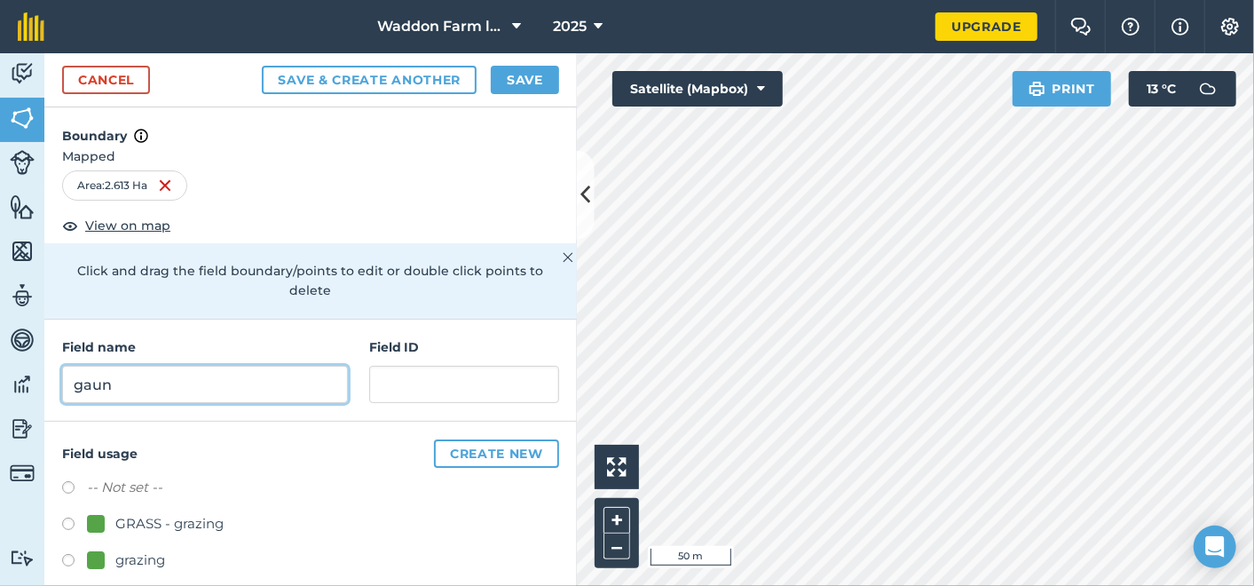
type input "gaun"
click at [68, 554] on label at bounding box center [74, 563] width 25 height 18
radio input "true"
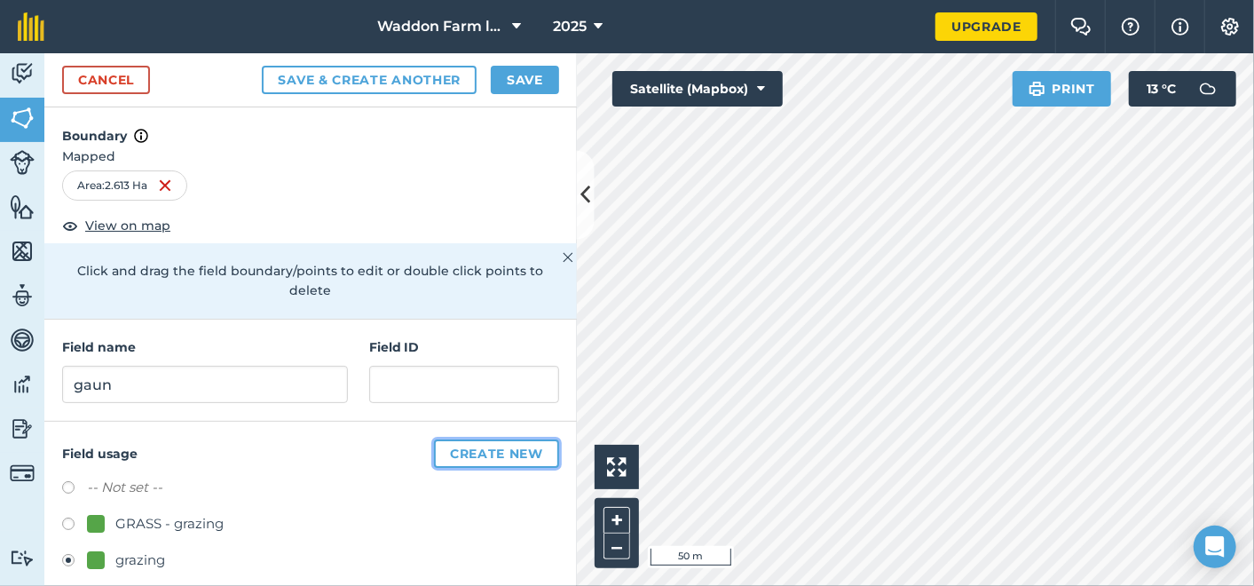
click at [469, 439] on button "Create new" at bounding box center [496, 453] width 125 height 28
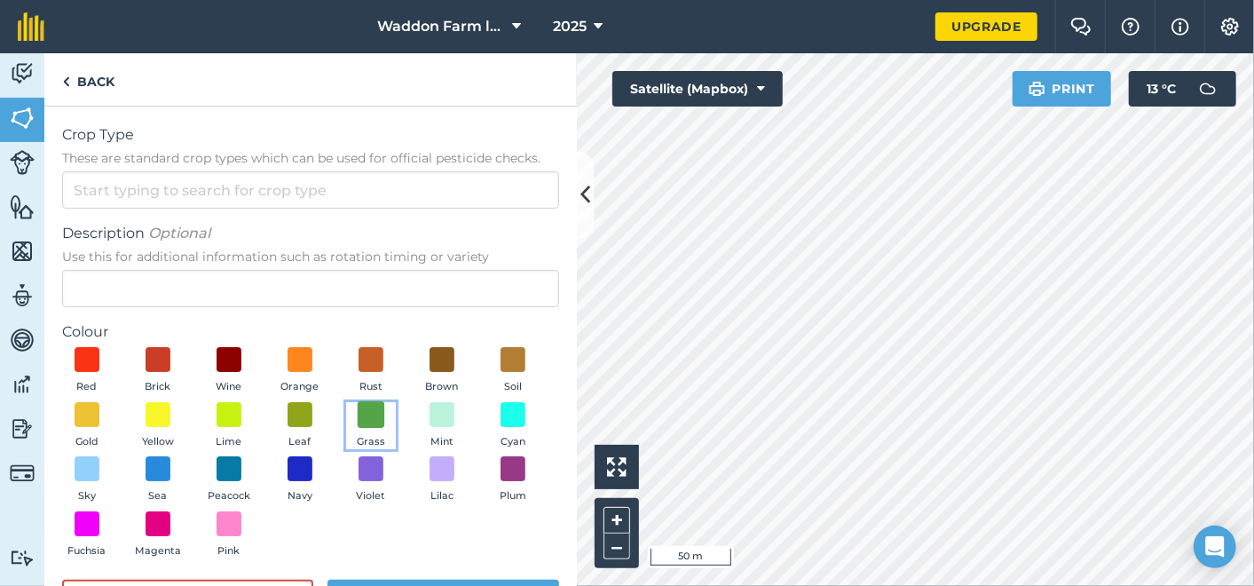
click at [385, 414] on span at bounding box center [372, 414] width 28 height 28
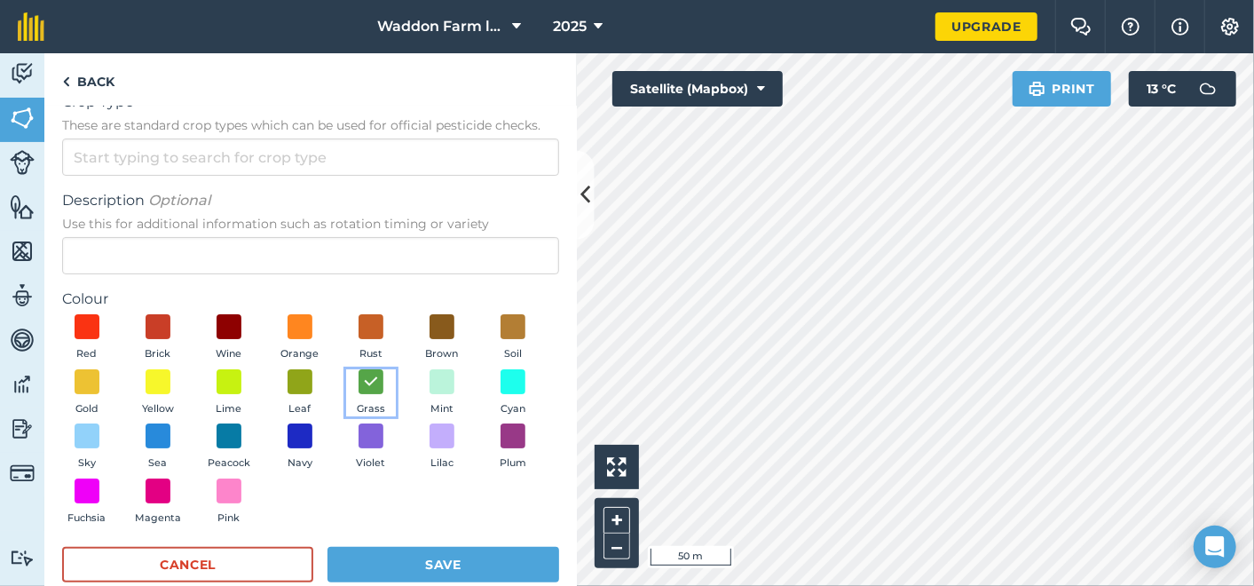
scroll to position [64, 0]
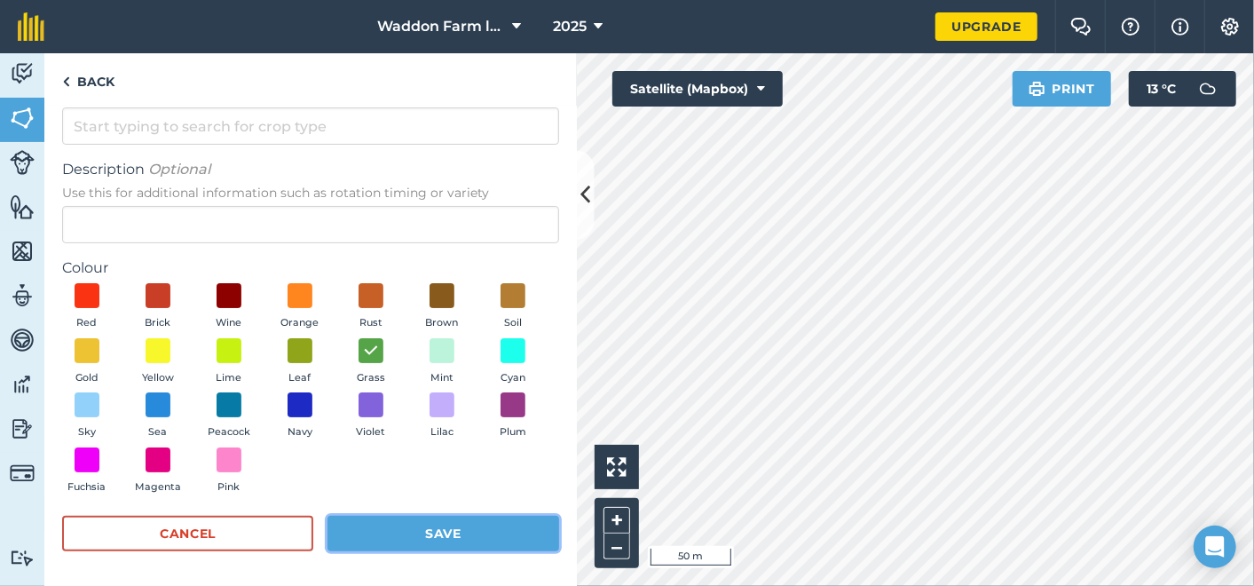
click at [462, 527] on button "Save" at bounding box center [443, 533] width 232 height 35
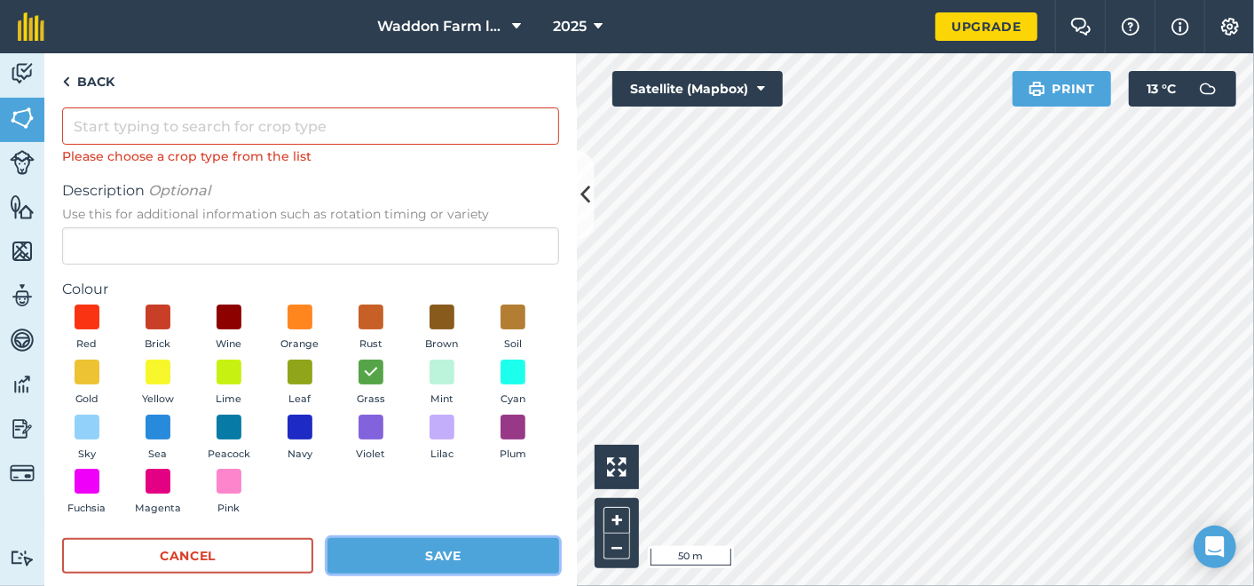
click at [453, 555] on button "Save" at bounding box center [443, 555] width 232 height 35
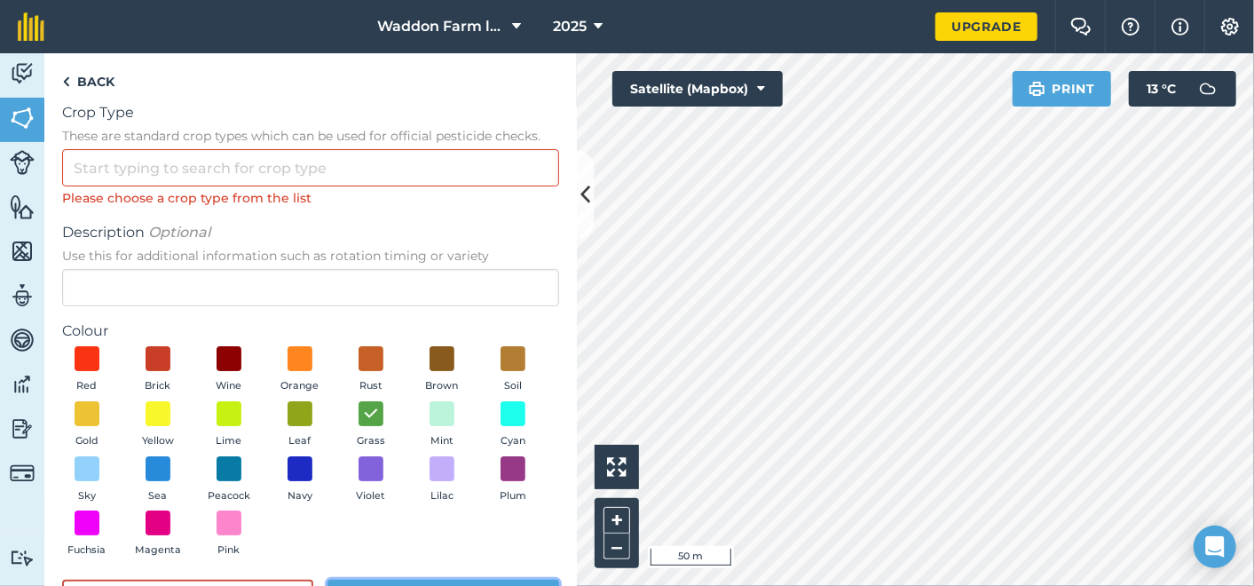
scroll to position [0, 0]
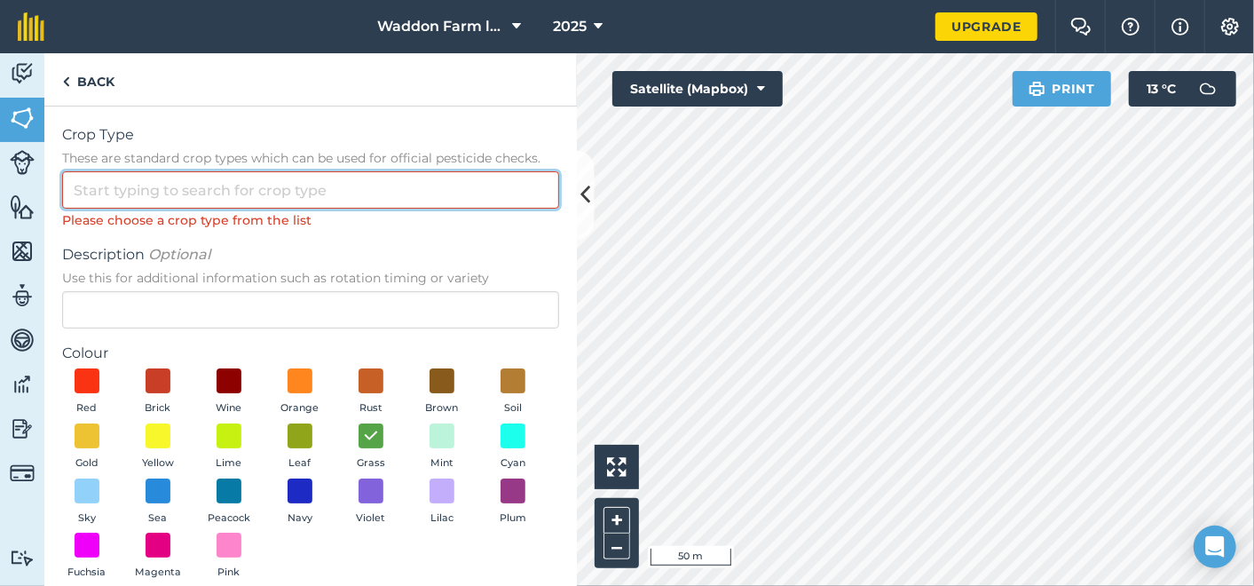
click at [261, 185] on input "Crop Type These are standard crop types which can be used for official pesticid…" at bounding box center [310, 189] width 497 height 37
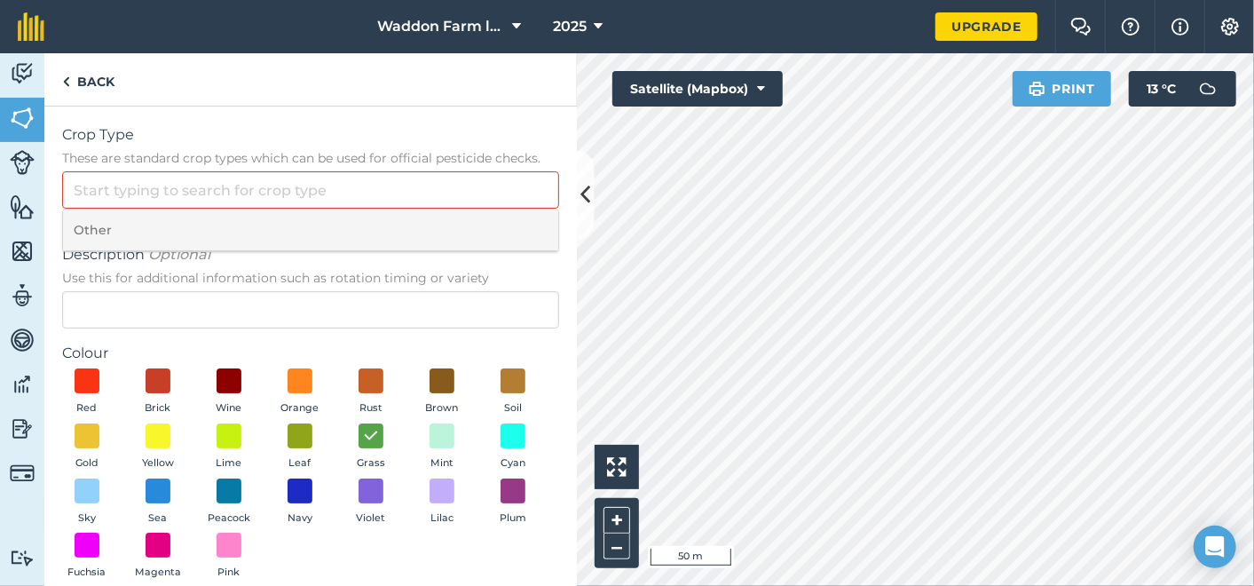
click at [160, 233] on li "Other" at bounding box center [310, 230] width 495 height 42
type input "Other"
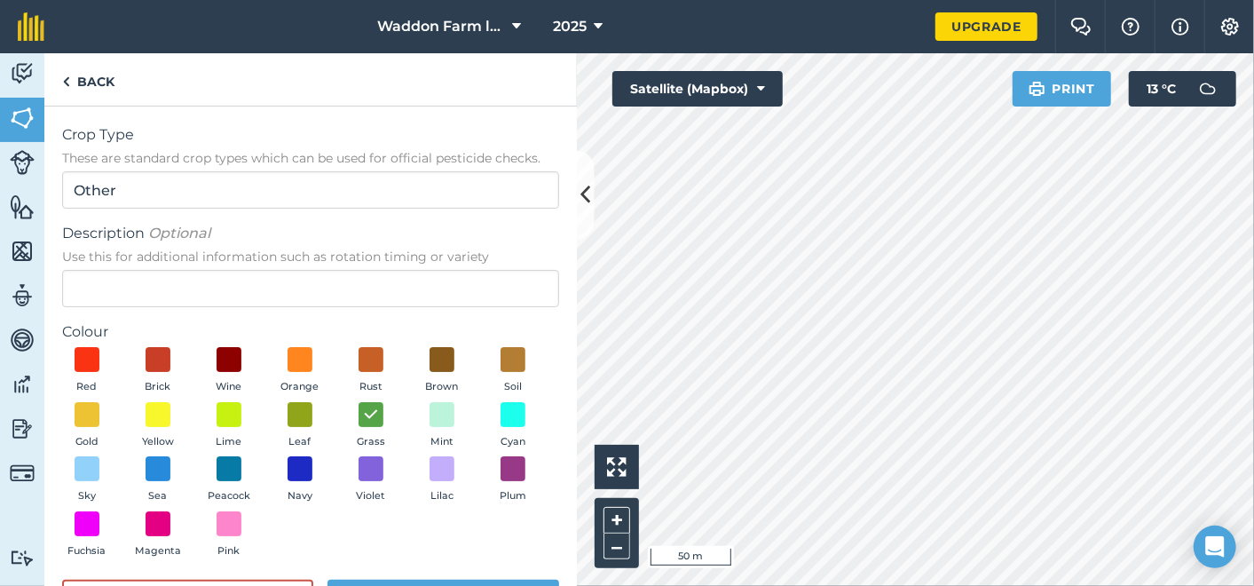
scroll to position [64, 0]
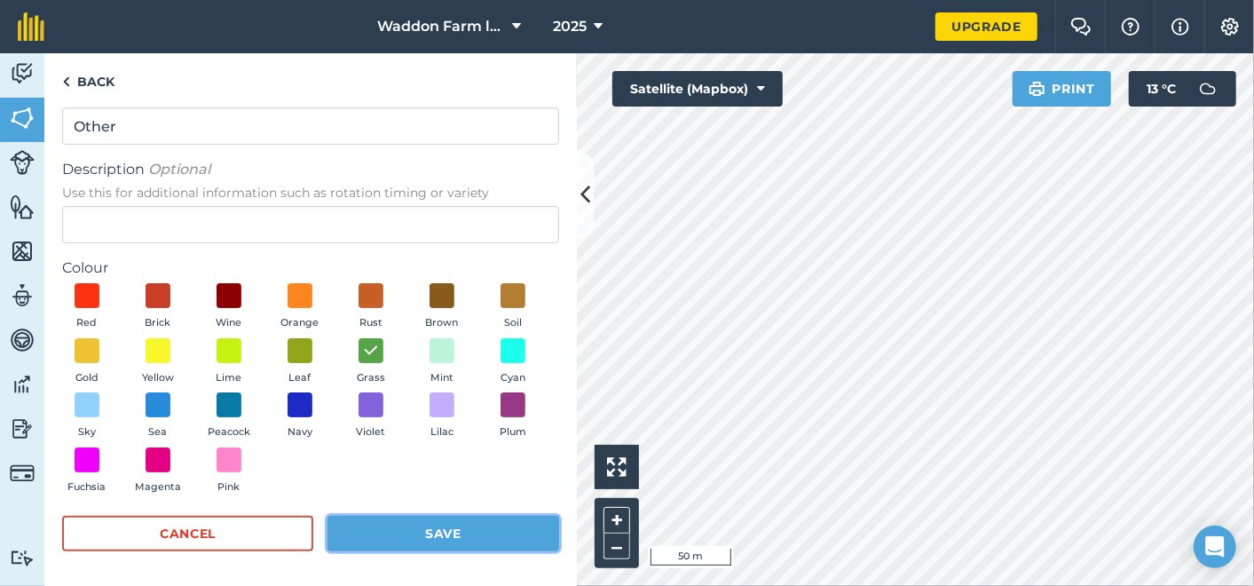
click at [484, 534] on button "Save" at bounding box center [443, 533] width 232 height 35
radio input "false"
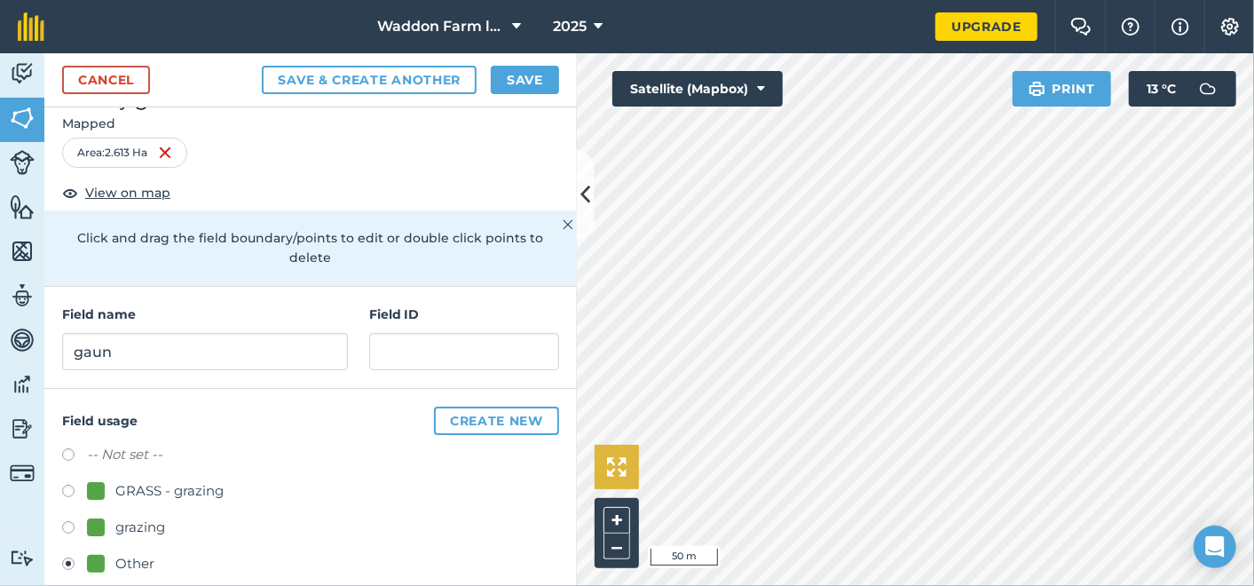
scroll to position [51, 0]
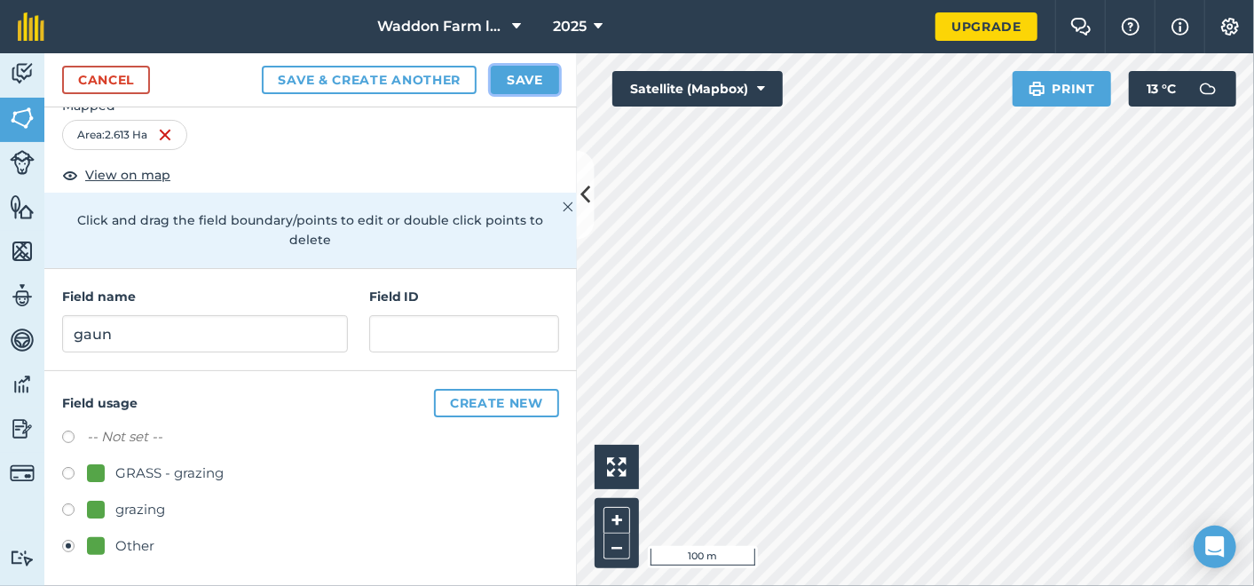
click at [535, 80] on button "Save" at bounding box center [525, 80] width 68 height 28
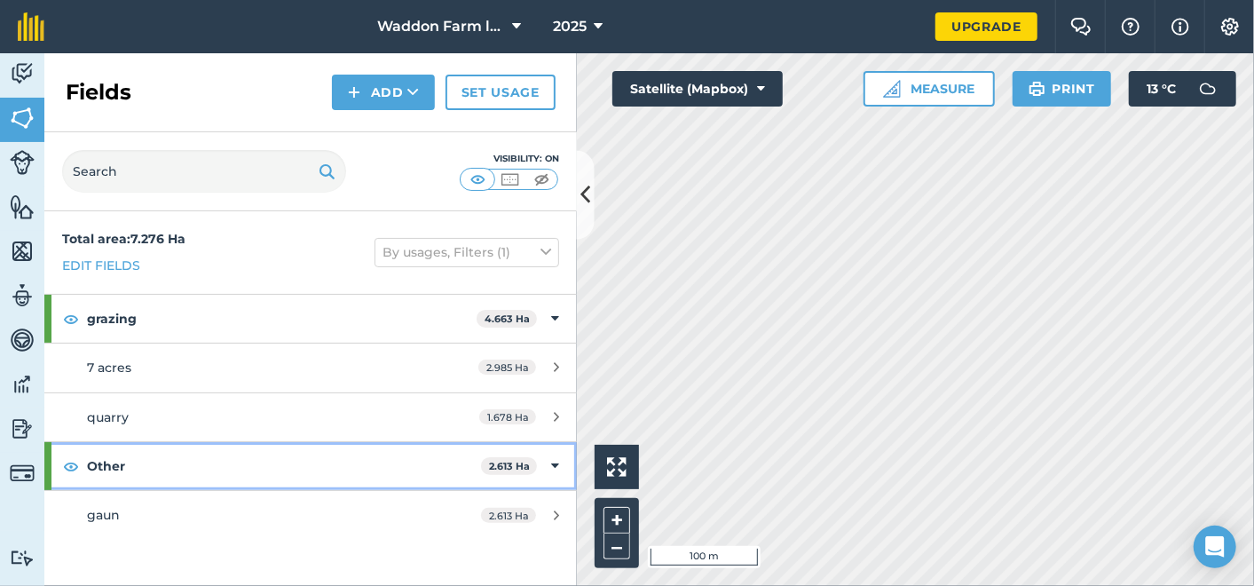
click at [557, 461] on icon at bounding box center [555, 466] width 8 height 20
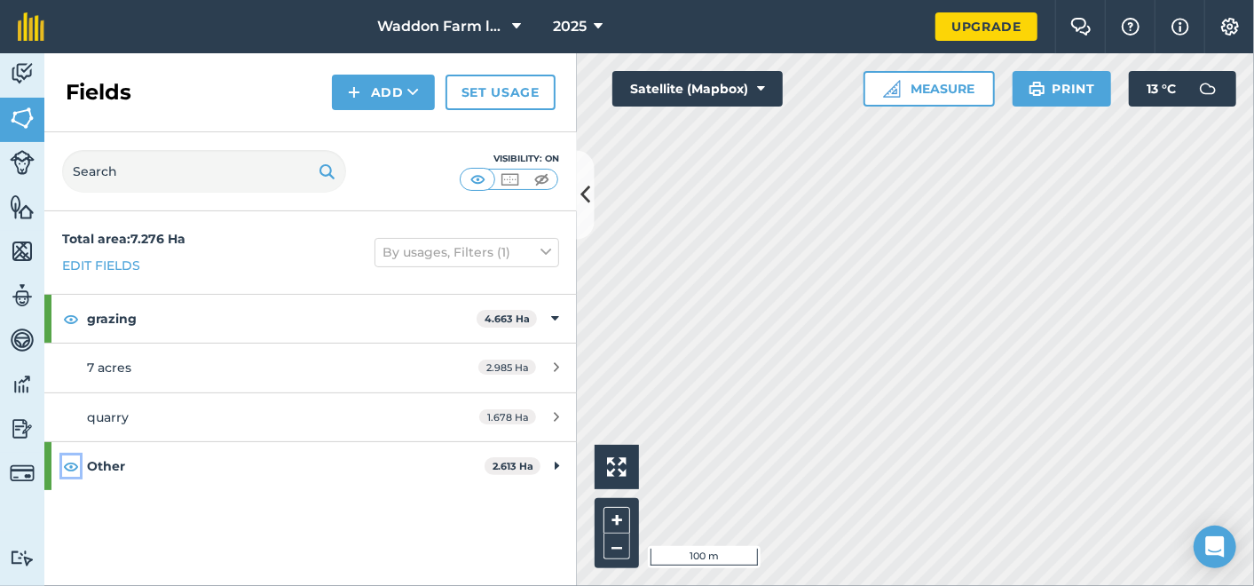
click at [63, 461] on img at bounding box center [71, 465] width 16 height 21
click at [126, 264] on link "Edit fields" at bounding box center [101, 266] width 78 height 20
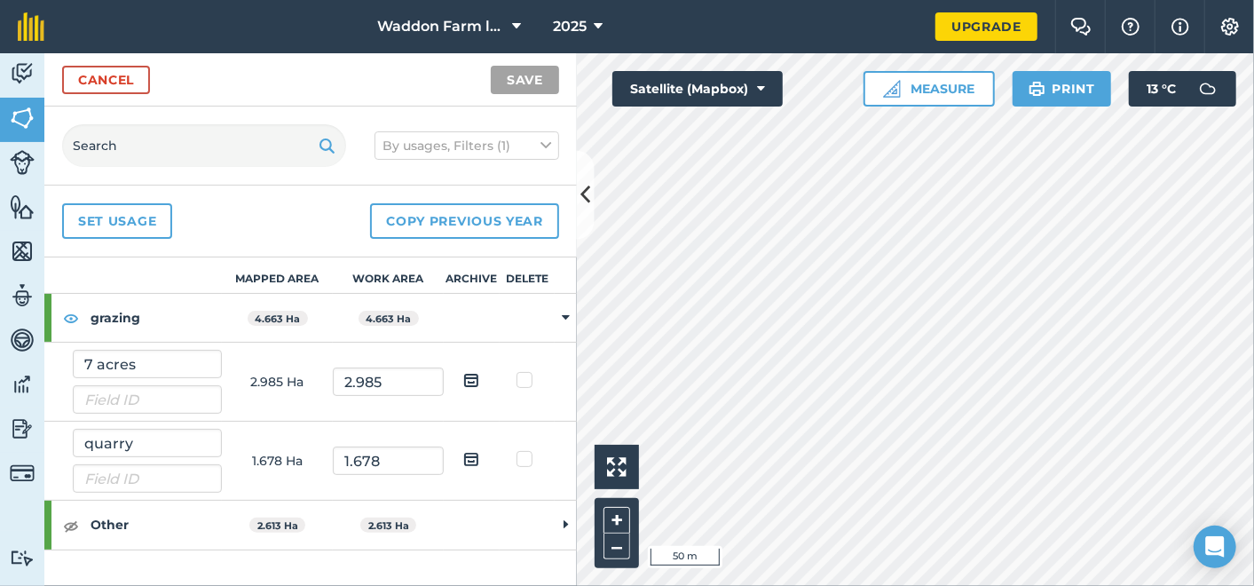
click at [565, 521] on icon at bounding box center [565, 524] width 4 height 16
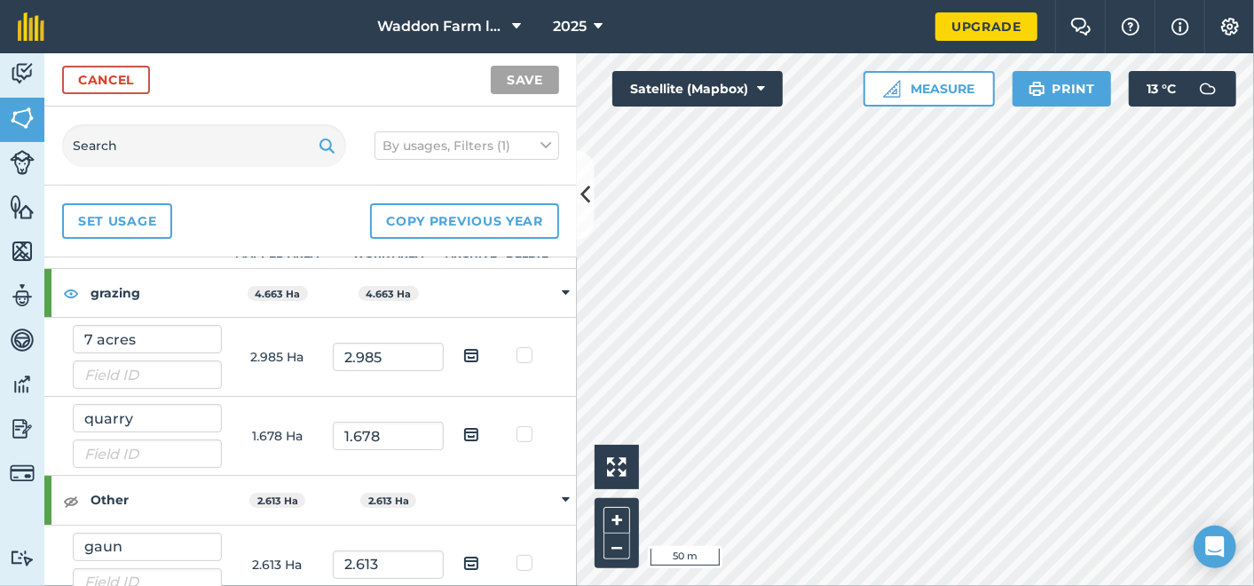
scroll to position [40, 0]
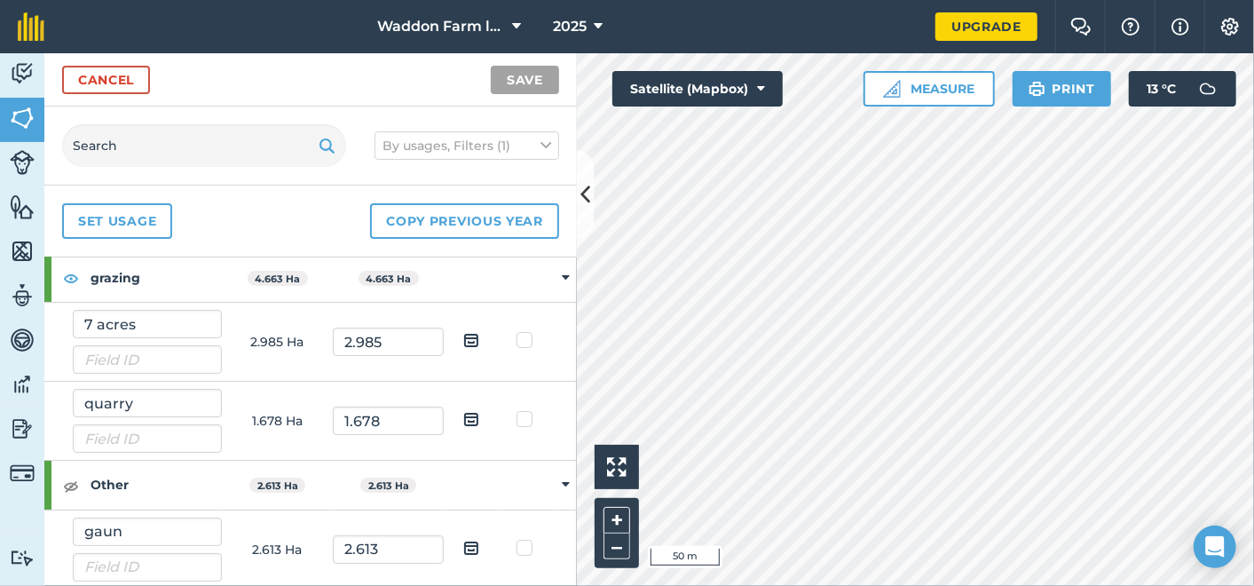
click at [114, 484] on strong "Other" at bounding box center [156, 485] width 131 height 48
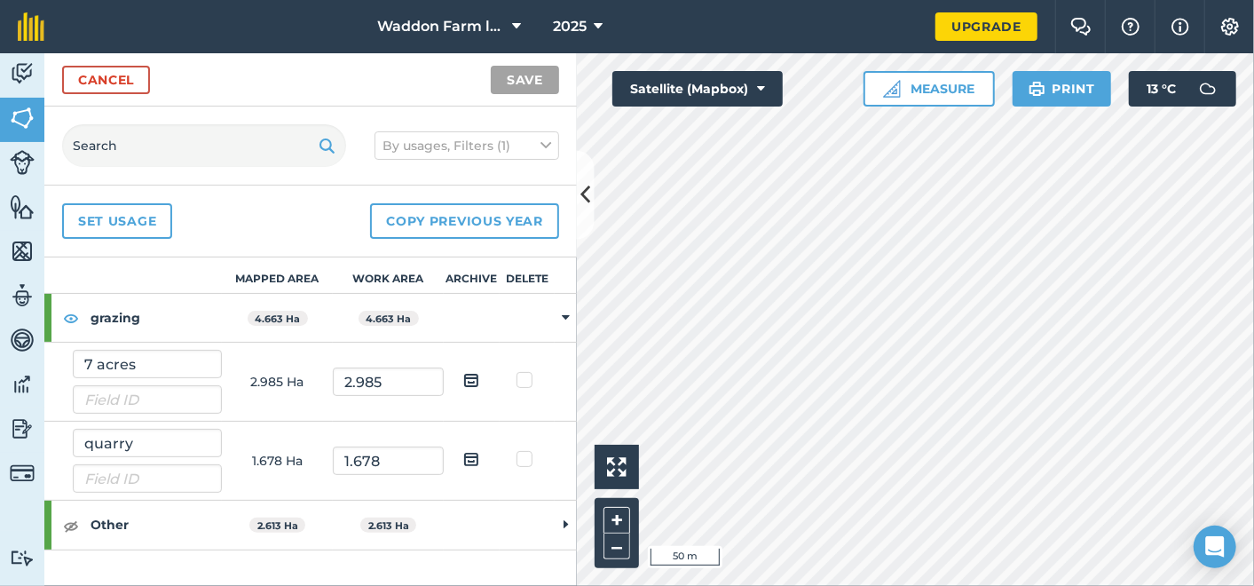
click at [252, 524] on span "2.613 Ha" at bounding box center [277, 524] width 56 height 15
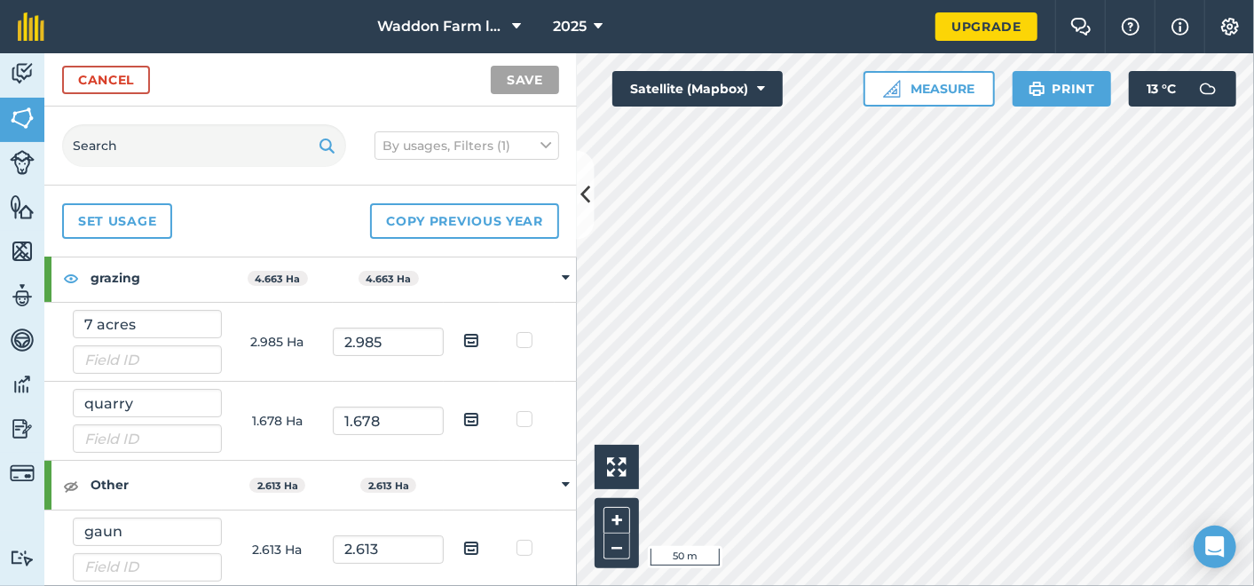
click at [463, 546] on img at bounding box center [471, 547] width 16 height 21
click at [479, 546] on input "checkbox" at bounding box center [485, 542] width 12 height 12
click at [463, 545] on img at bounding box center [471, 547] width 16 height 21
click at [479, 545] on input "checkbox" at bounding box center [485, 542] width 12 height 12
checkbox input "false"
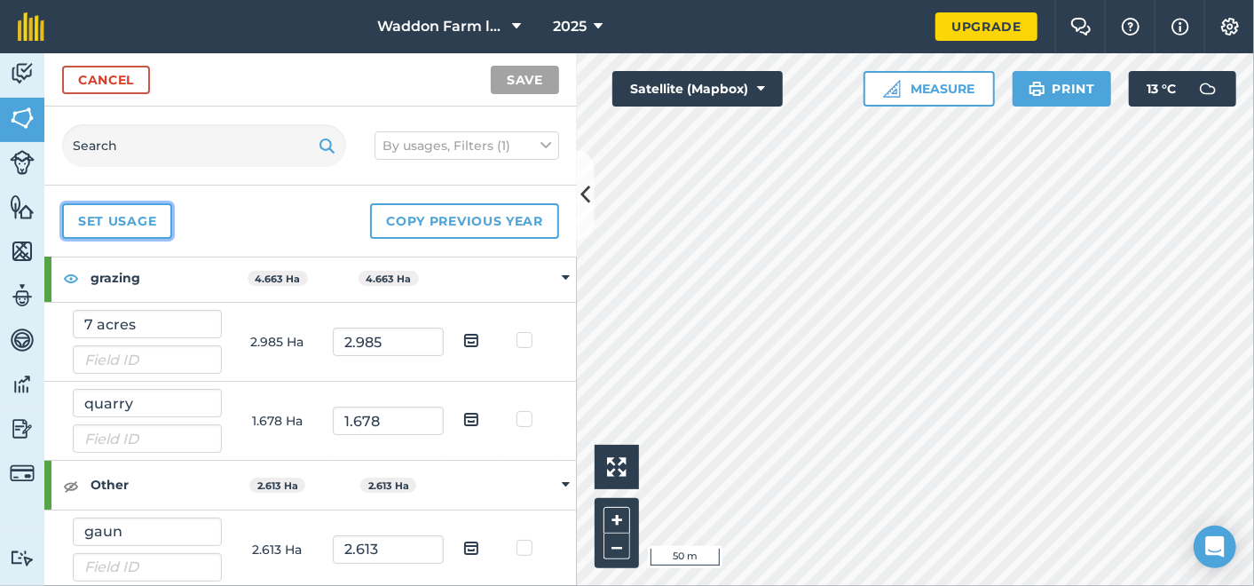
click at [140, 225] on link "Set usage" at bounding box center [117, 220] width 110 height 35
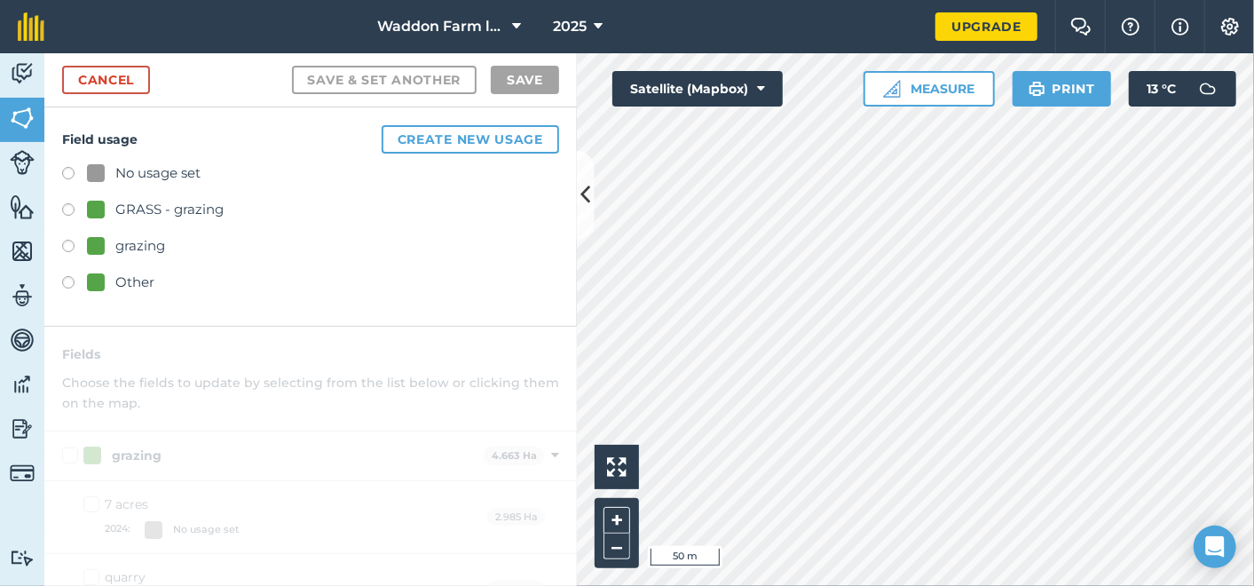
click at [69, 246] on label at bounding box center [74, 249] width 25 height 18
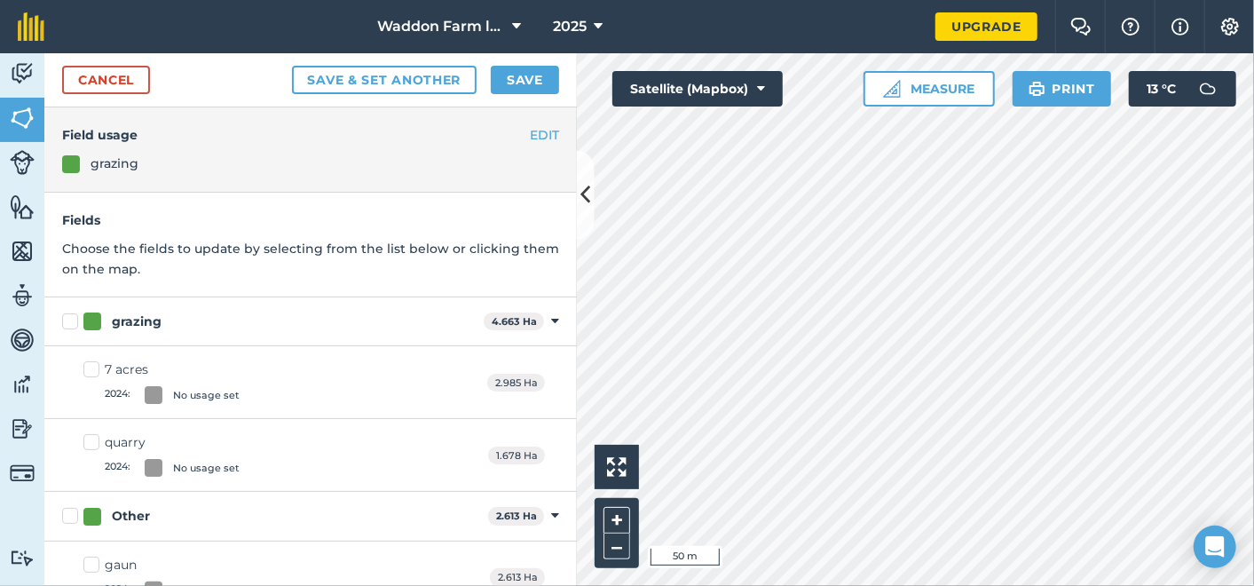
scroll to position [25, 0]
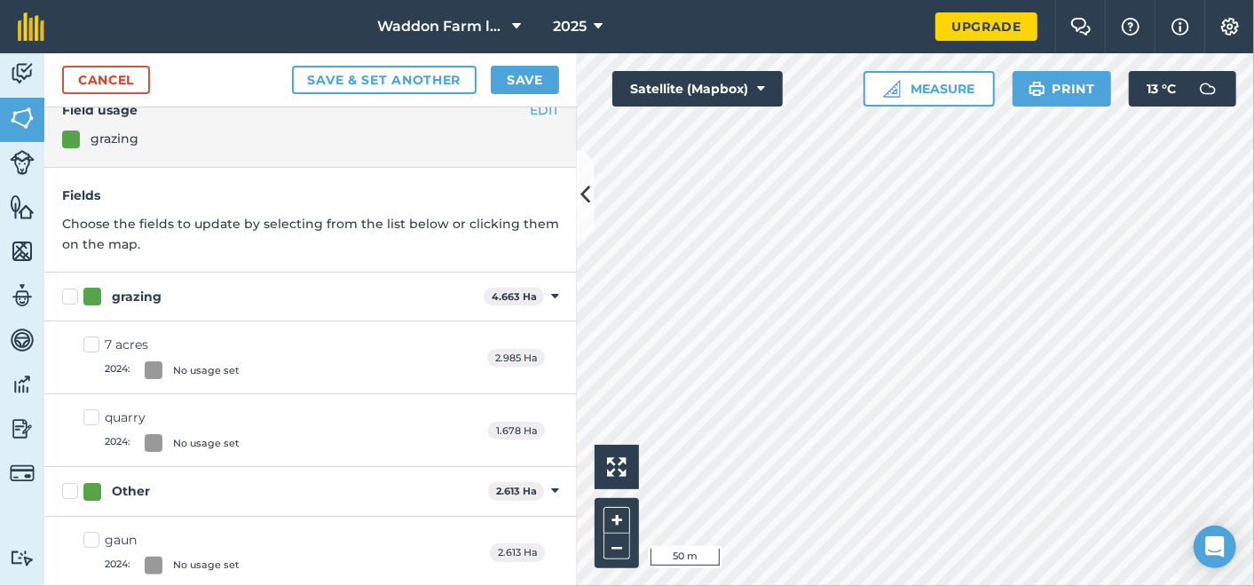
click at [71, 486] on label "Other" at bounding box center [271, 491] width 419 height 19
click at [71, 486] on input "Other" at bounding box center [68, 488] width 12 height 12
checkbox input "true"
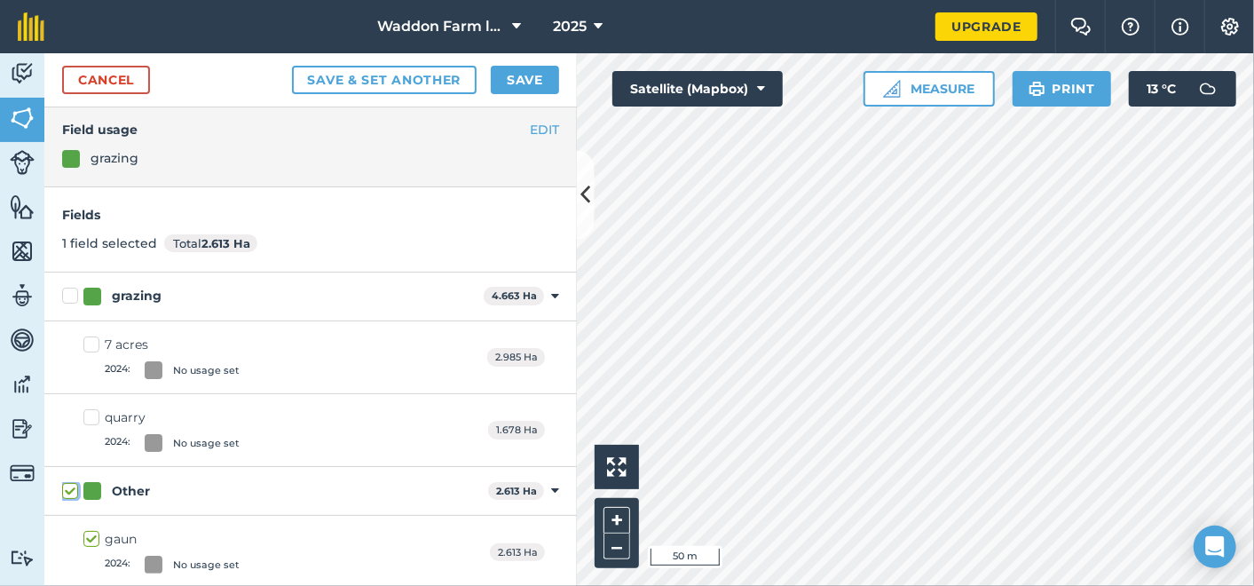
scroll to position [4, 0]
click at [170, 497] on div "Other" at bounding box center [282, 492] width 398 height 19
click at [74, 494] on input "Other" at bounding box center [68, 489] width 12 height 12
checkbox input "false"
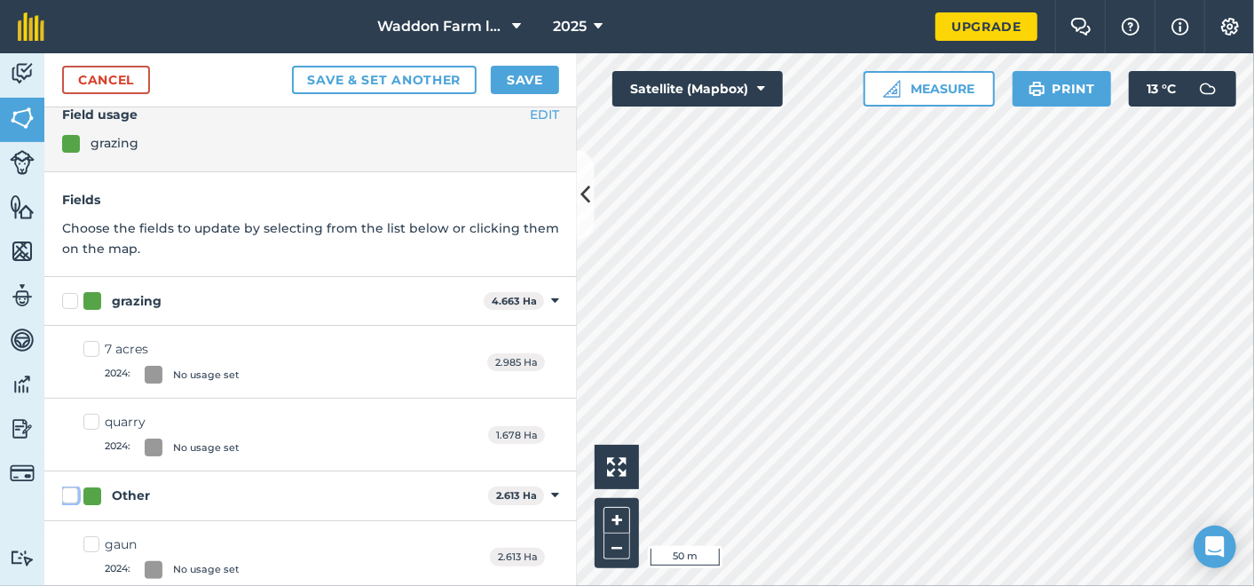
scroll to position [25, 0]
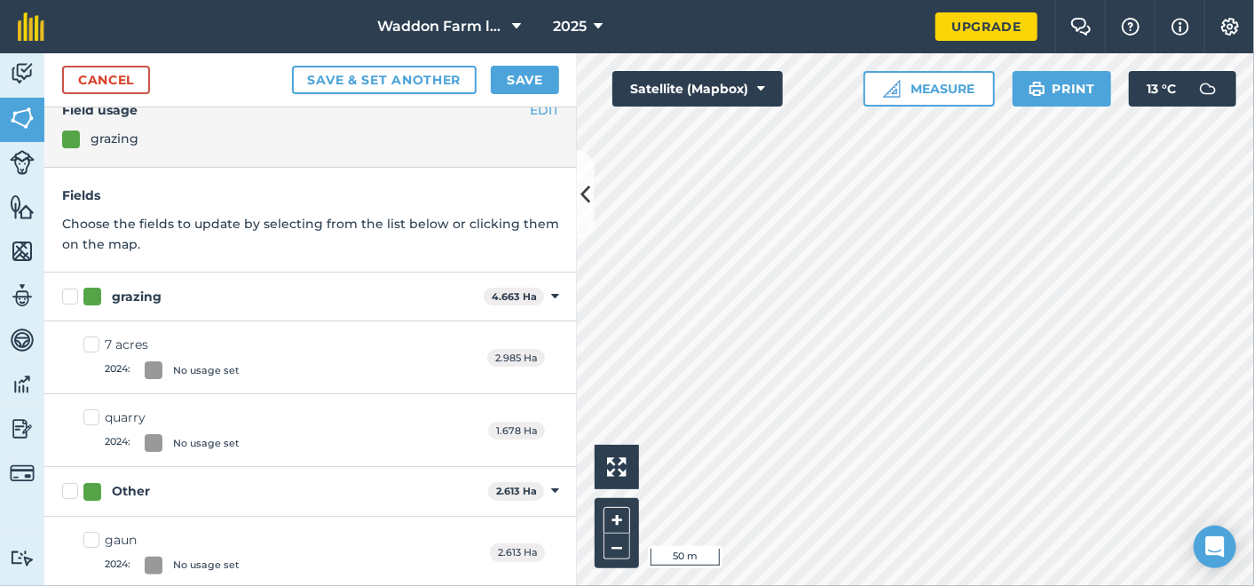
click at [152, 560] on div at bounding box center [154, 565] width 18 height 18
click at [95, 542] on input "gaun 2024 : No usage set" at bounding box center [89, 537] width 12 height 12
checkbox input "true"
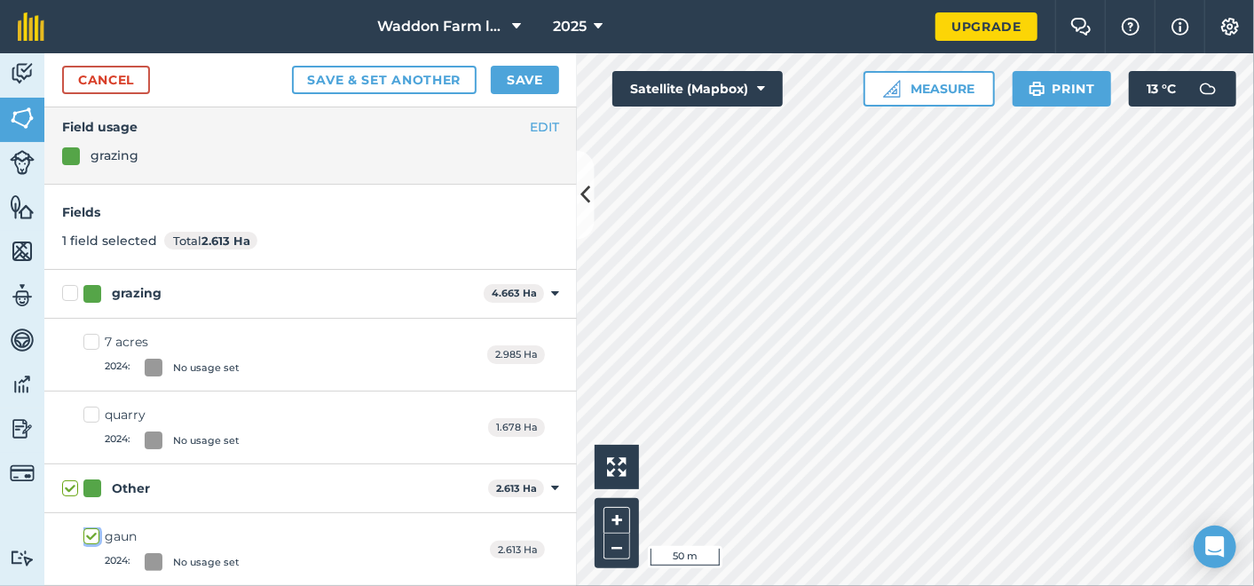
scroll to position [5, 0]
click at [93, 335] on label "7 acres 2024 : No usage set" at bounding box center [161, 356] width 156 height 43
click at [93, 335] on input "7 acres 2024 : No usage set" at bounding box center [89, 341] width 12 height 12
checkbox input "true"
click at [91, 413] on label "quarry 2024 : No usage set" at bounding box center [161, 429] width 156 height 43
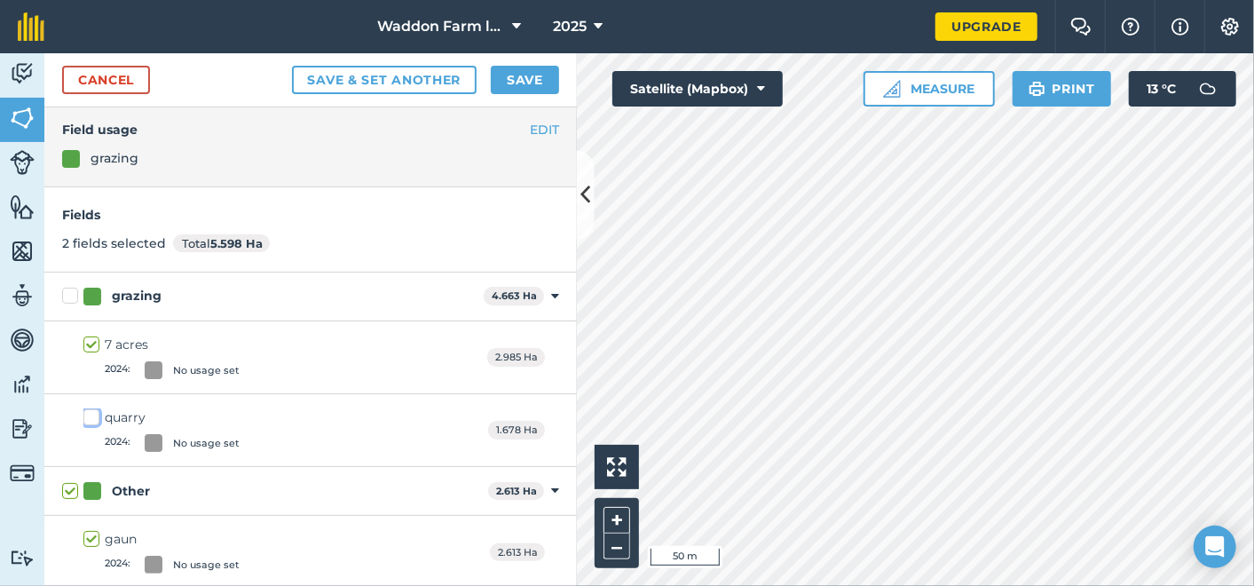
click at [91, 413] on input "quarry 2024 : No usage set" at bounding box center [89, 414] width 12 height 12
checkbox input "true"
click at [530, 122] on button "EDIT" at bounding box center [544, 130] width 29 height 20
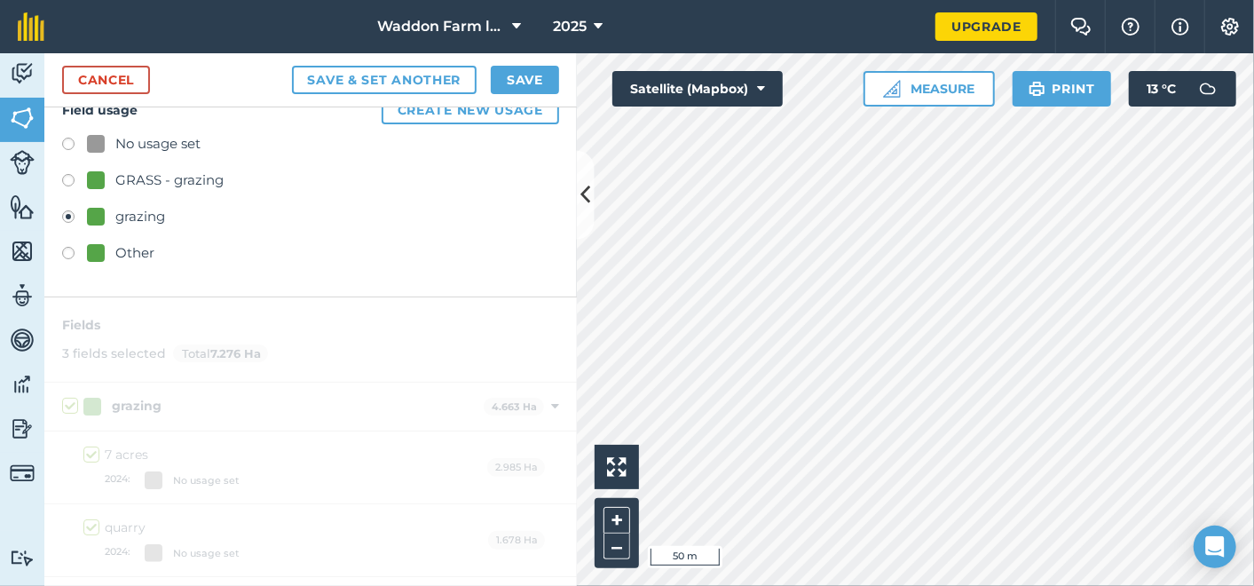
scroll to position [0, 0]
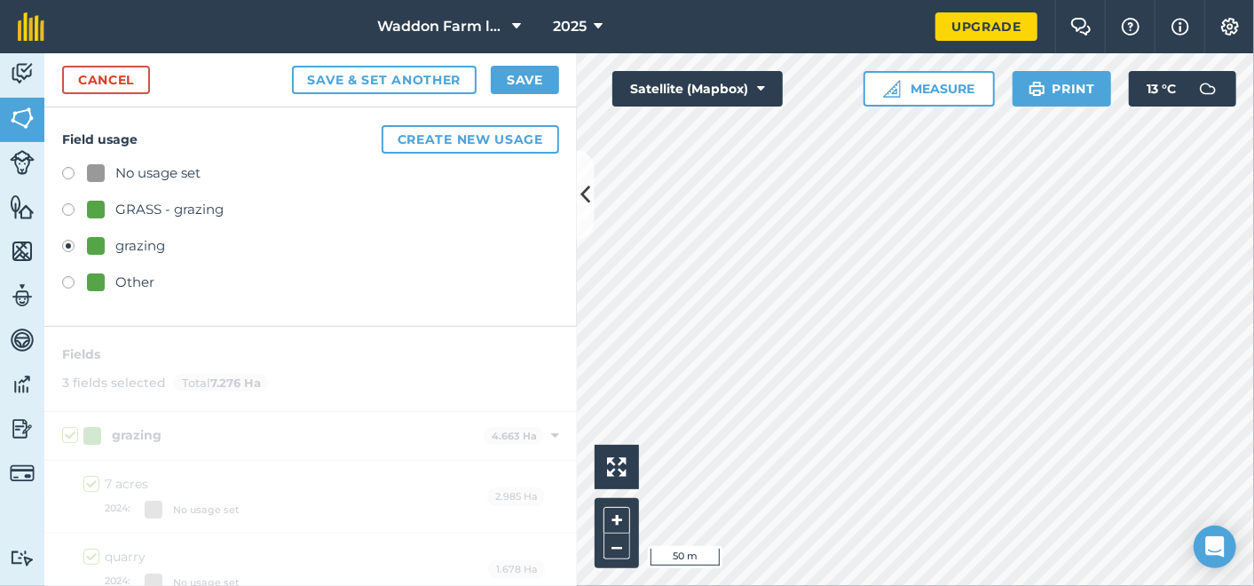
click at [70, 240] on label at bounding box center [74, 249] width 25 height 18
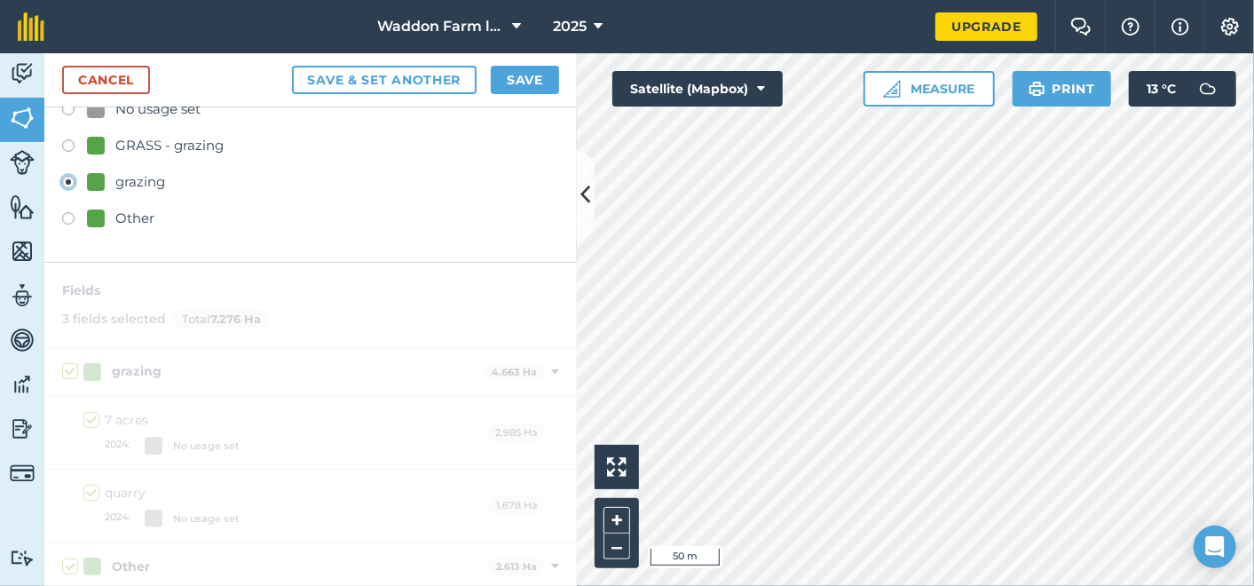
scroll to position [138, 0]
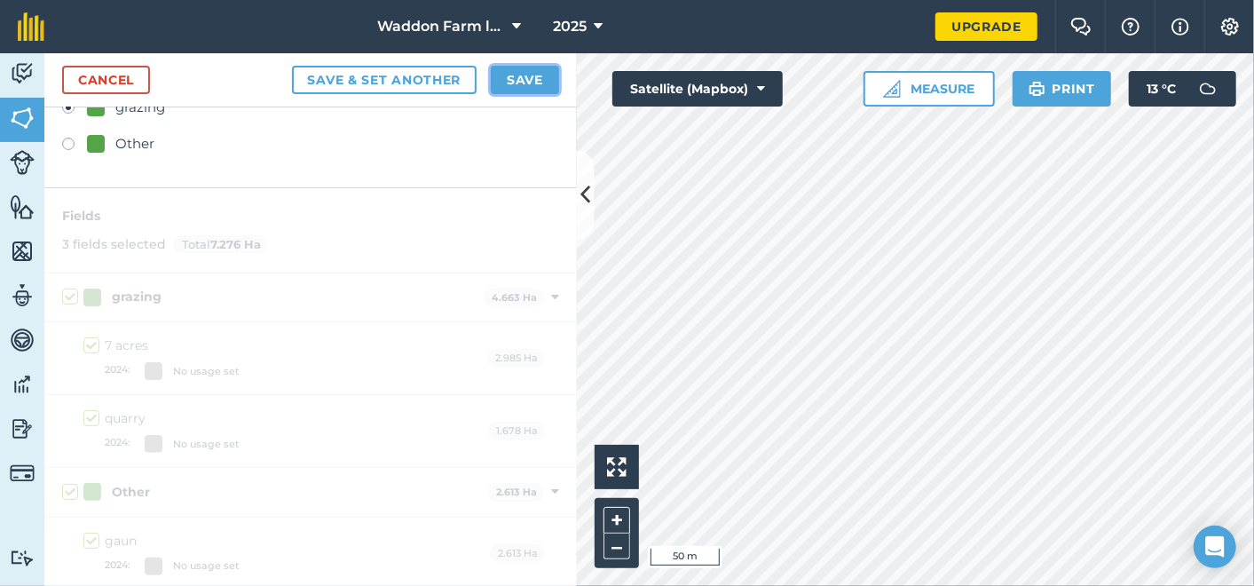
click at [521, 74] on button "Save" at bounding box center [525, 80] width 68 height 28
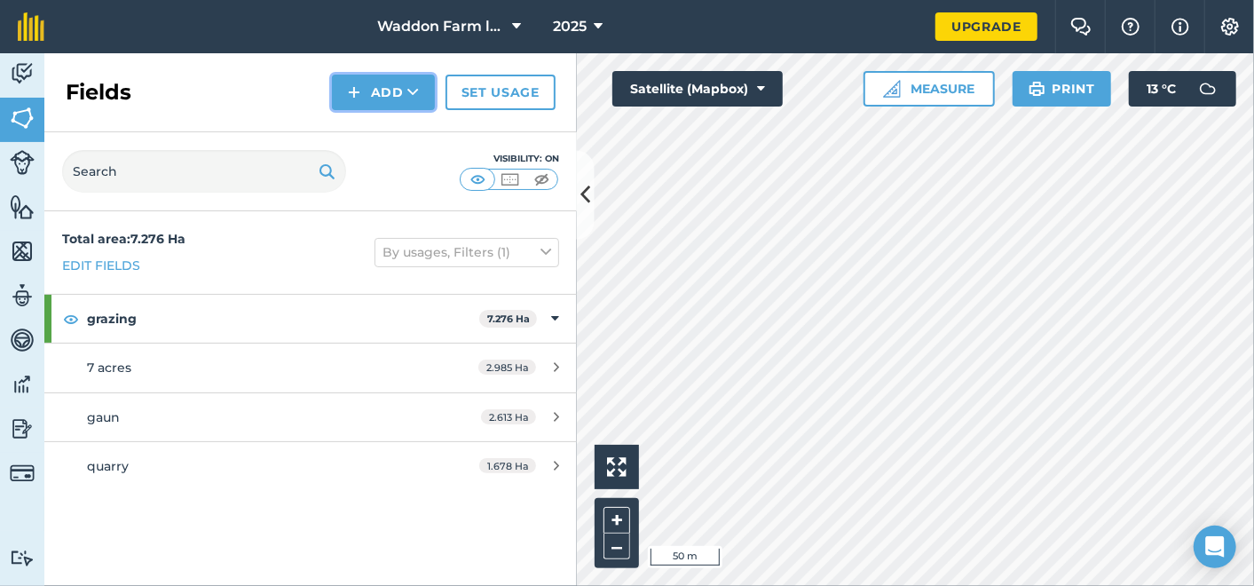
click at [377, 84] on button "Add" at bounding box center [383, 92] width 103 height 35
click at [386, 81] on button "Add Draw Import" at bounding box center [383, 92] width 103 height 35
click at [388, 86] on button "Add" at bounding box center [383, 92] width 103 height 35
click at [407, 124] on link "Draw" at bounding box center [384, 132] width 98 height 39
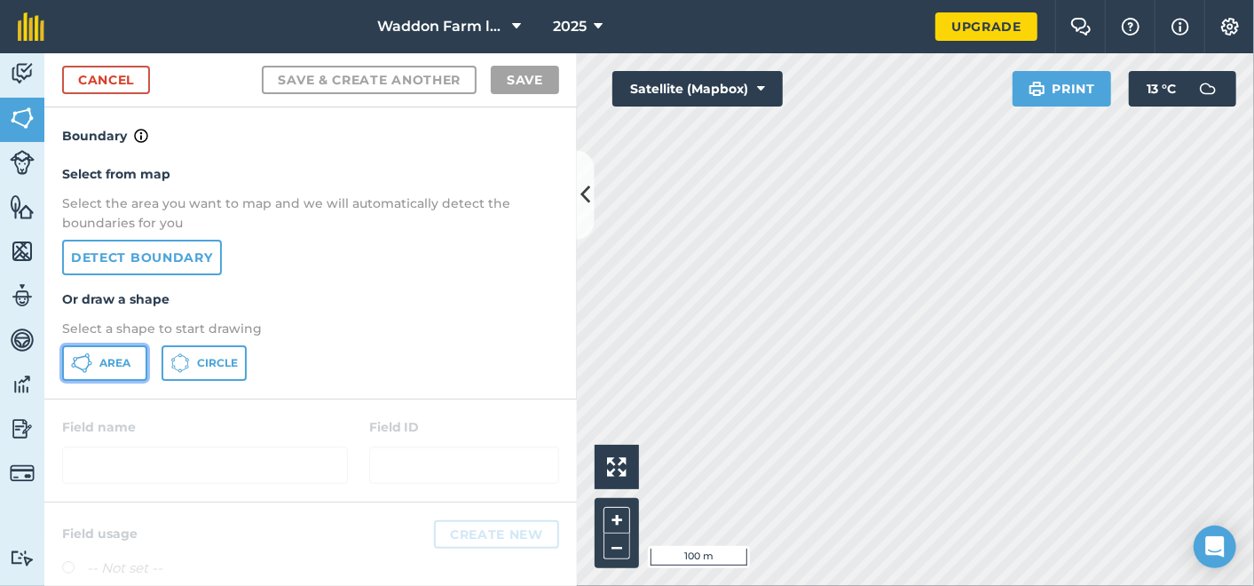
click at [123, 368] on button "Area" at bounding box center [104, 362] width 85 height 35
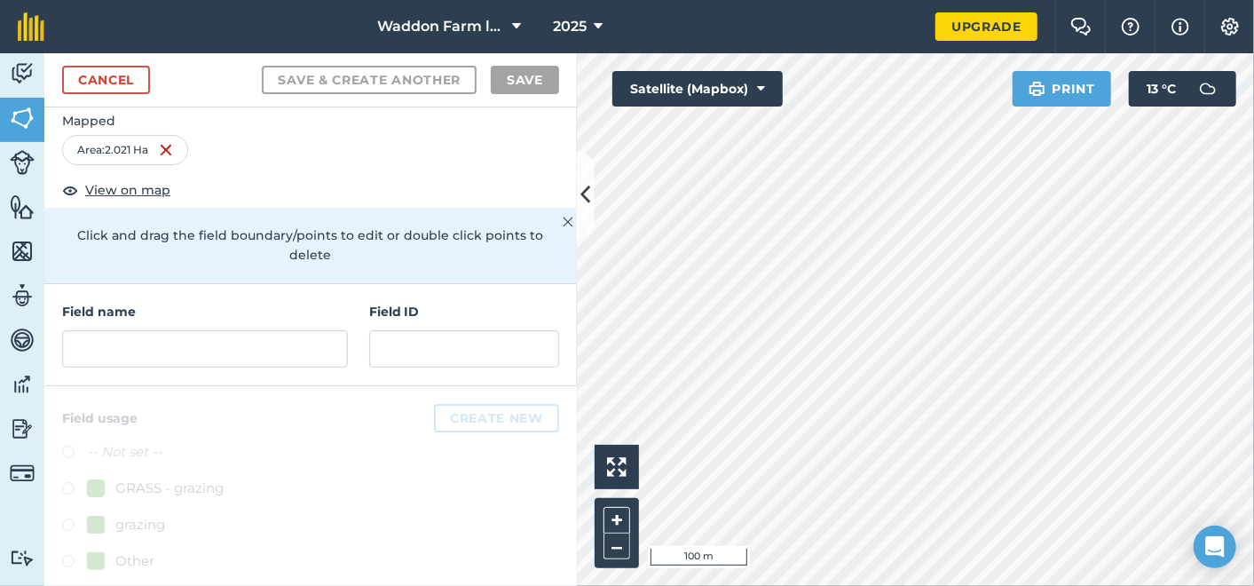
scroll to position [51, 0]
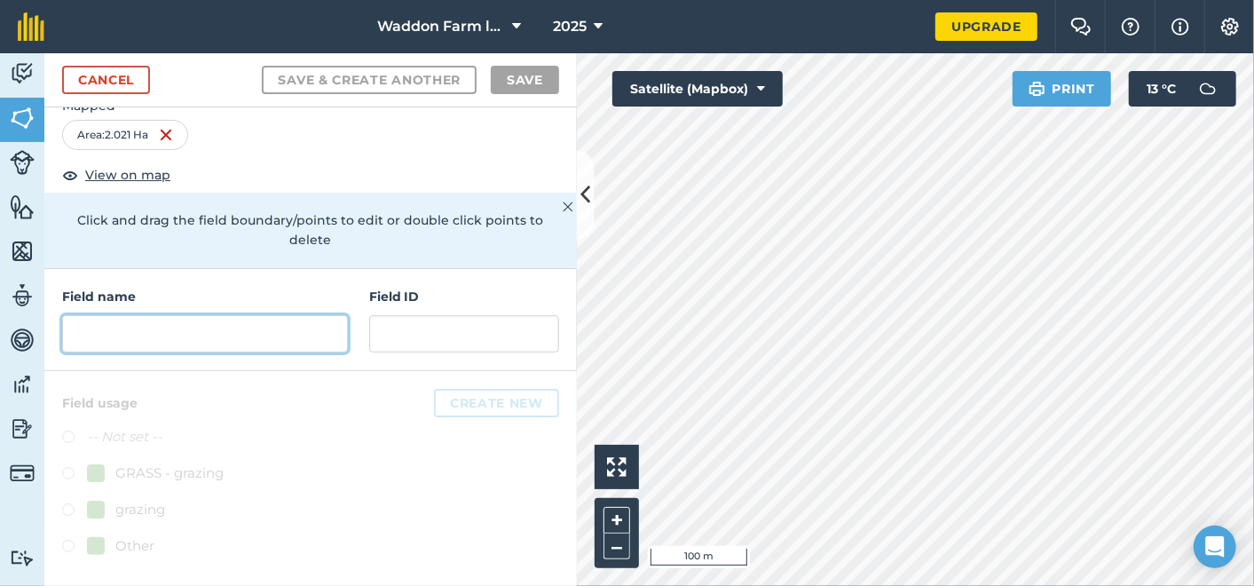
click at [185, 326] on input "text" at bounding box center [205, 333] width 286 height 37
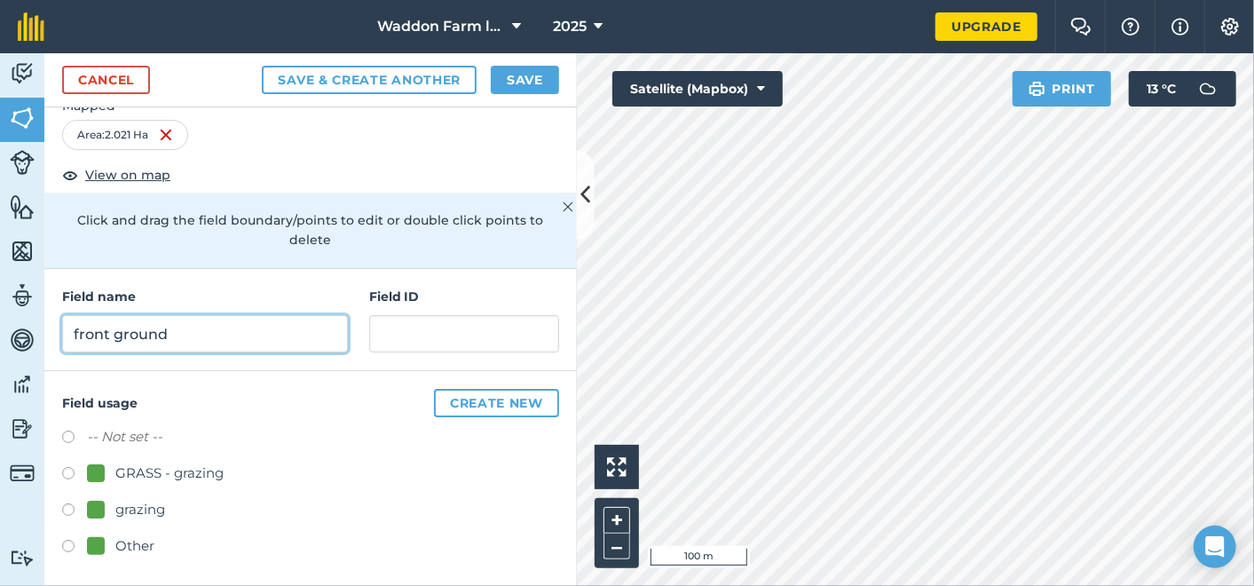
type input "front ground"
click at [66, 507] on label at bounding box center [74, 512] width 25 height 18
radio input "true"
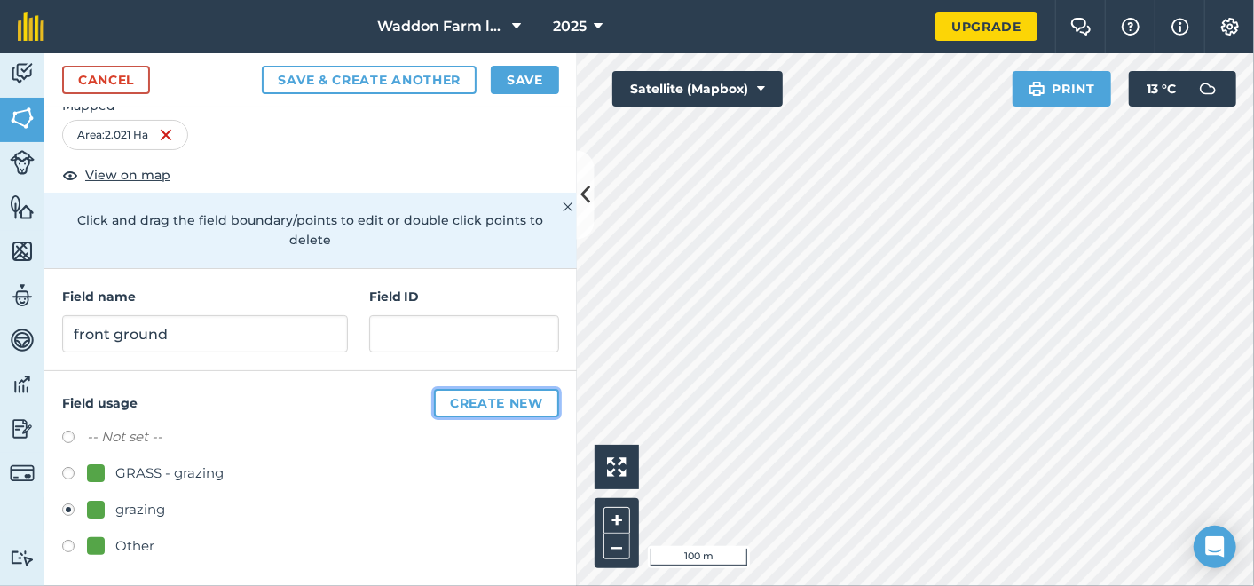
click at [509, 396] on button "Create new" at bounding box center [496, 403] width 125 height 28
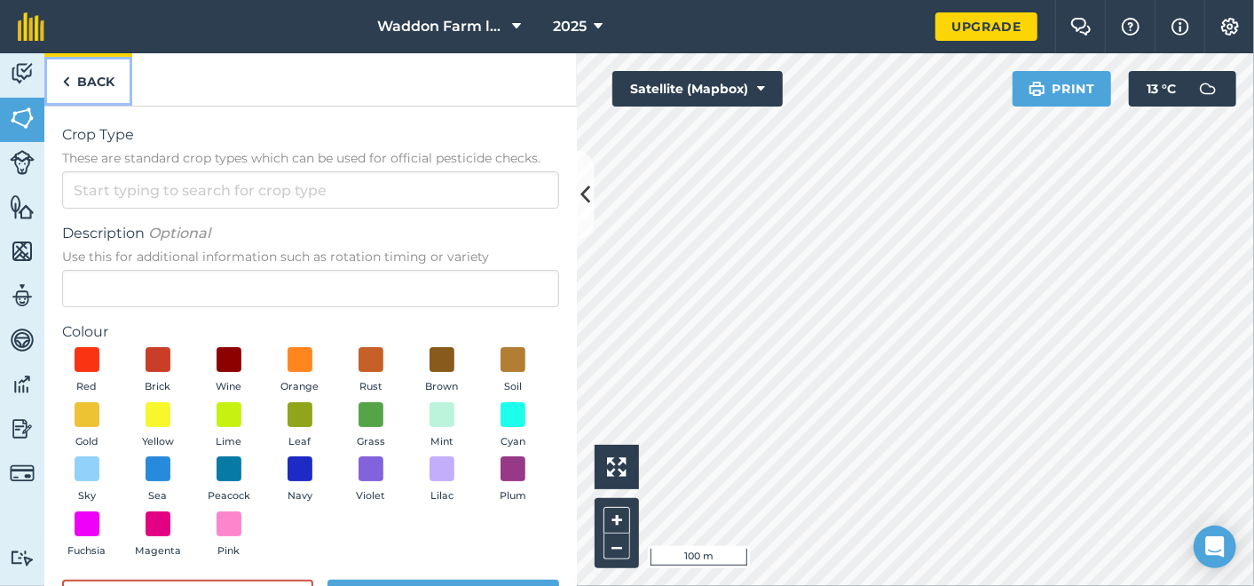
click at [86, 75] on link "Back" at bounding box center [88, 79] width 88 height 52
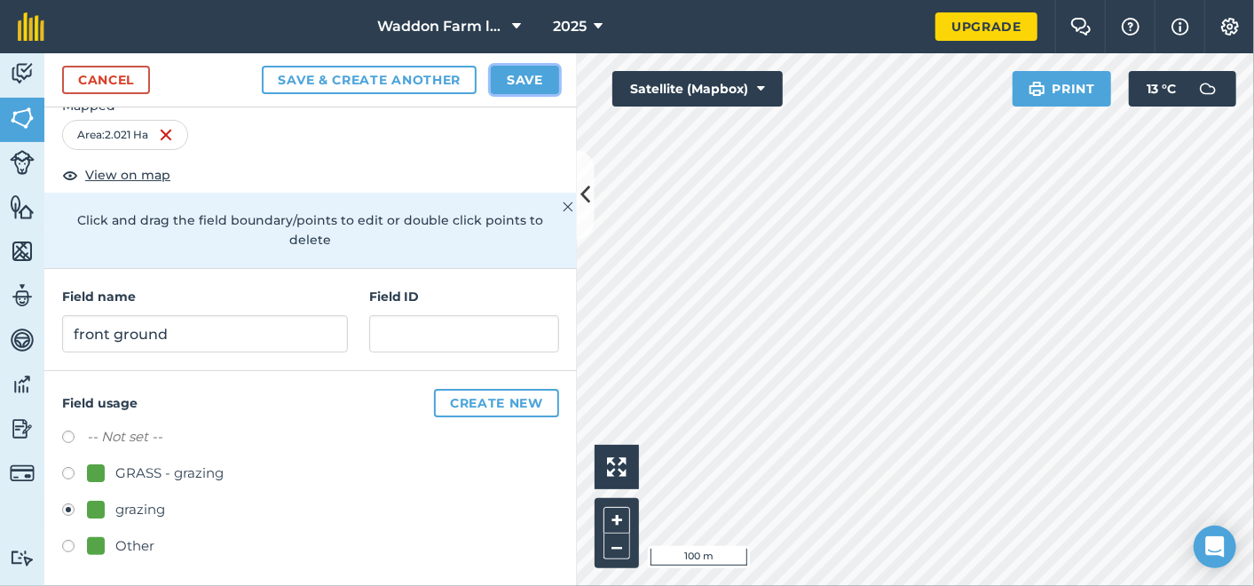
click at [531, 81] on button "Save" at bounding box center [525, 80] width 68 height 28
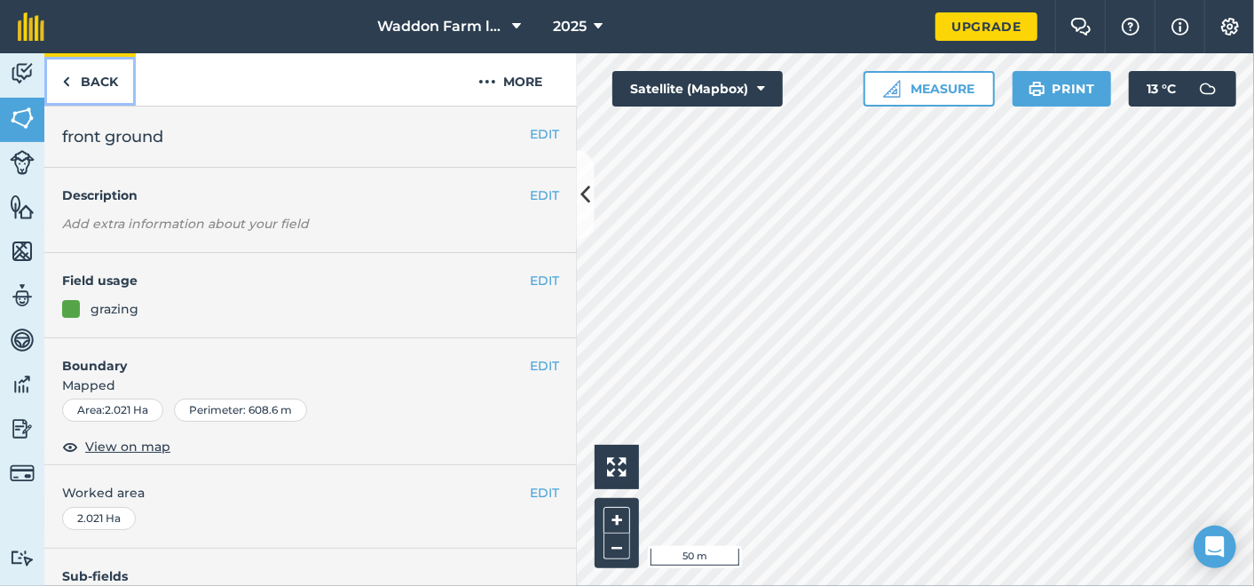
click at [86, 74] on link "Back" at bounding box center [89, 79] width 91 height 52
click at [95, 83] on link "Back" at bounding box center [89, 79] width 91 height 52
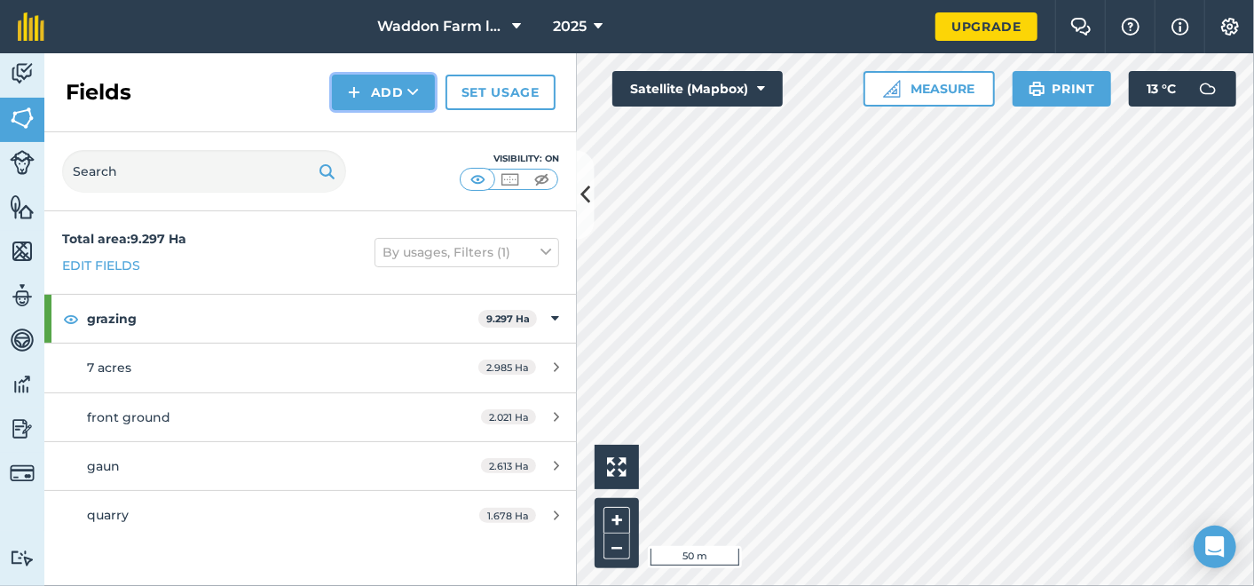
click at [369, 89] on button "Add" at bounding box center [383, 92] width 103 height 35
click at [375, 134] on link "Draw" at bounding box center [384, 132] width 98 height 39
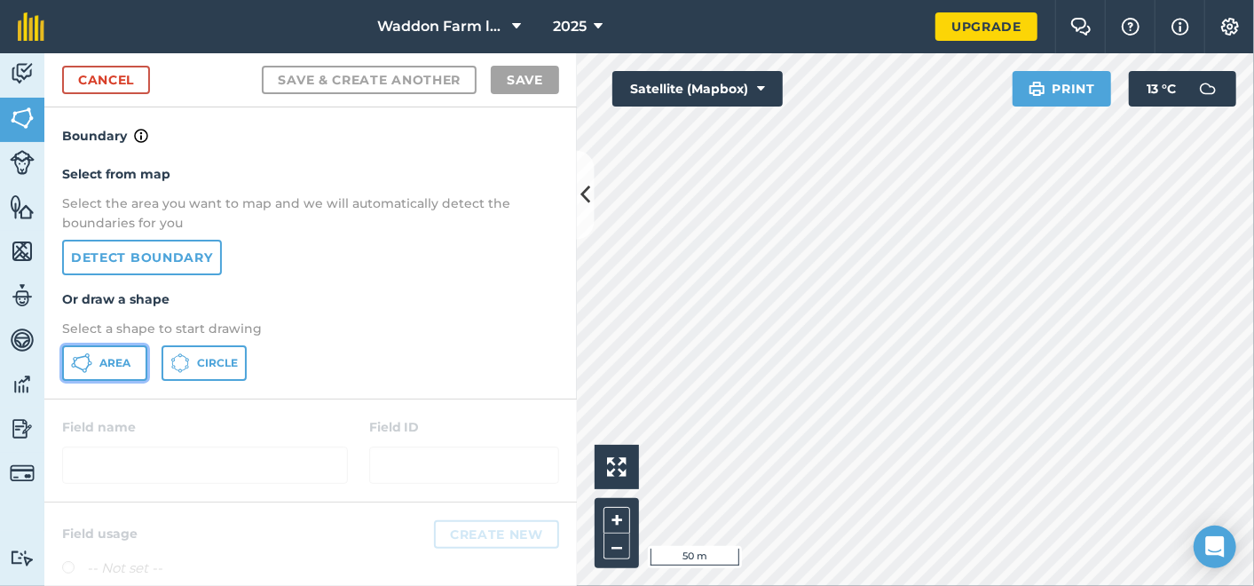
click at [105, 362] on span "Area" at bounding box center [114, 363] width 31 height 14
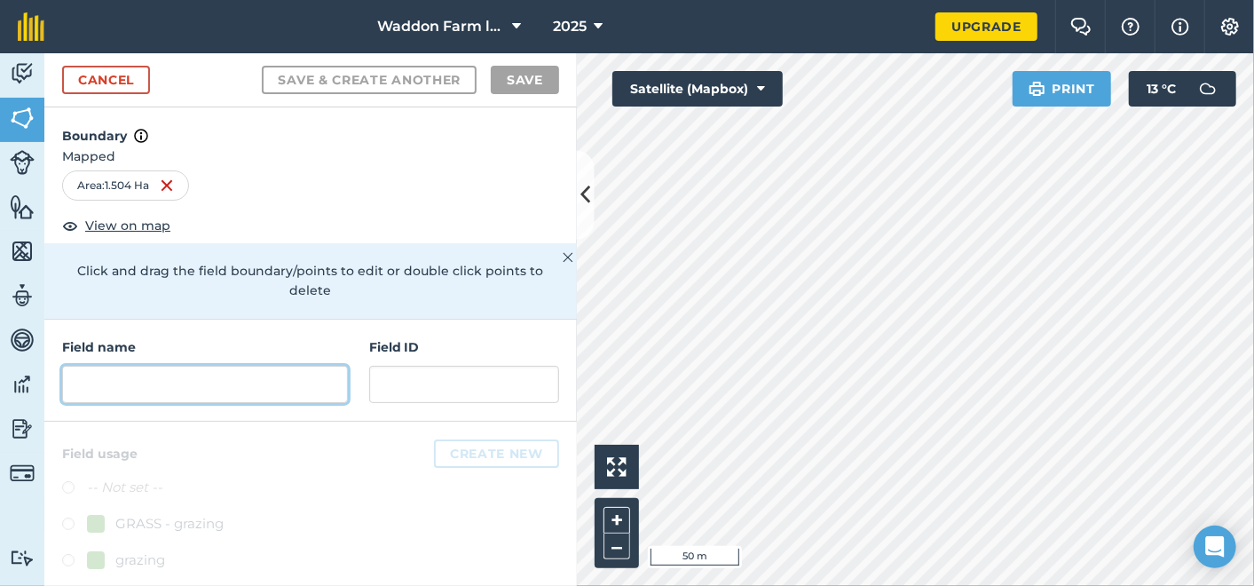
click at [182, 378] on input "text" at bounding box center [205, 384] width 286 height 37
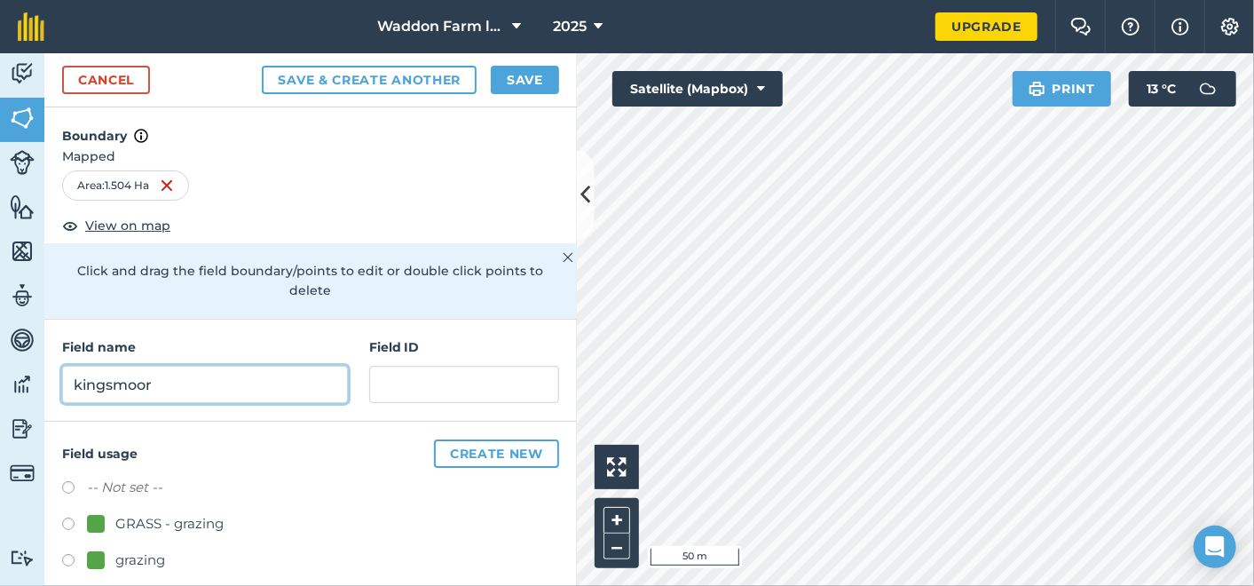
type input "kingsmoor"
click at [71, 557] on label at bounding box center [74, 563] width 25 height 18
radio input "true"
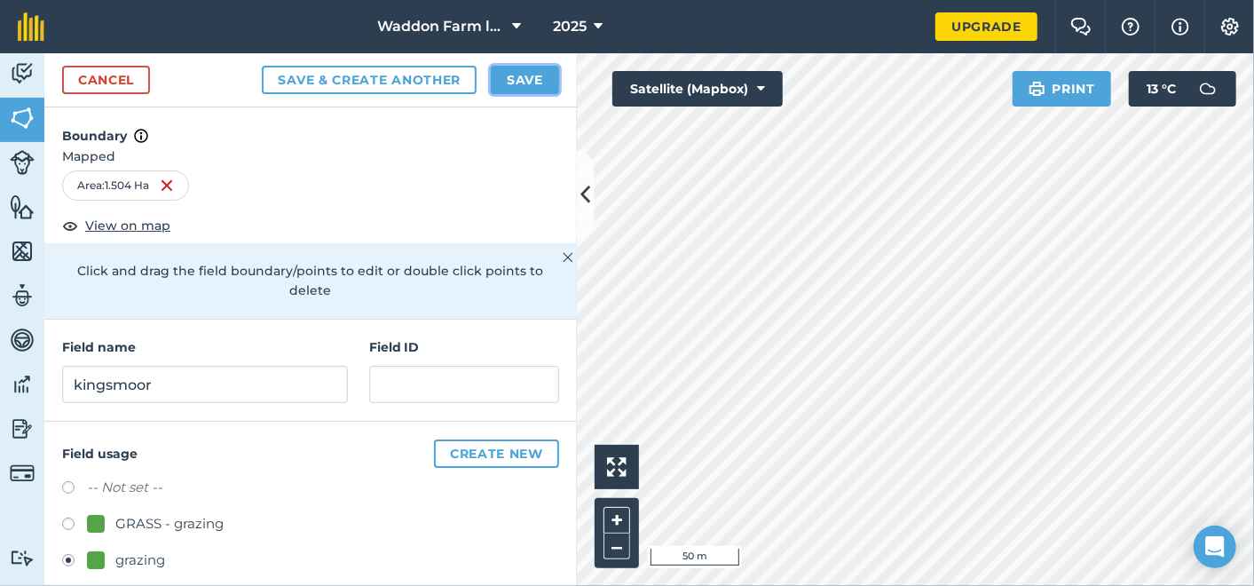
click at [537, 71] on button "Save" at bounding box center [525, 80] width 68 height 28
